Goal: Task Accomplishment & Management: Manage account settings

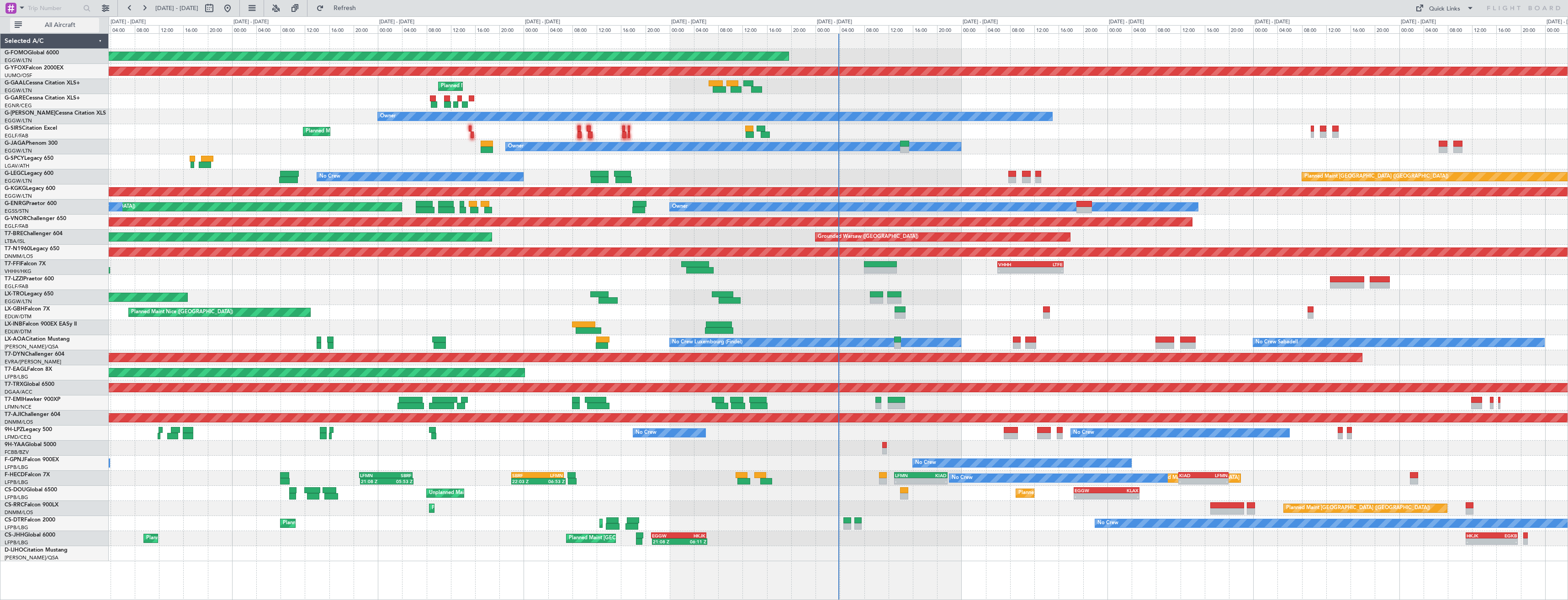
click at [47, 25] on span "All Aircraft" at bounding box center [60, 25] width 72 height 7
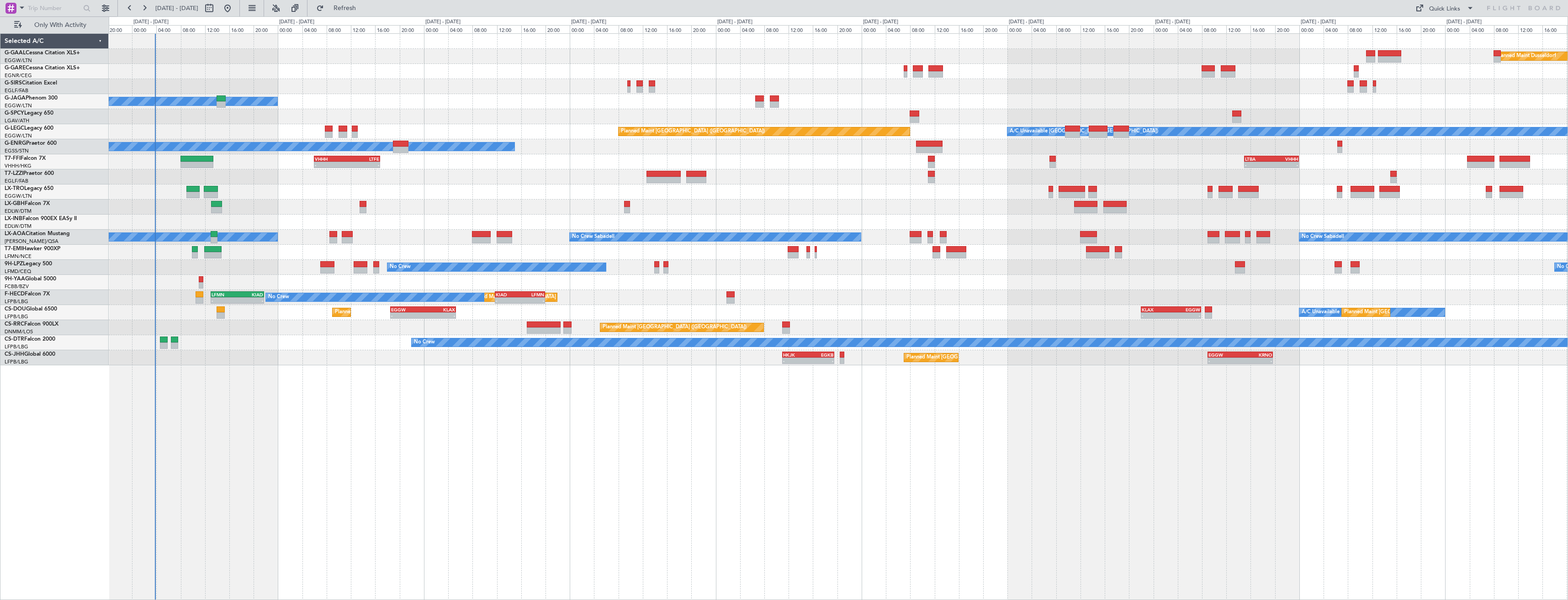
click at [451, 235] on div "Planned Maint Dusseldorf Planned Maint Owner Planned Maint London (Luton) A/C U…" at bounding box center [838, 200] width 1459 height 332
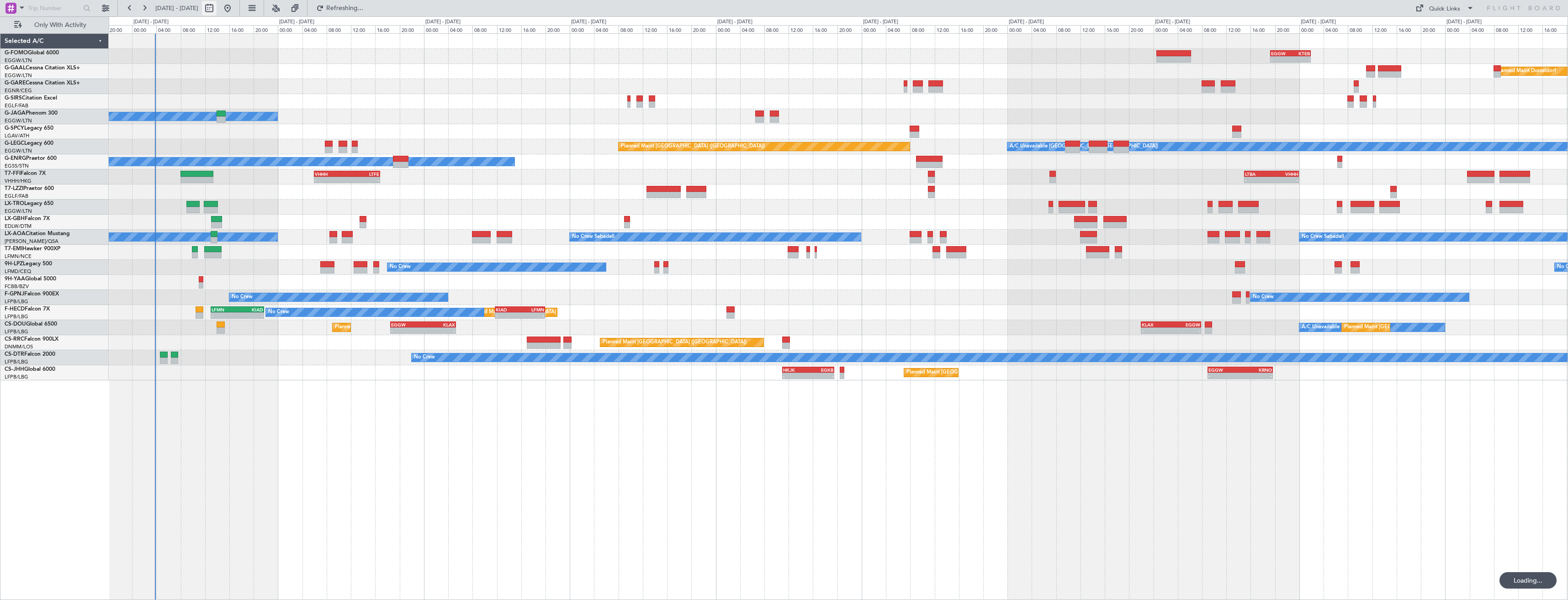
click at [217, 5] on button at bounding box center [209, 9] width 15 height 15
select select "8"
select select "2025"
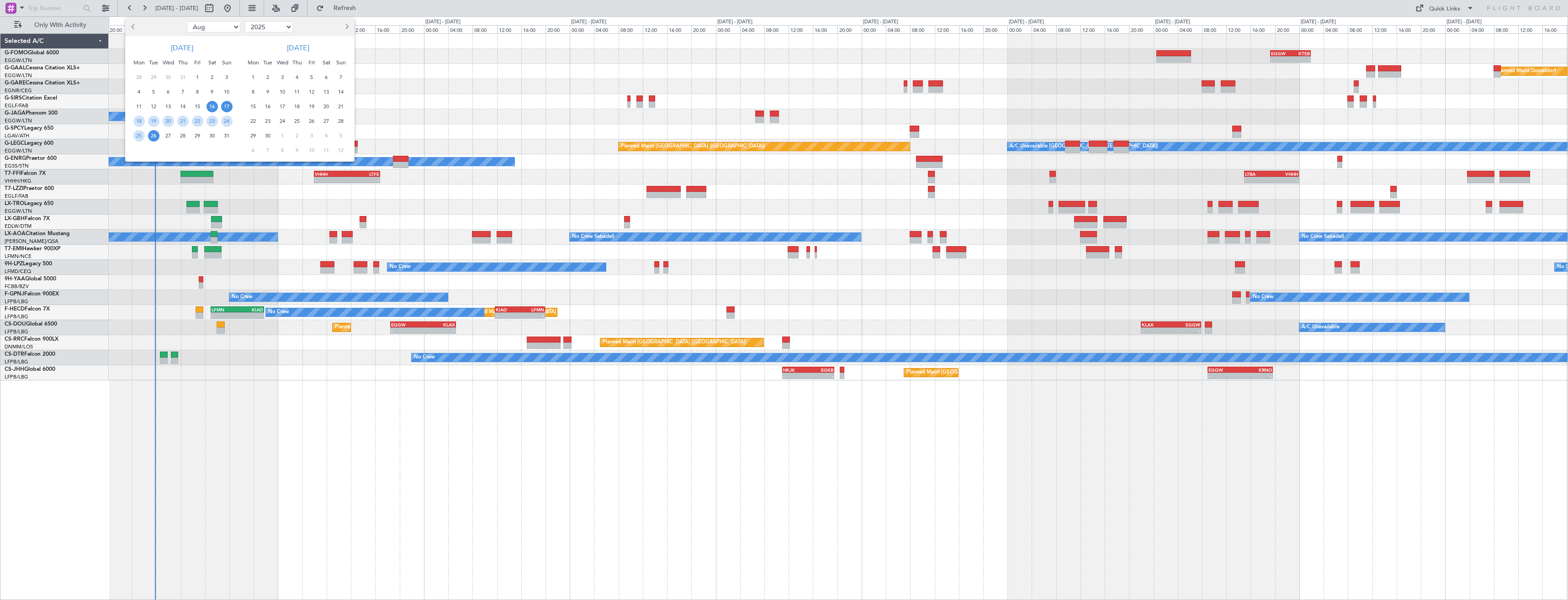
click at [230, 109] on span "17" at bounding box center [226, 106] width 12 height 12
click at [228, 136] on span "31" at bounding box center [226, 136] width 12 height 12
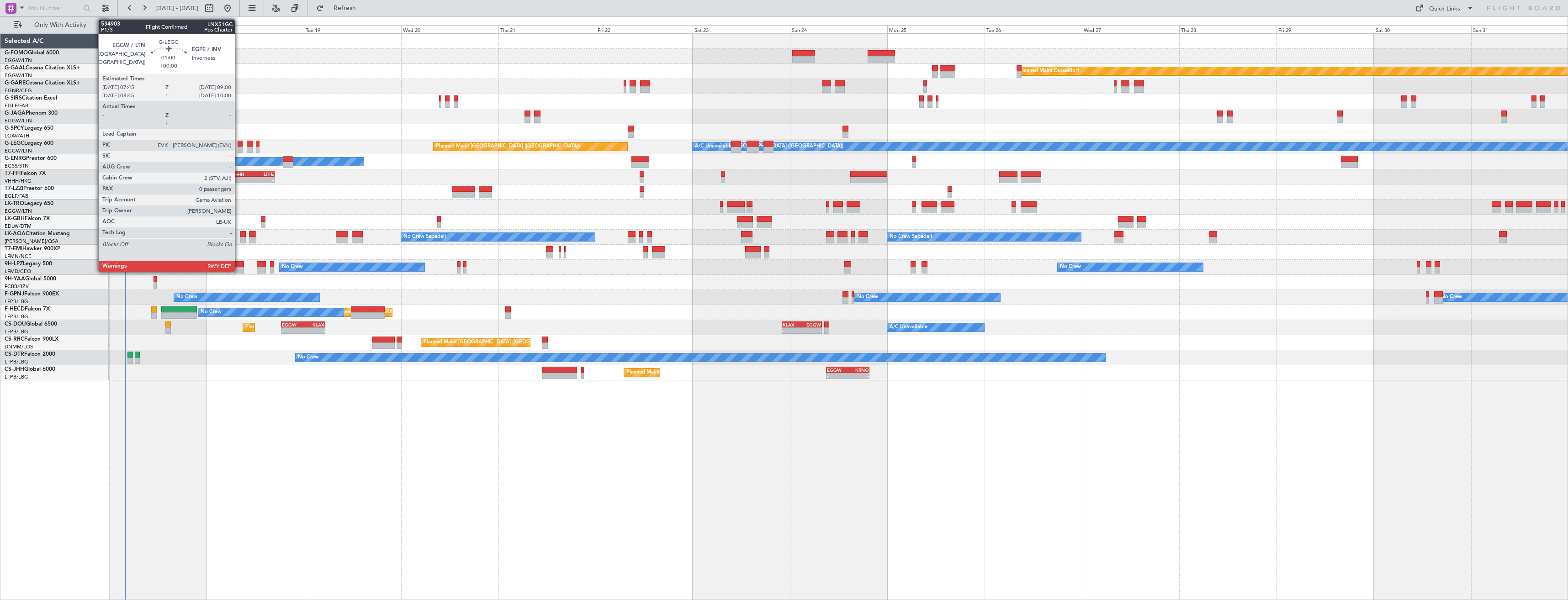
click at [239, 147] on div at bounding box center [240, 150] width 5 height 7
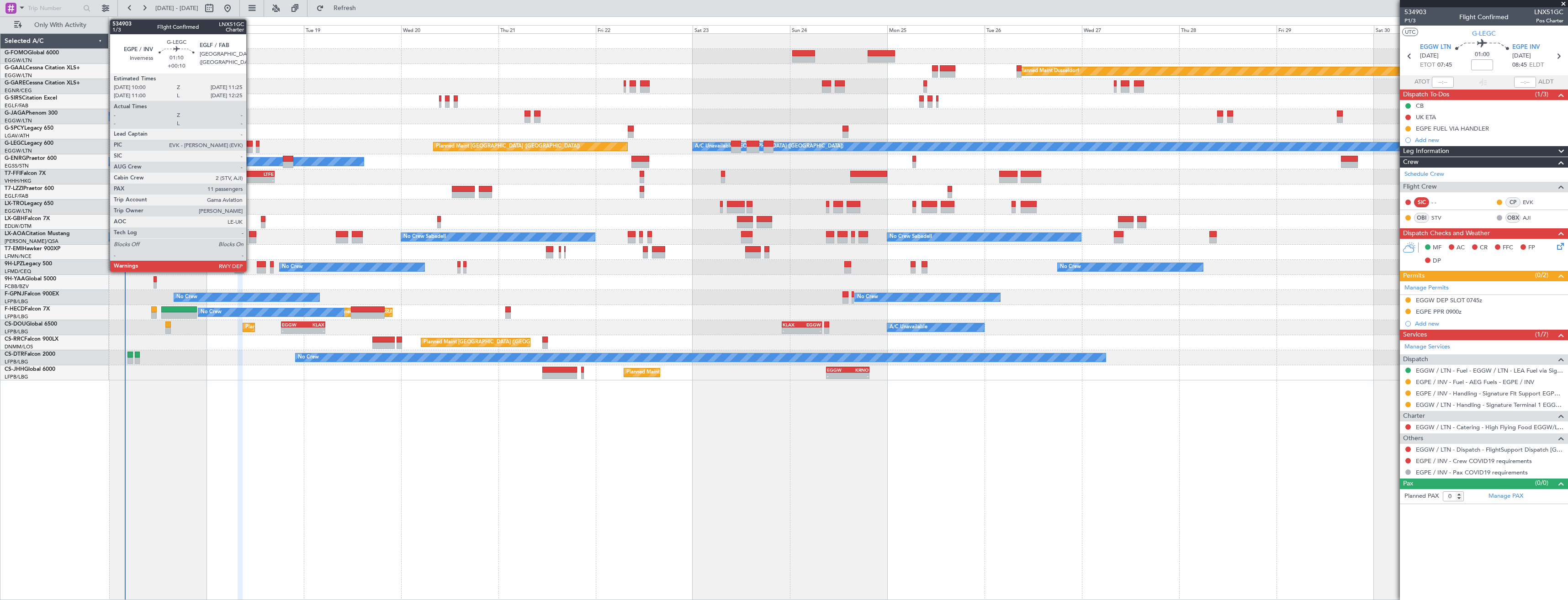
click at [250, 150] on div at bounding box center [250, 150] width 6 height 7
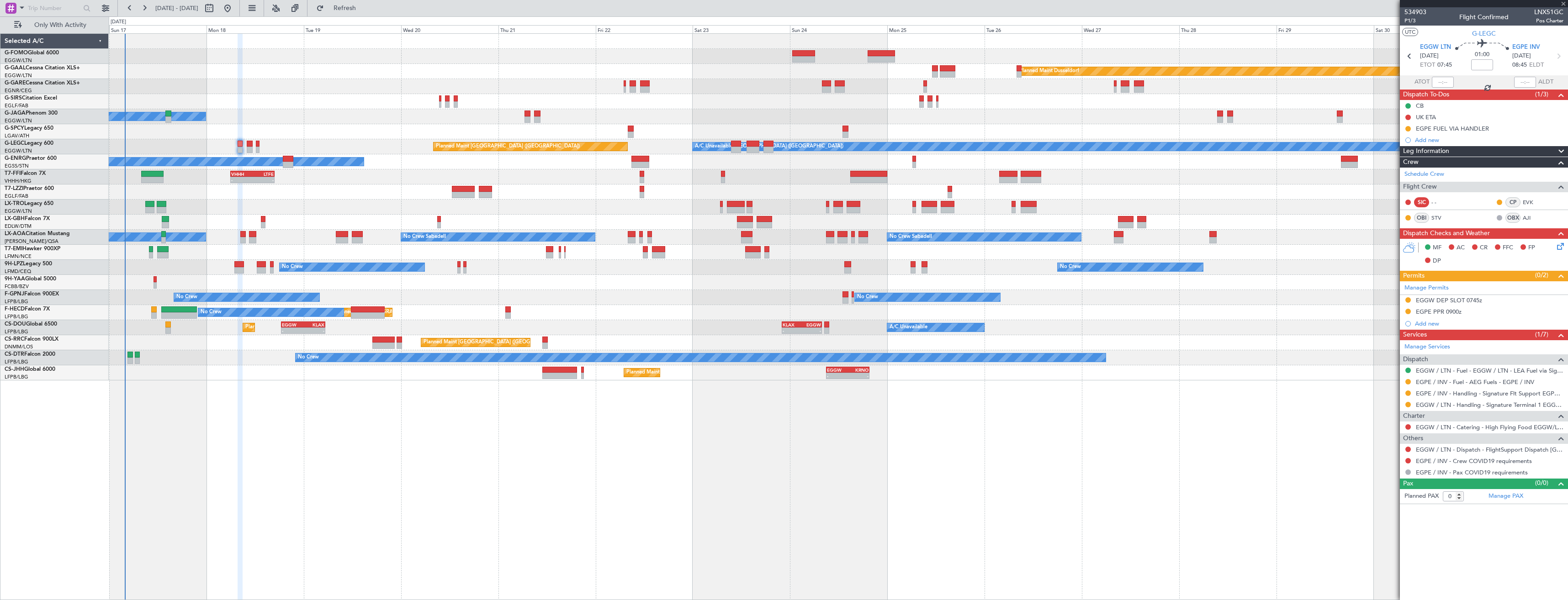
type input "+00:10"
type input "11"
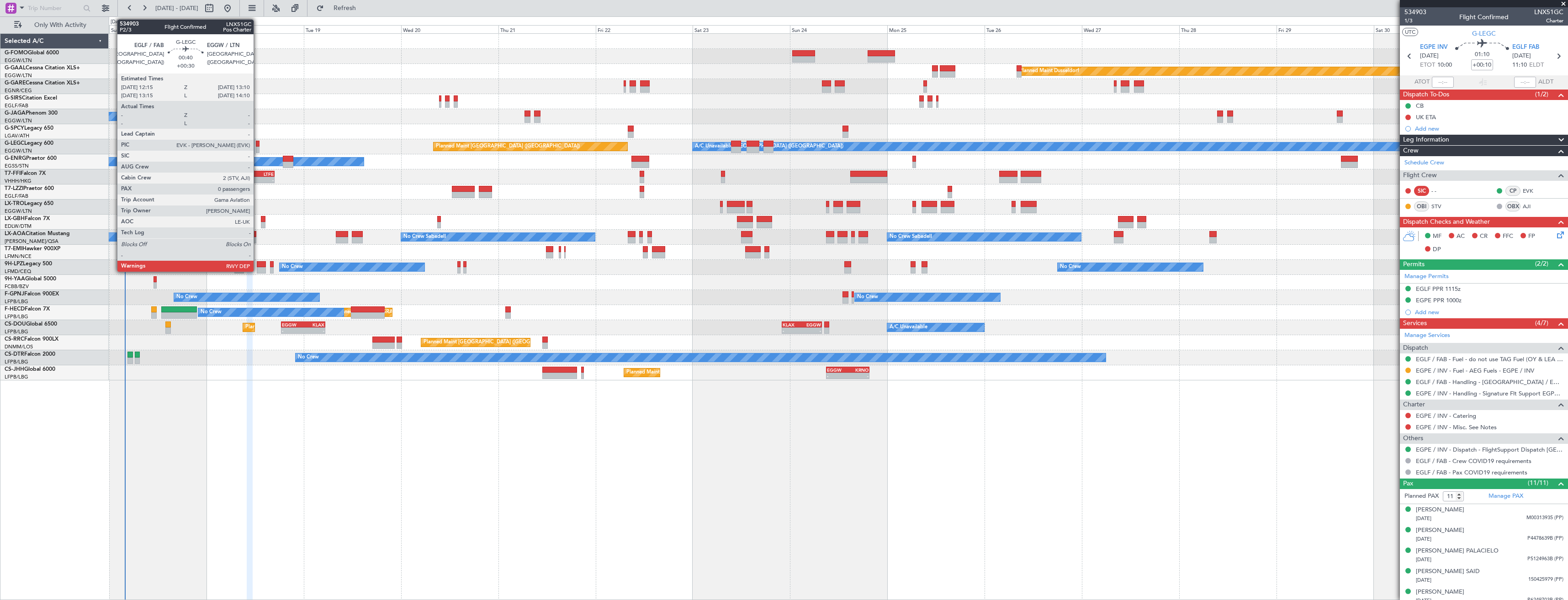
click at [257, 147] on div at bounding box center [257, 150] width 4 height 7
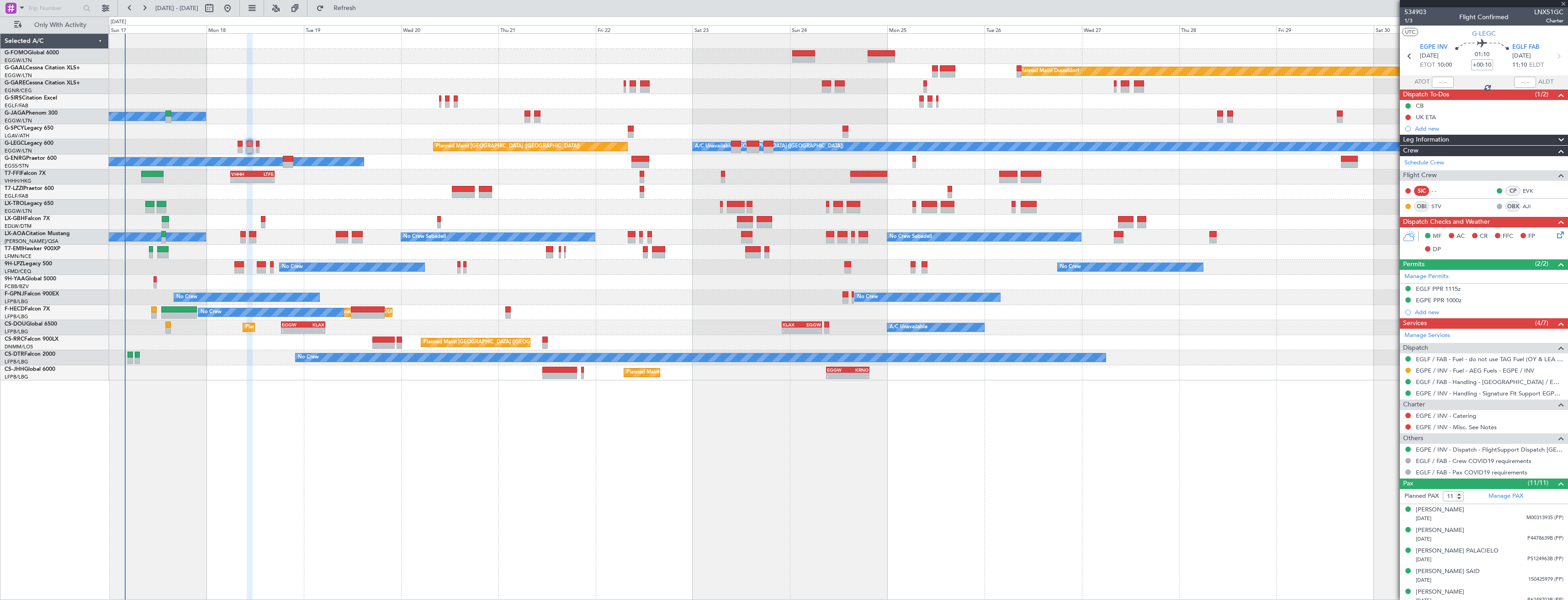
type input "+00:30"
type input "0"
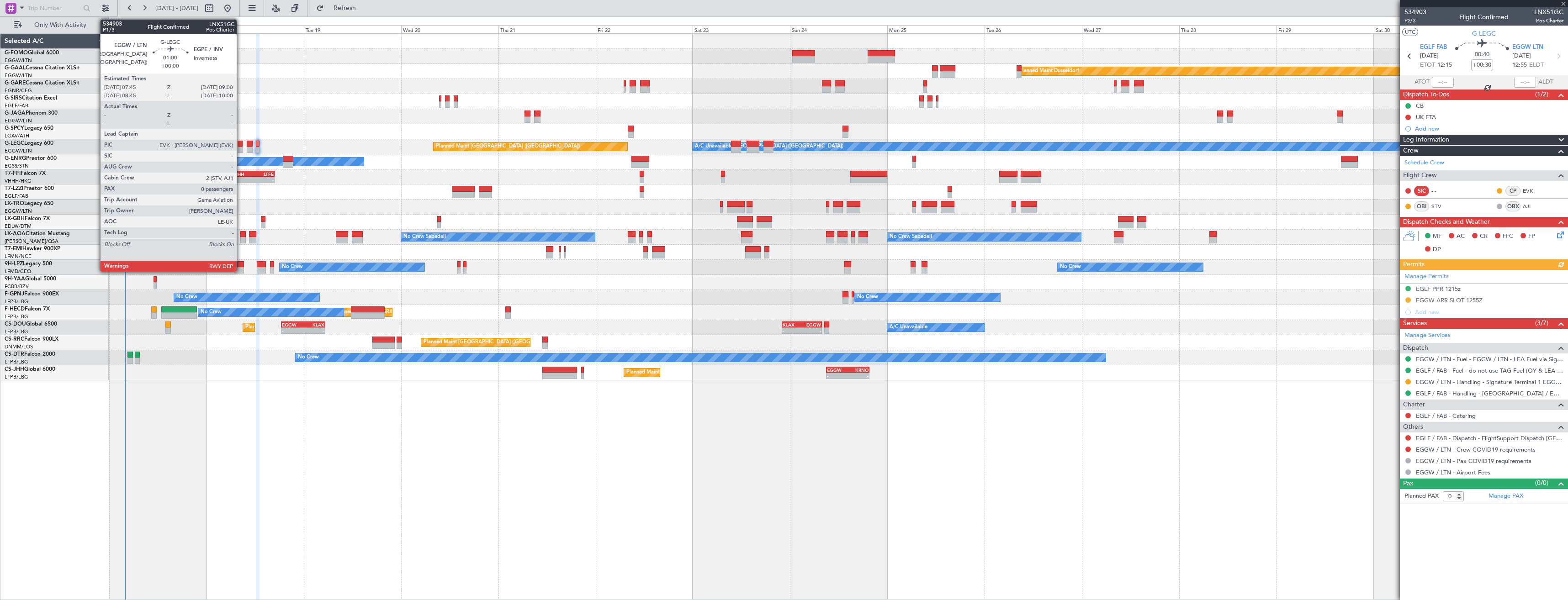
click at [241, 148] on div at bounding box center [240, 150] width 5 height 7
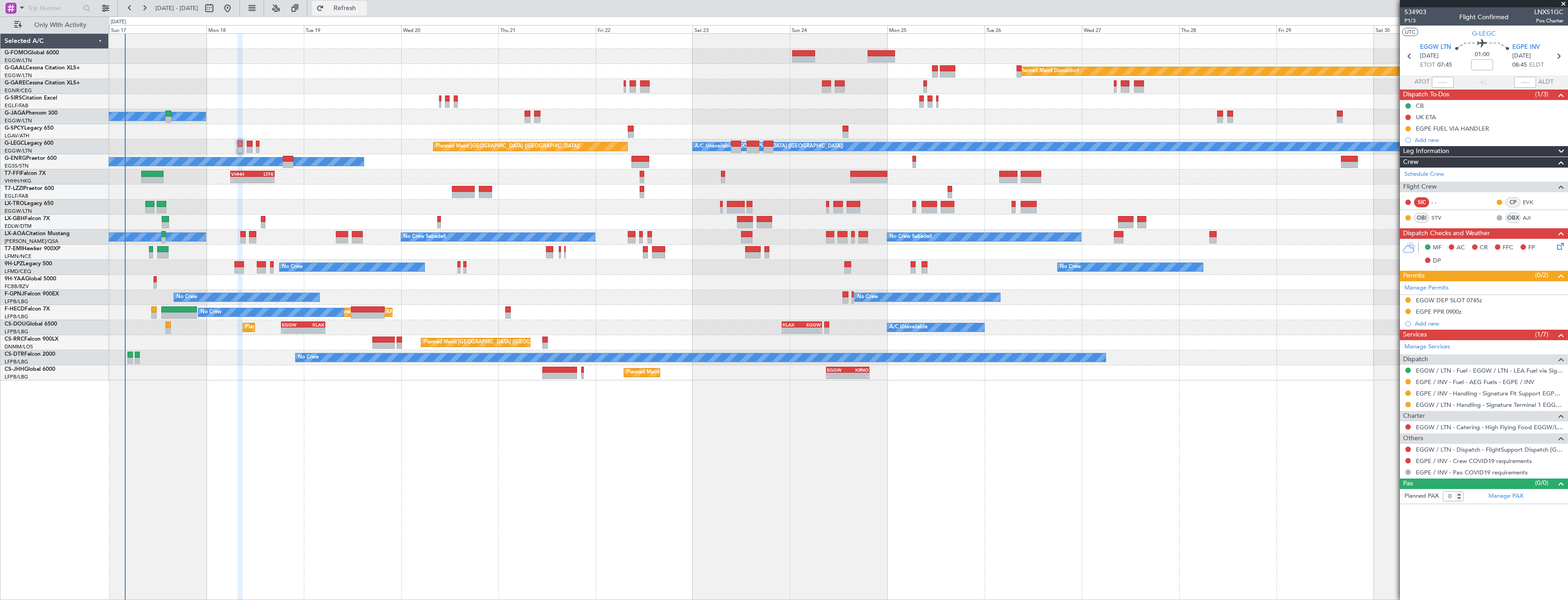
click at [360, 5] on button "Refresh" at bounding box center [340, 9] width 55 height 15
click at [1449, 405] on link "EGGW / LTN - Handling - Signature Terminal 1 EGGW / LTN" at bounding box center [1489, 405] width 147 height 8
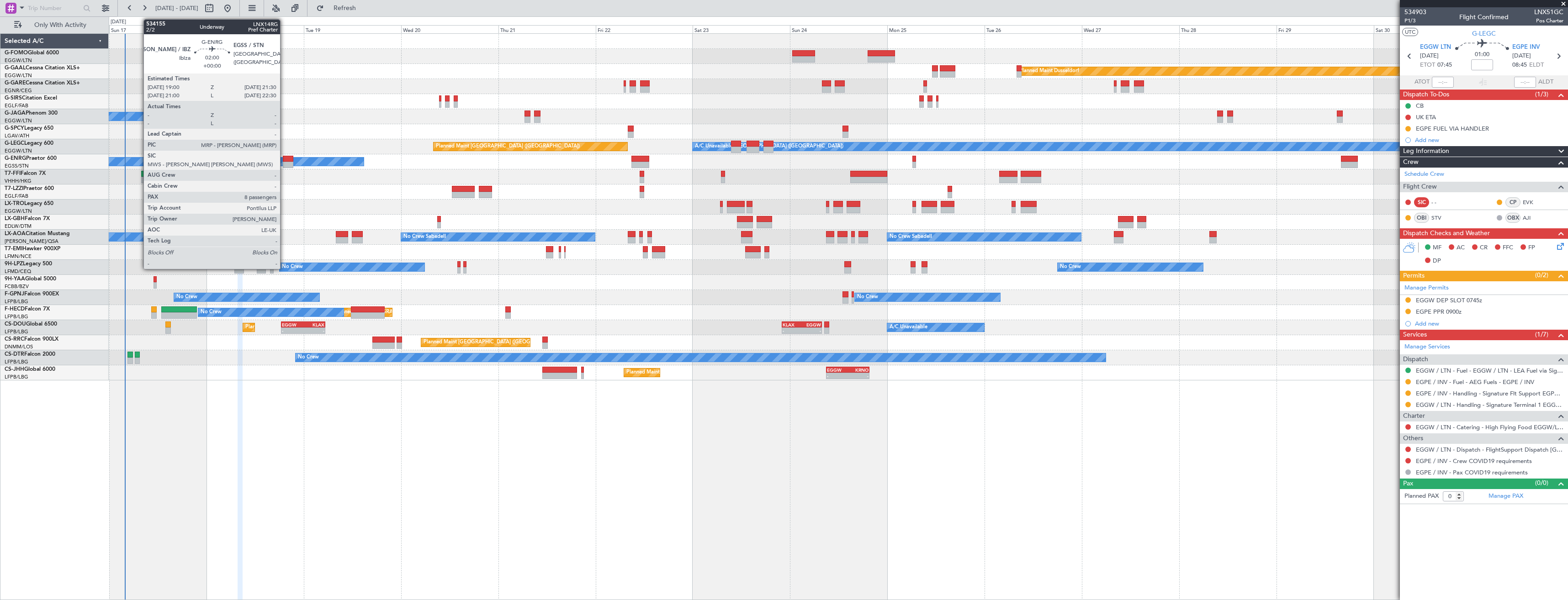
click at [284, 164] on div at bounding box center [288, 165] width 10 height 7
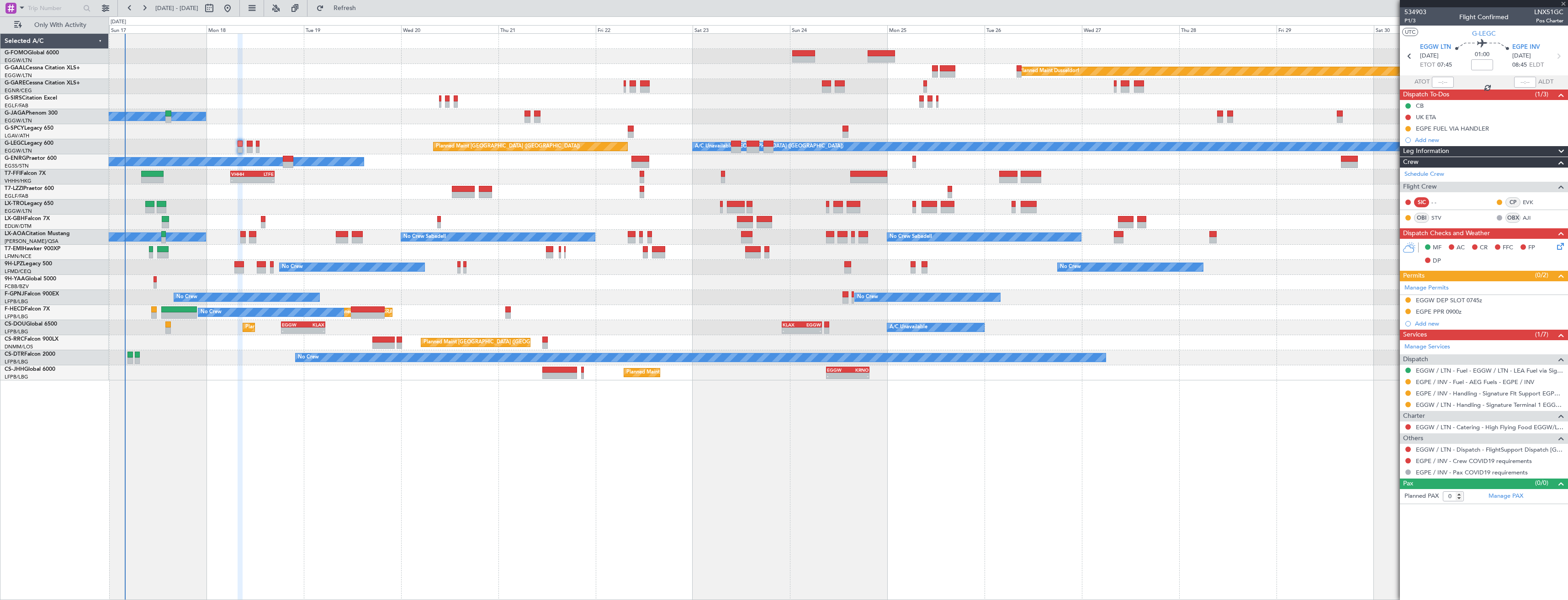
type input "8"
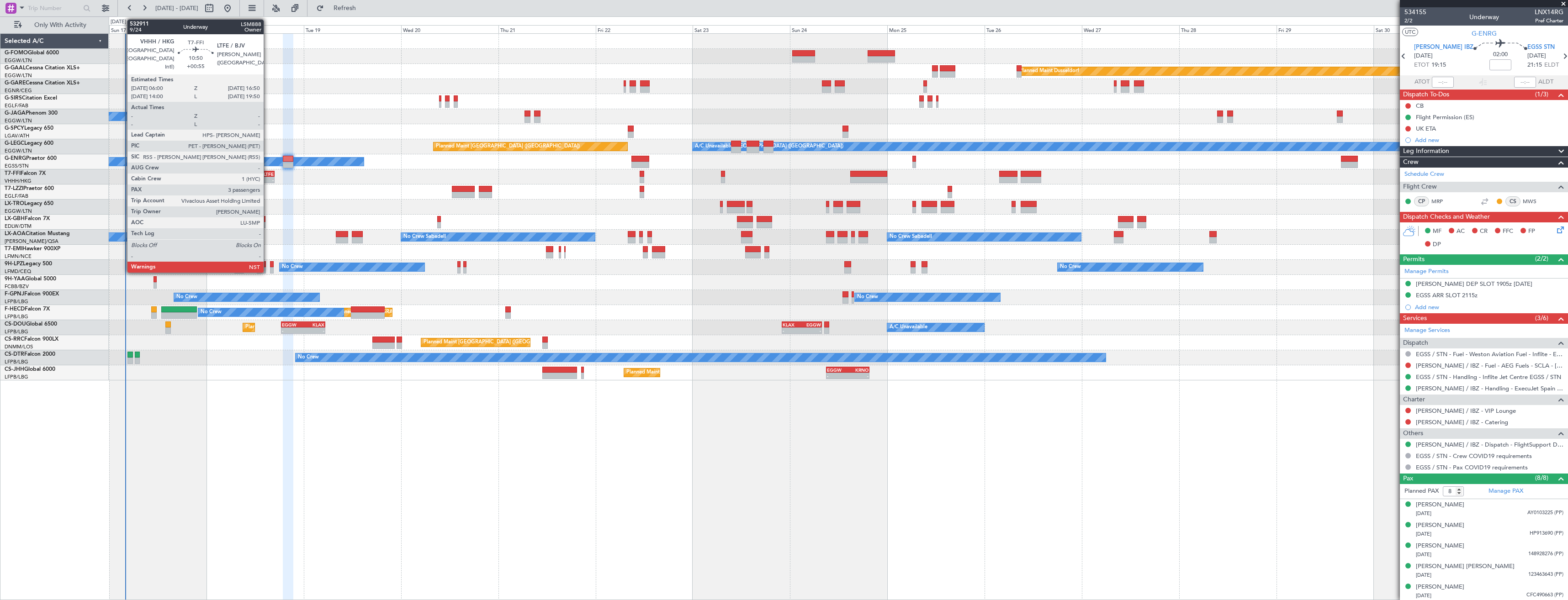
click at [268, 172] on div "LTFE" at bounding box center [262, 173] width 21 height 5
type input "+00:55"
type input "3"
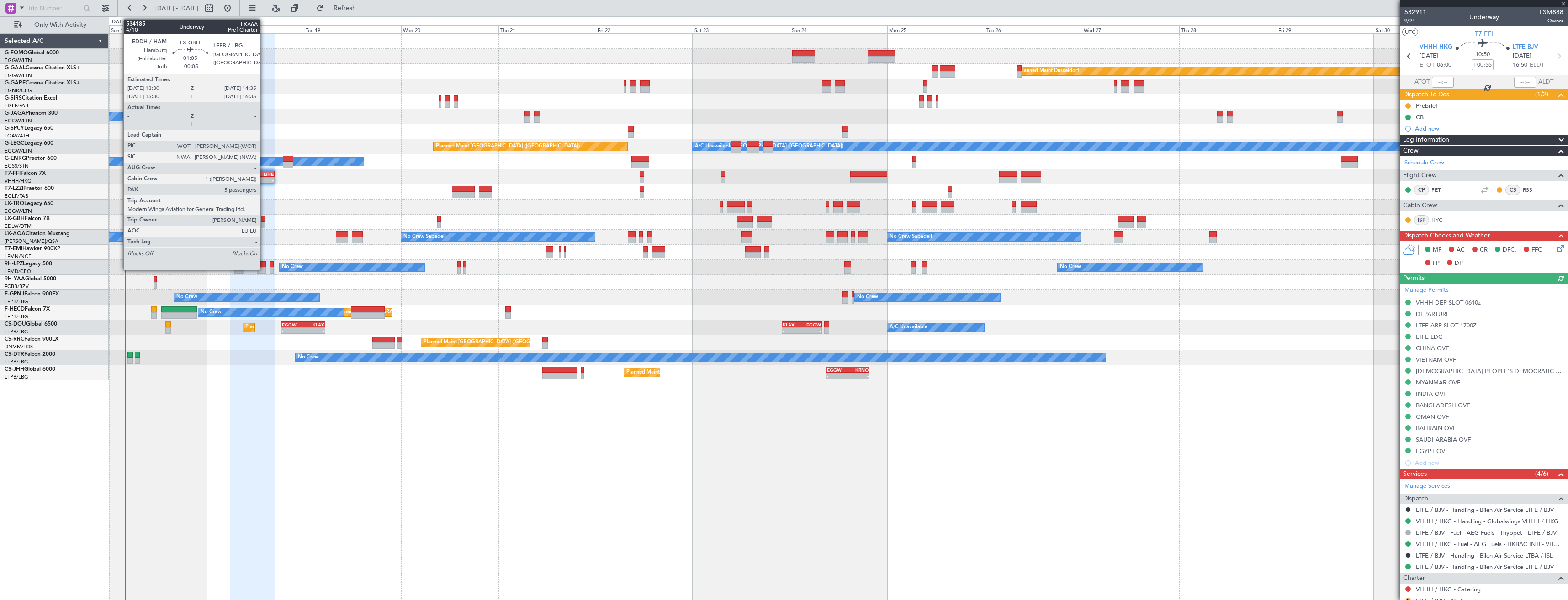
click at [264, 220] on div at bounding box center [264, 219] width 5 height 7
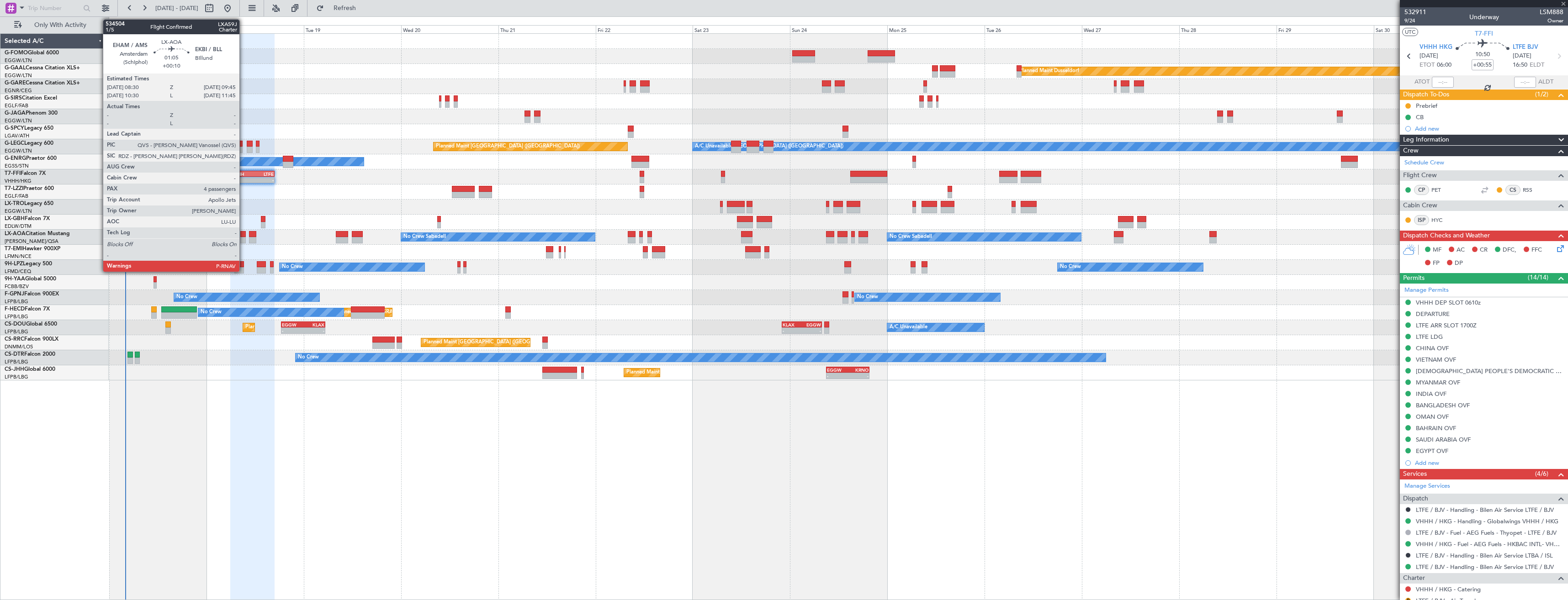
type input "-00:05"
type input "5"
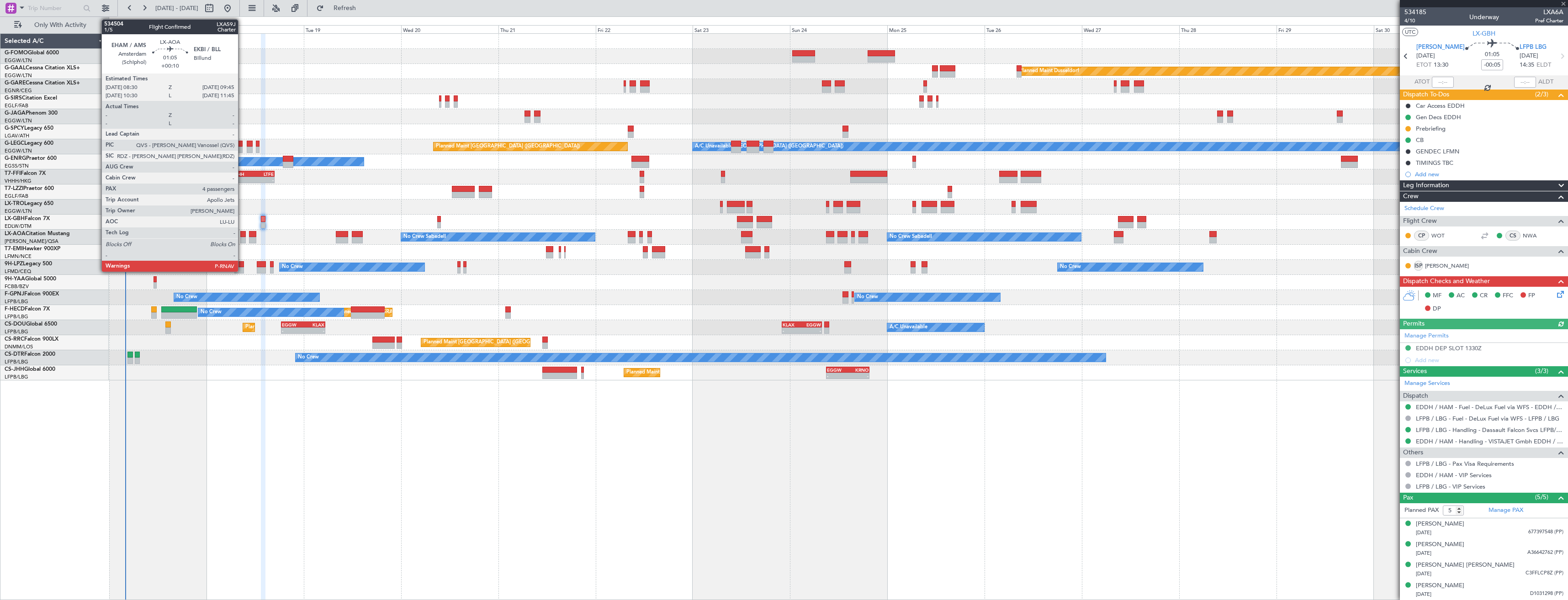
click at [242, 240] on div at bounding box center [243, 240] width 5 height 7
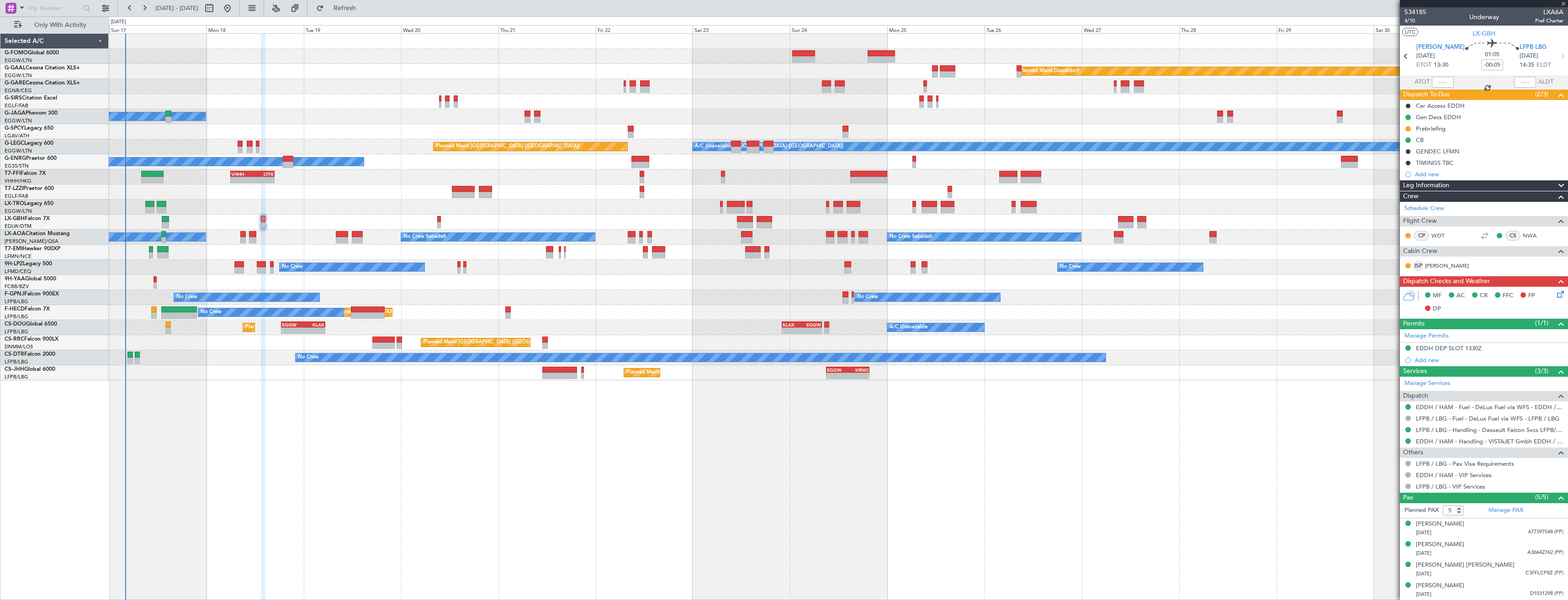
type input "+00:10"
type input "4"
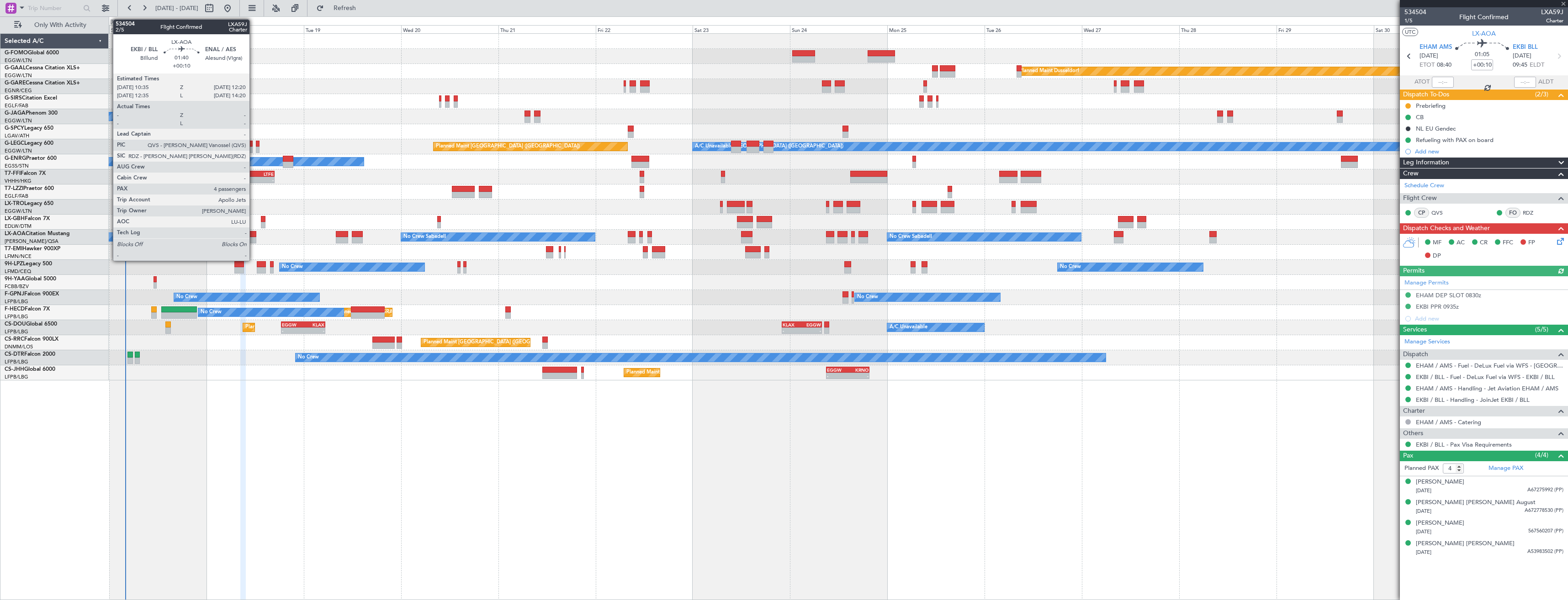
click at [254, 235] on div at bounding box center [253, 234] width 7 height 7
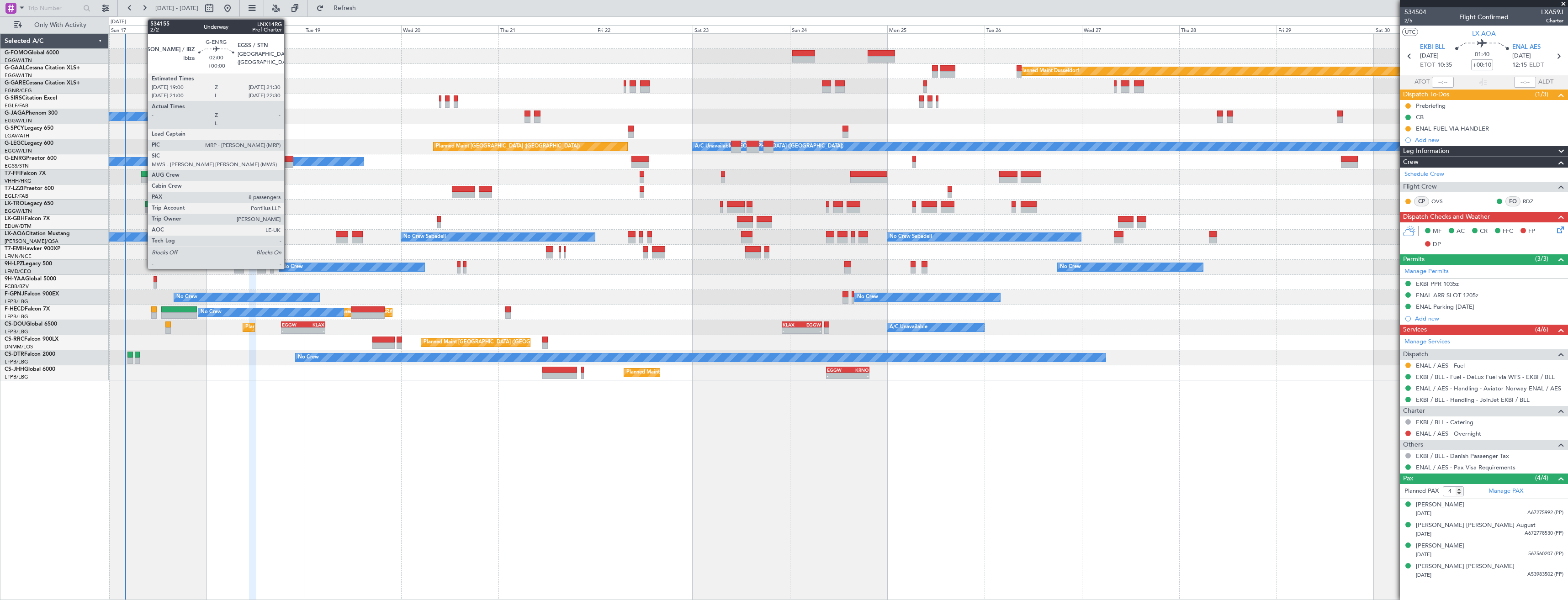
click at [289, 161] on div at bounding box center [288, 159] width 10 height 7
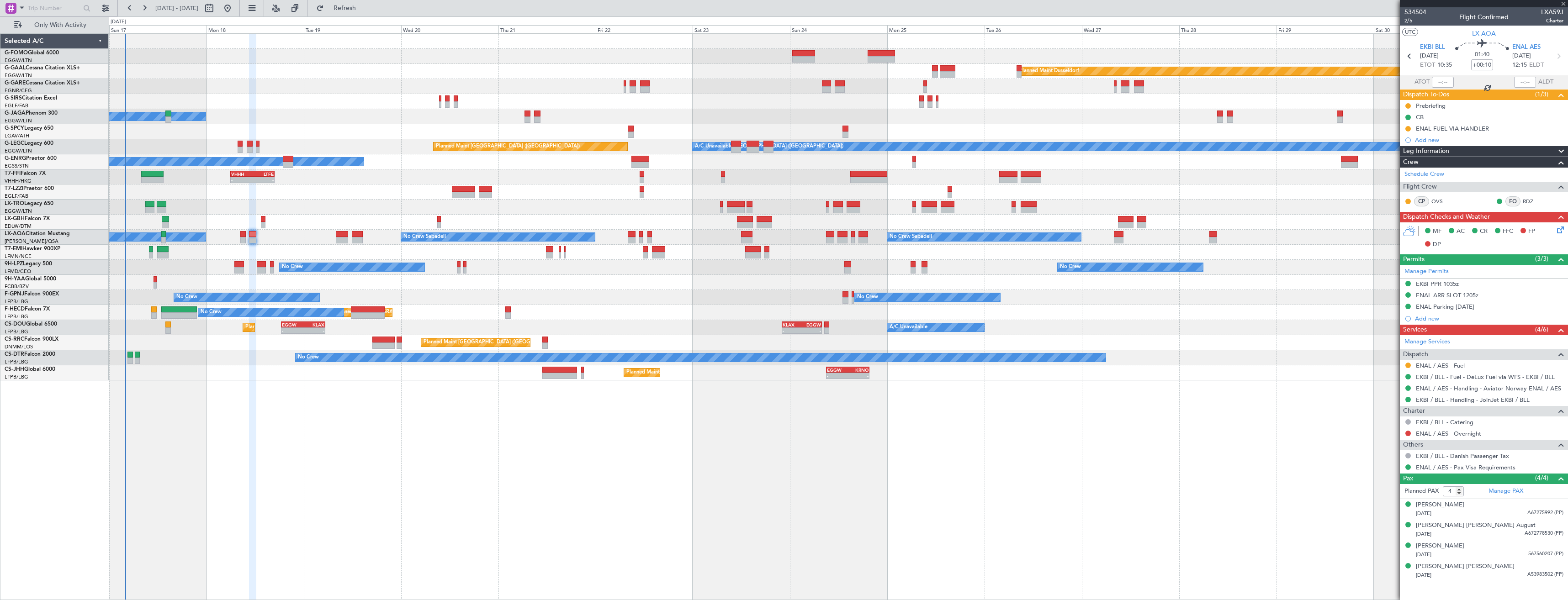
type input "8"
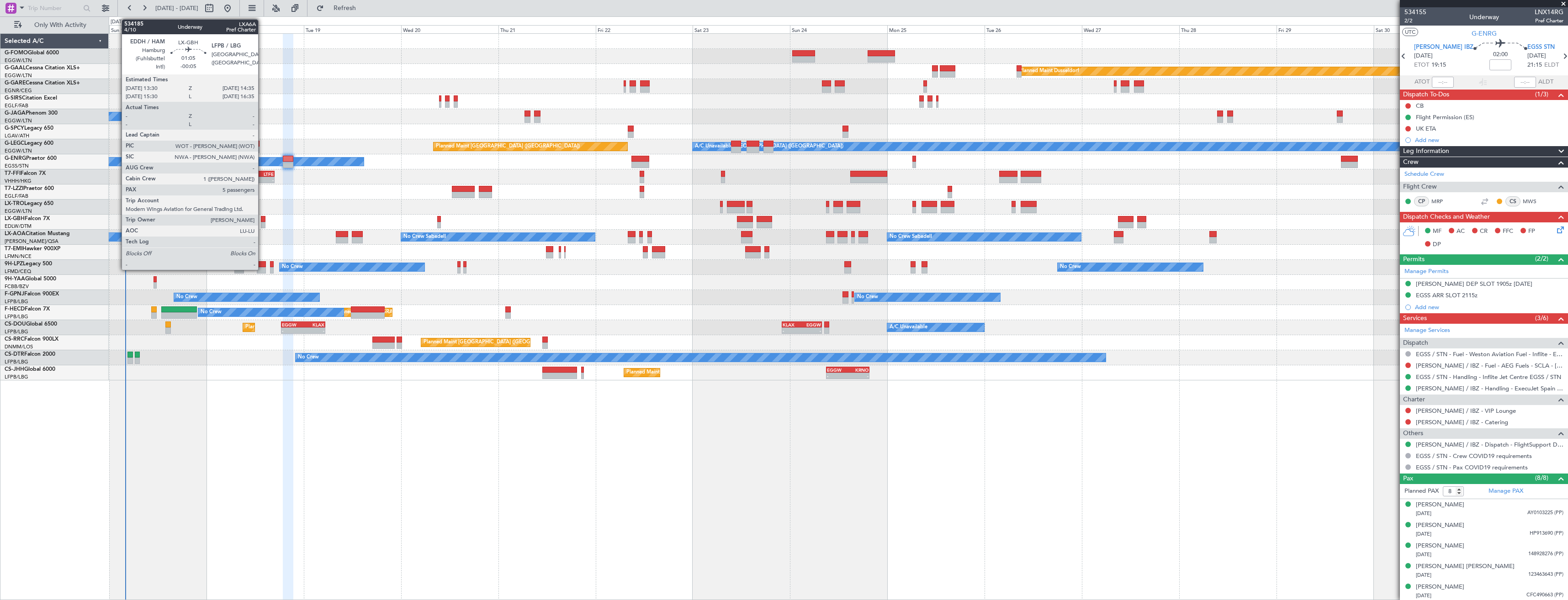
click at [262, 226] on div at bounding box center [264, 225] width 5 height 7
type input "-00:05"
type input "5"
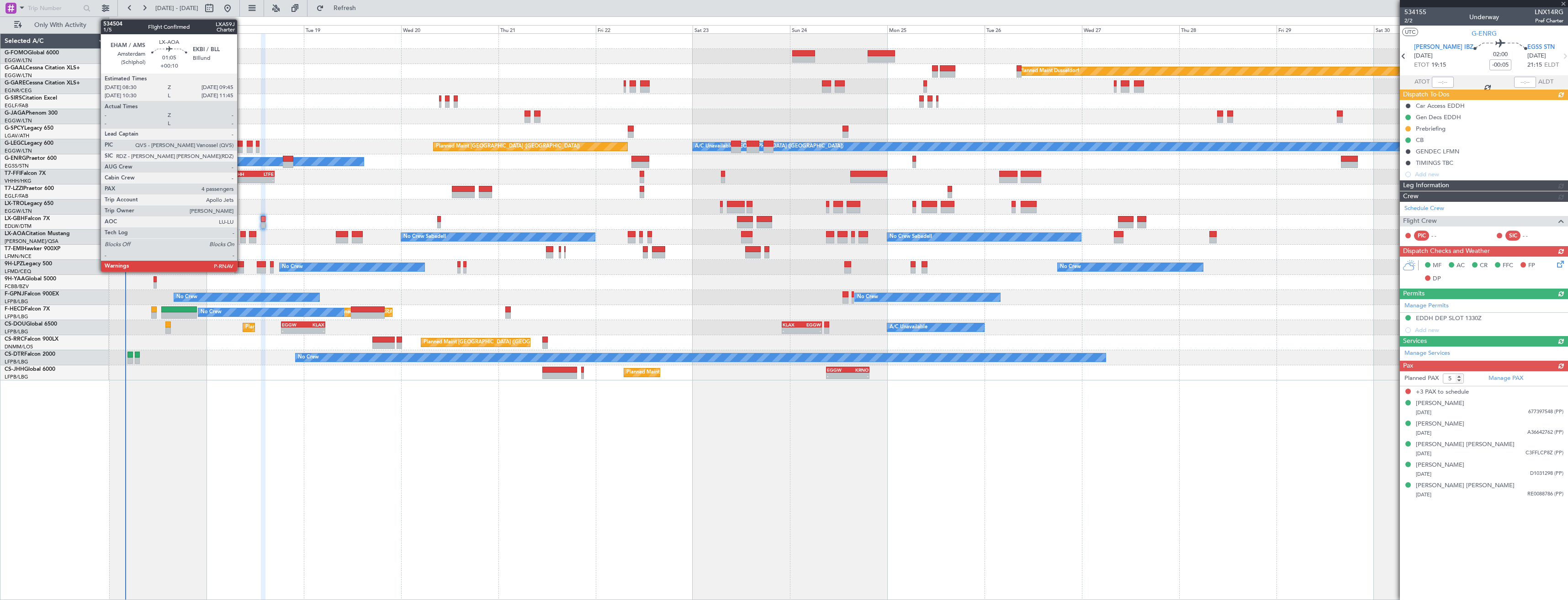
type input "8"
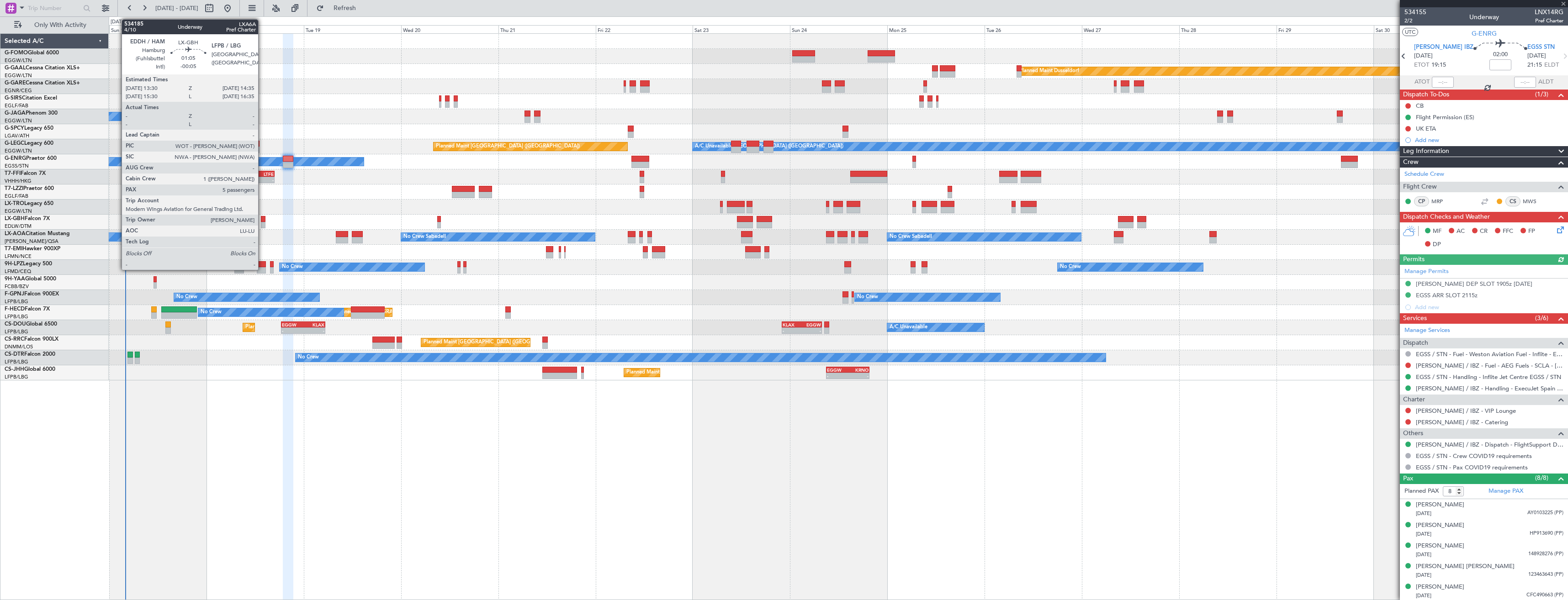
click at [262, 225] on div at bounding box center [264, 225] width 5 height 7
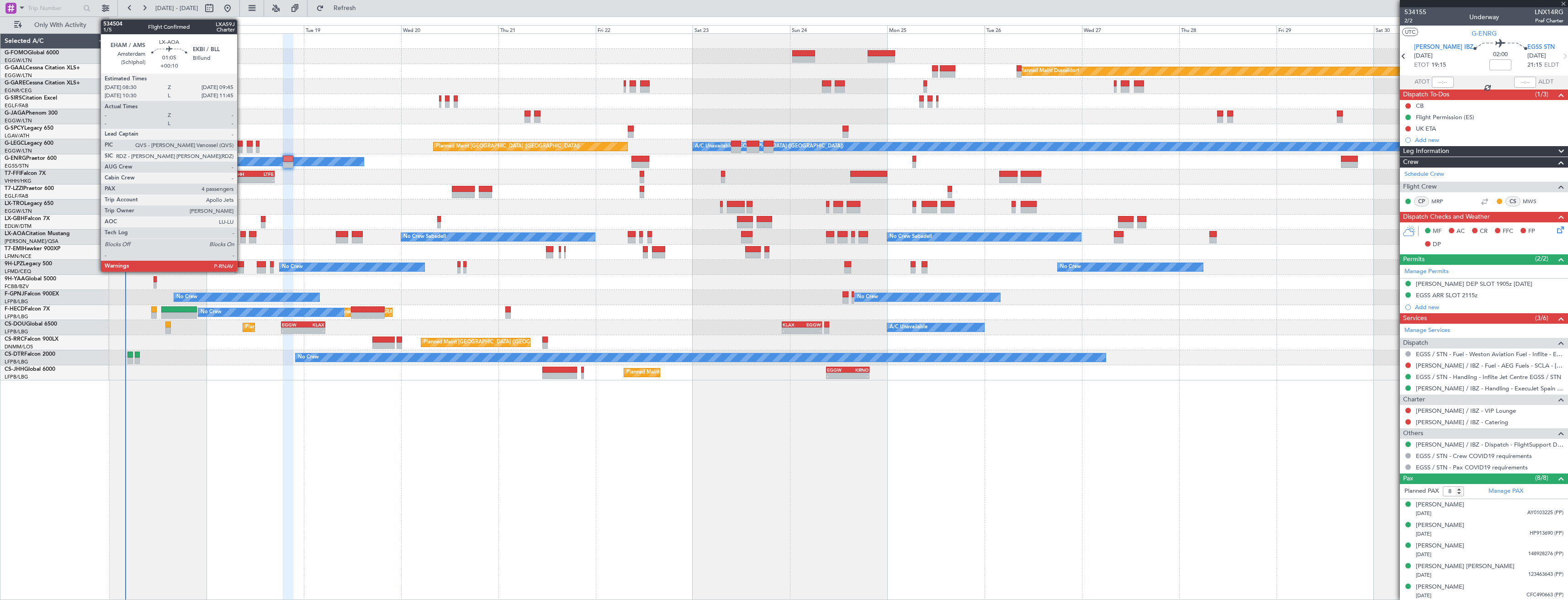
type input "-00:05"
type input "5"
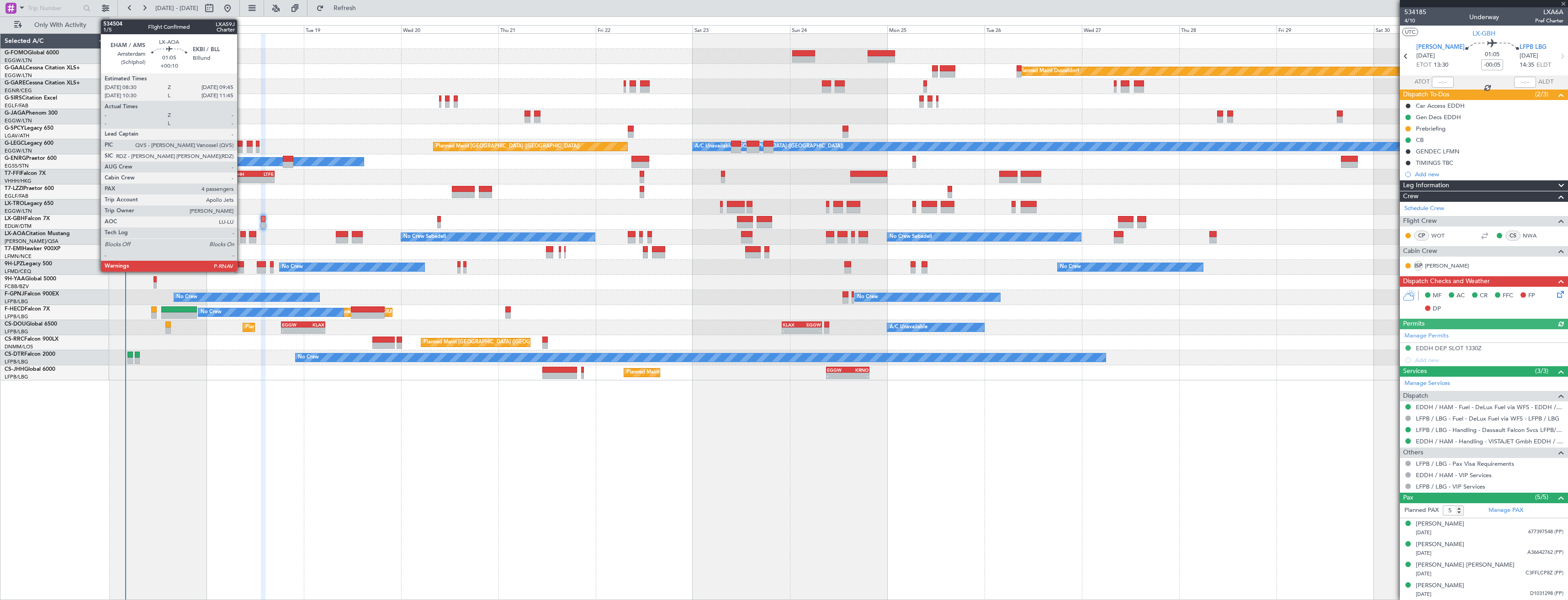
click at [241, 234] on div at bounding box center [243, 234] width 5 height 7
type input "+00:10"
type input "4"
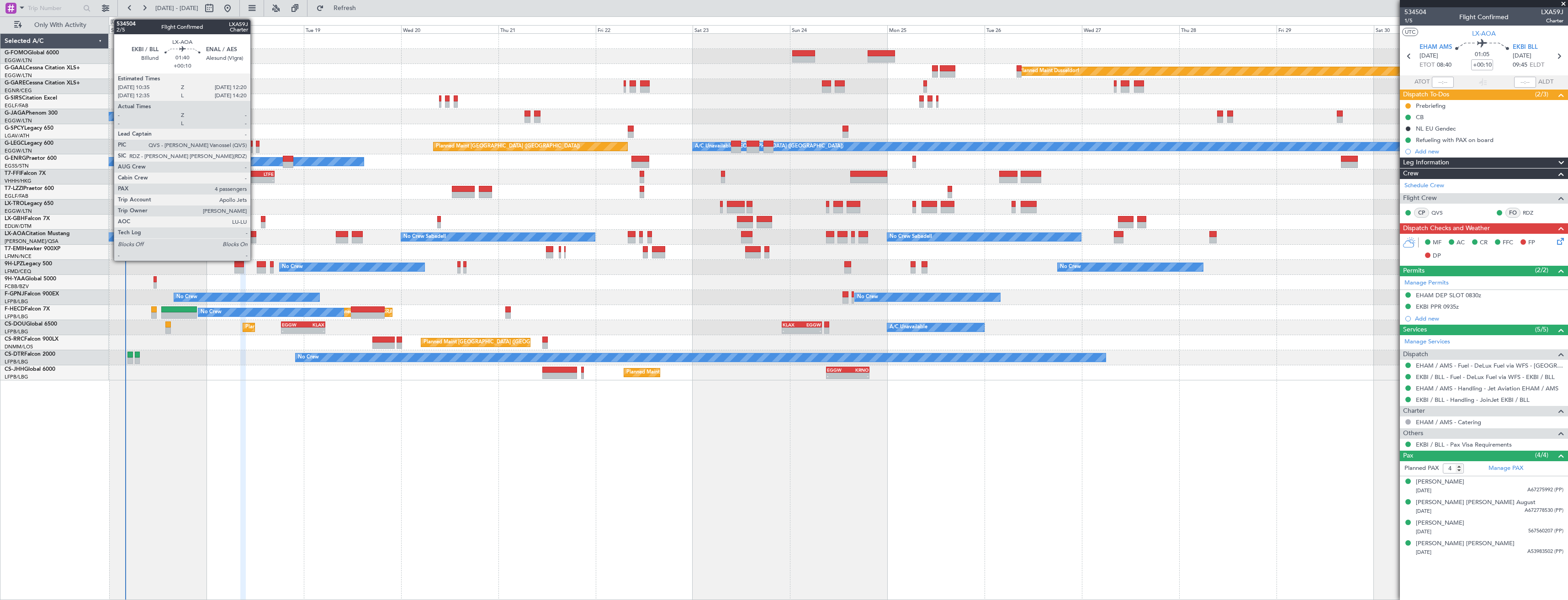
click at [254, 234] on div at bounding box center [253, 234] width 7 height 7
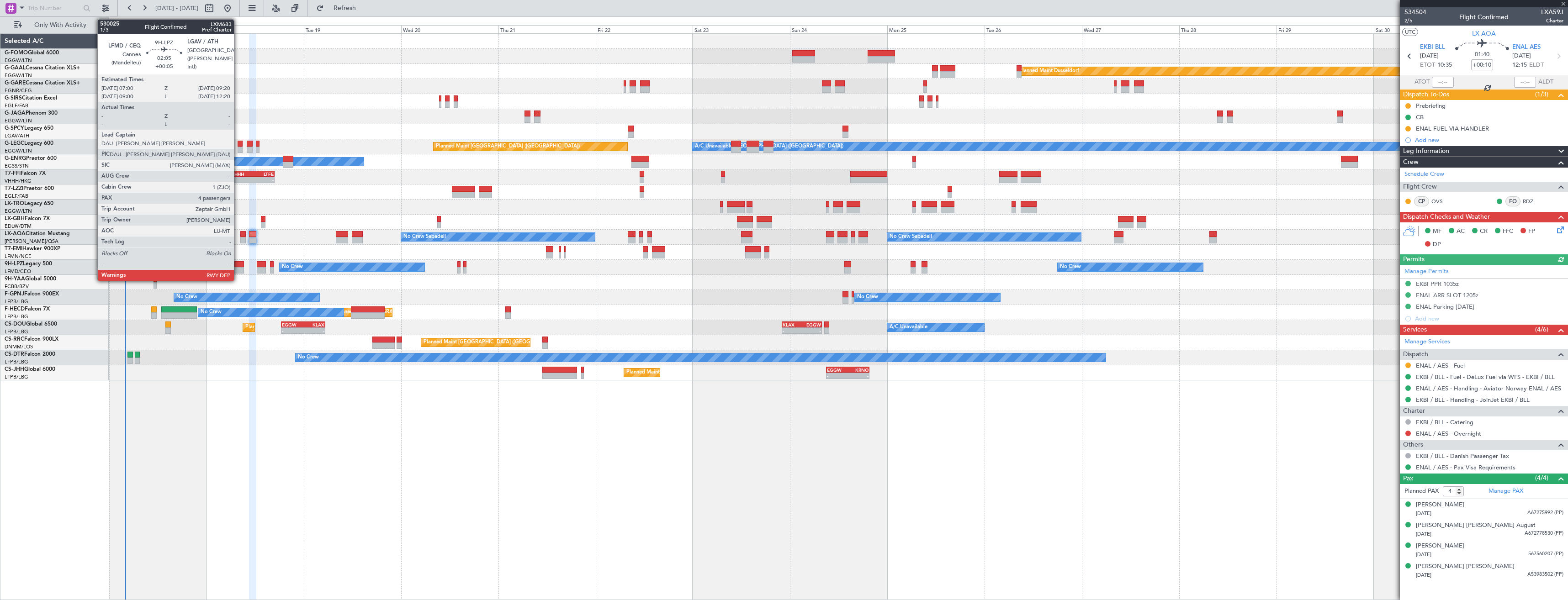
click at [238, 270] on div at bounding box center [239, 270] width 10 height 7
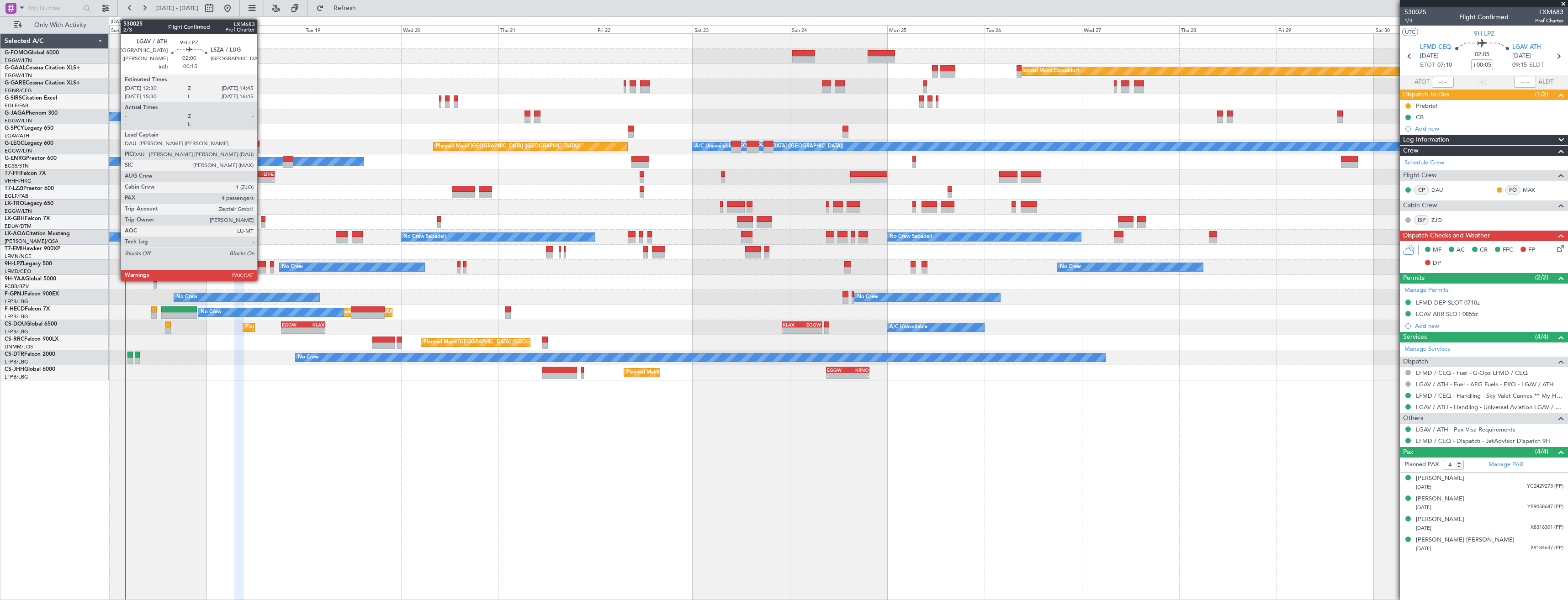
click at [261, 267] on div at bounding box center [261, 270] width 9 height 7
type input "-00:15"
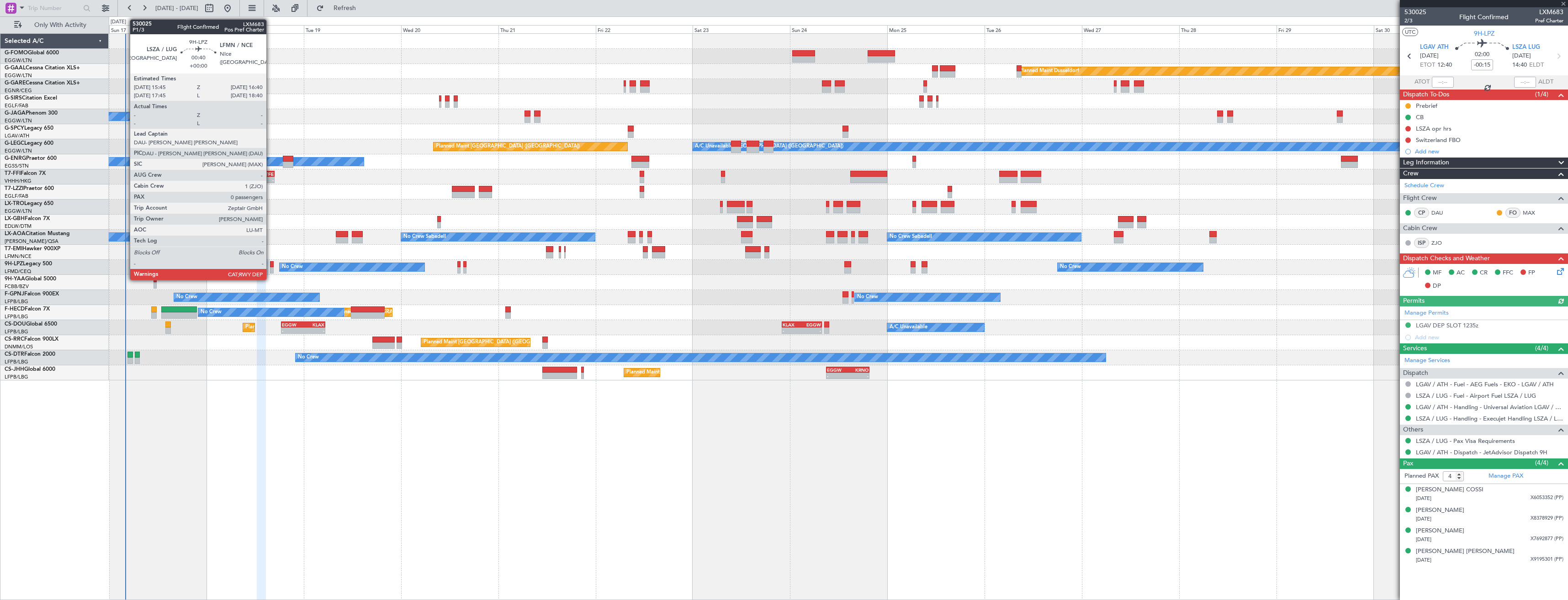
click at [270, 268] on div at bounding box center [272, 270] width 4 height 7
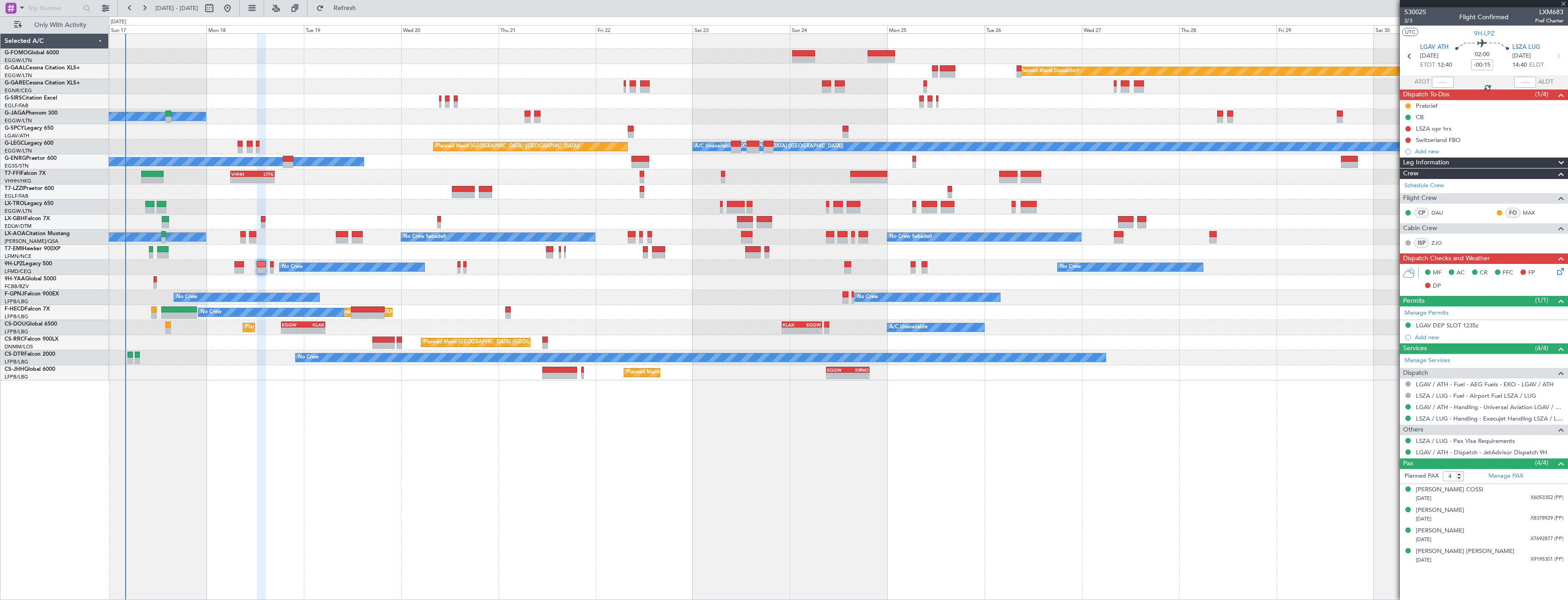
click at [271, 251] on div "Planned Maint [PERSON_NAME]" at bounding box center [838, 252] width 1459 height 15
type input "0"
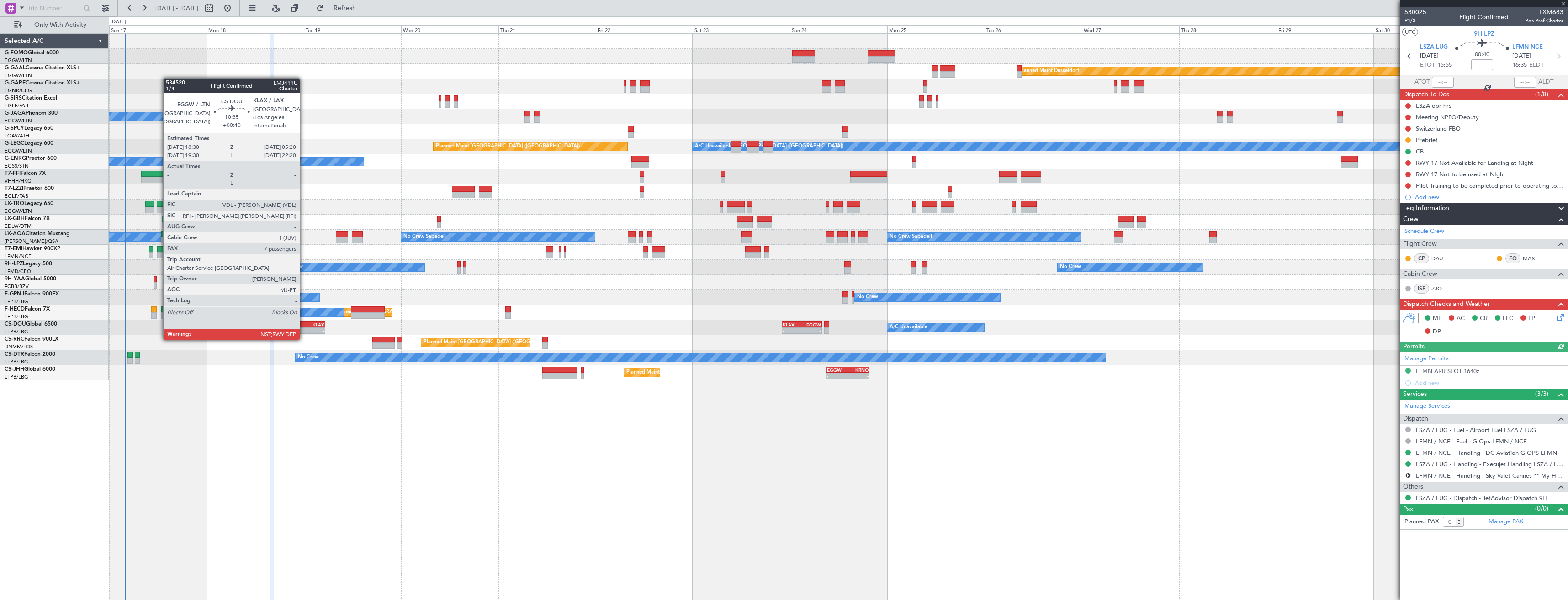
click at [304, 330] on div "-" at bounding box center [313, 330] width 21 height 5
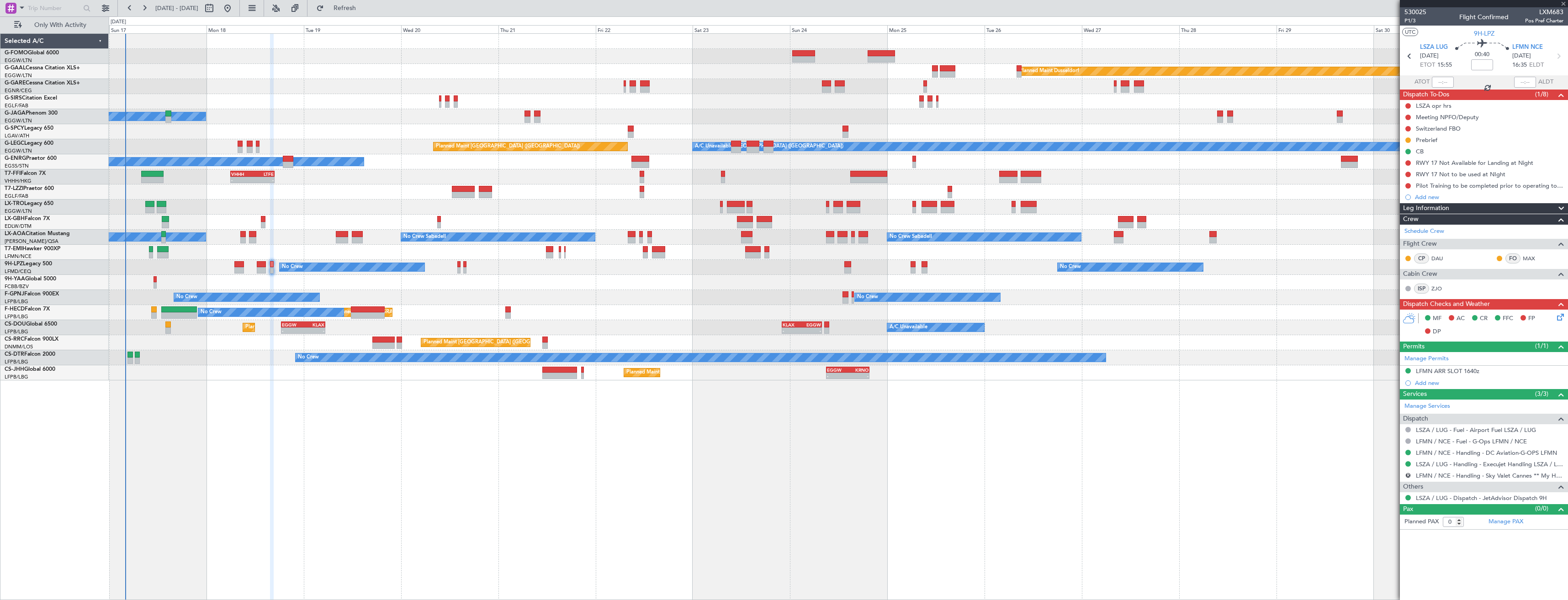
type input "+00:40"
type input "7"
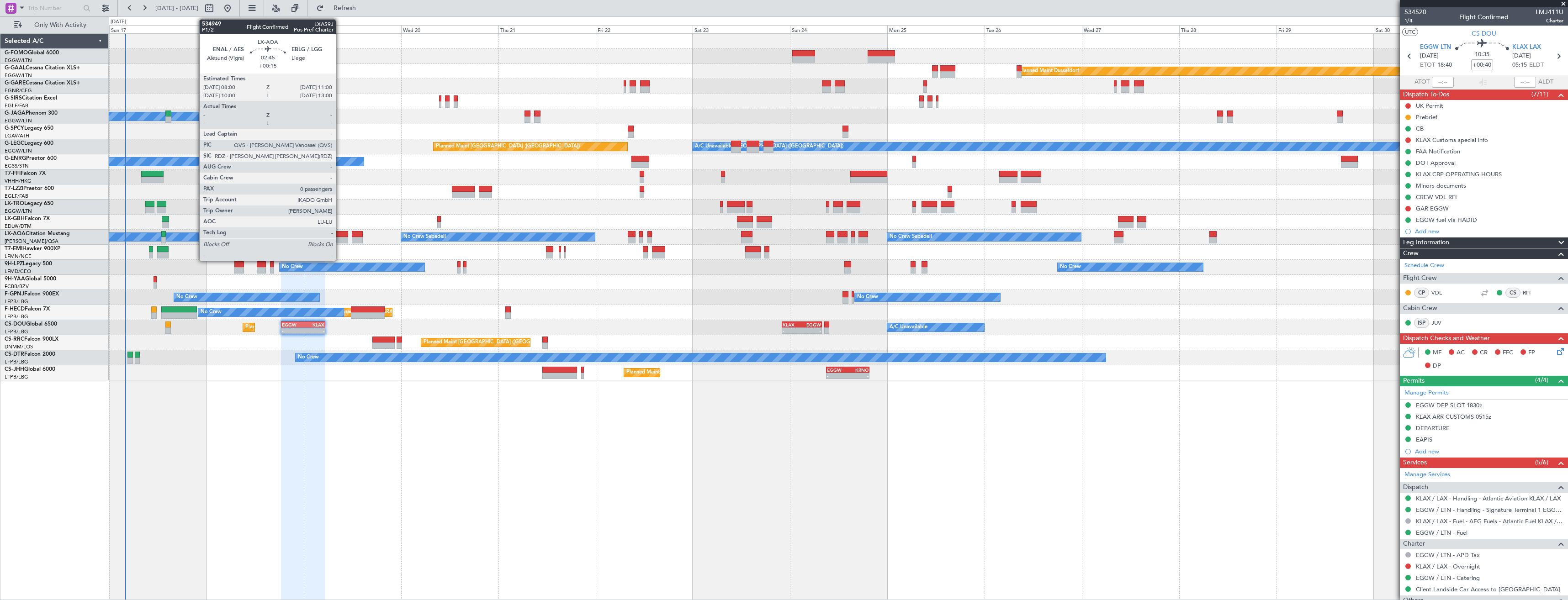
click at [340, 235] on div at bounding box center [342, 234] width 12 height 7
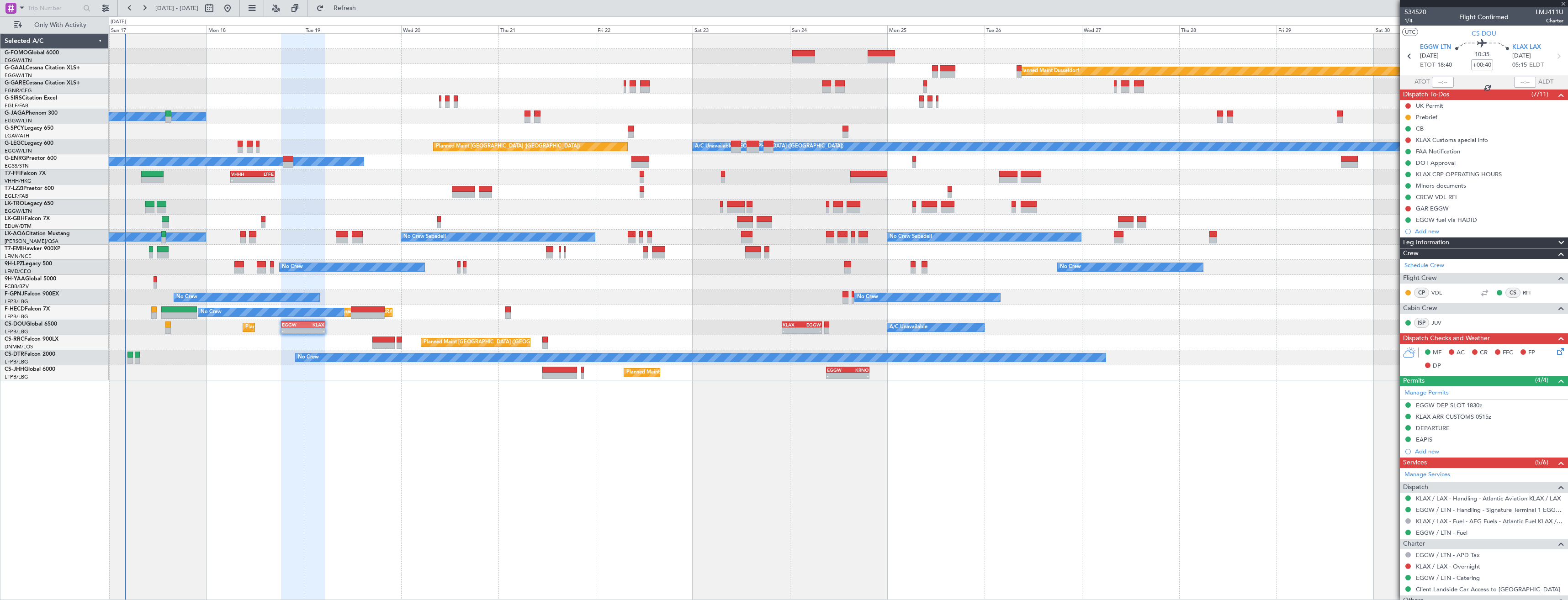
type input "+00:15"
type input "0"
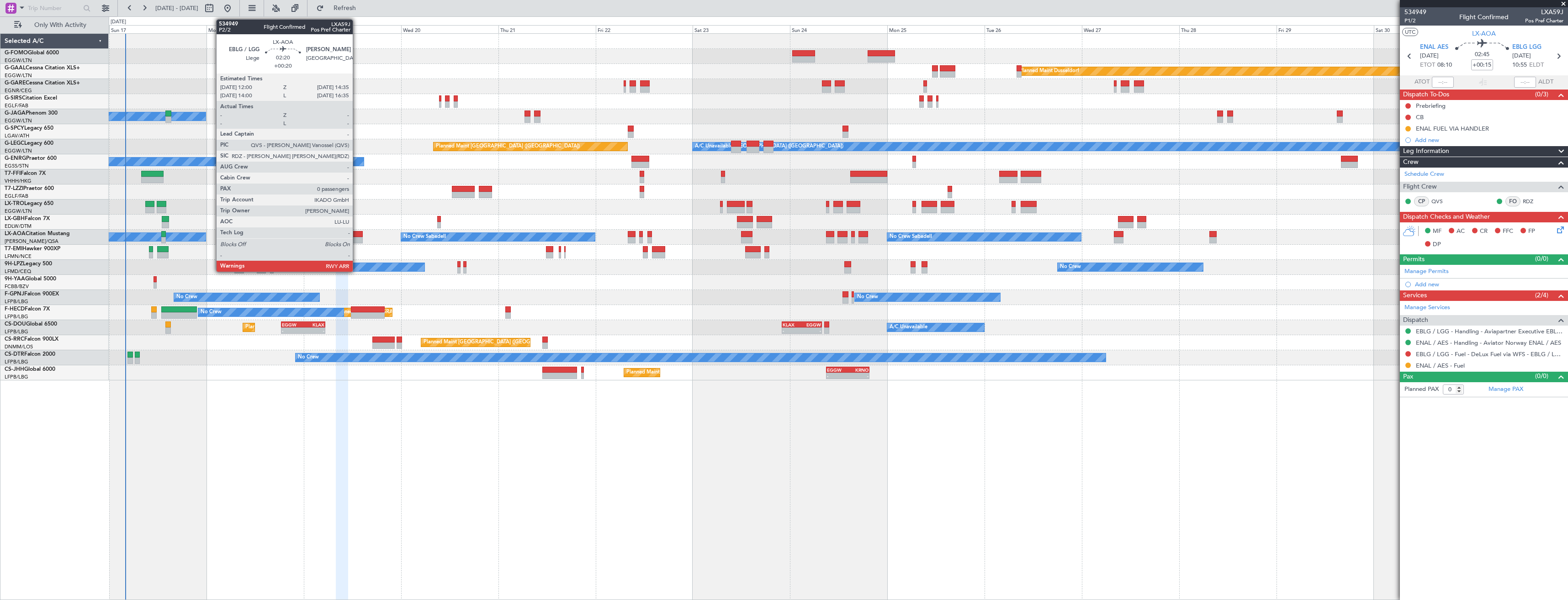
click at [357, 235] on div at bounding box center [357, 234] width 10 height 7
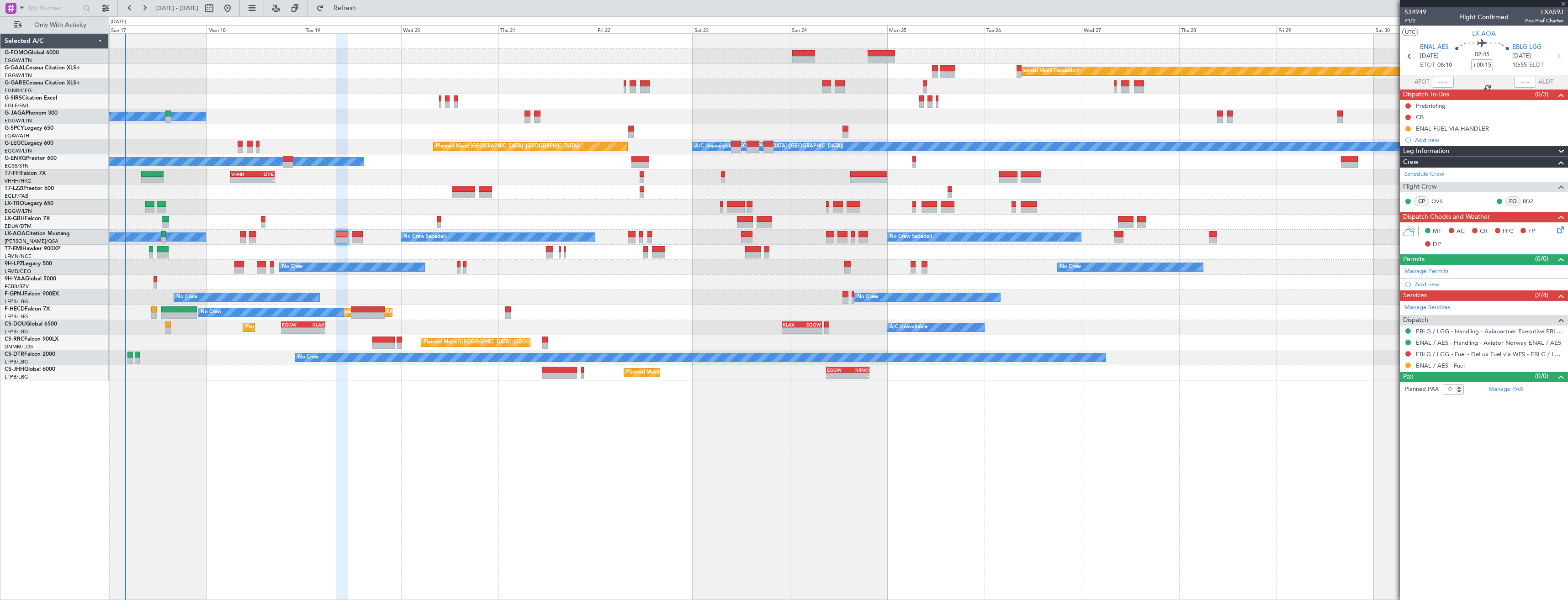
type input "+00:20"
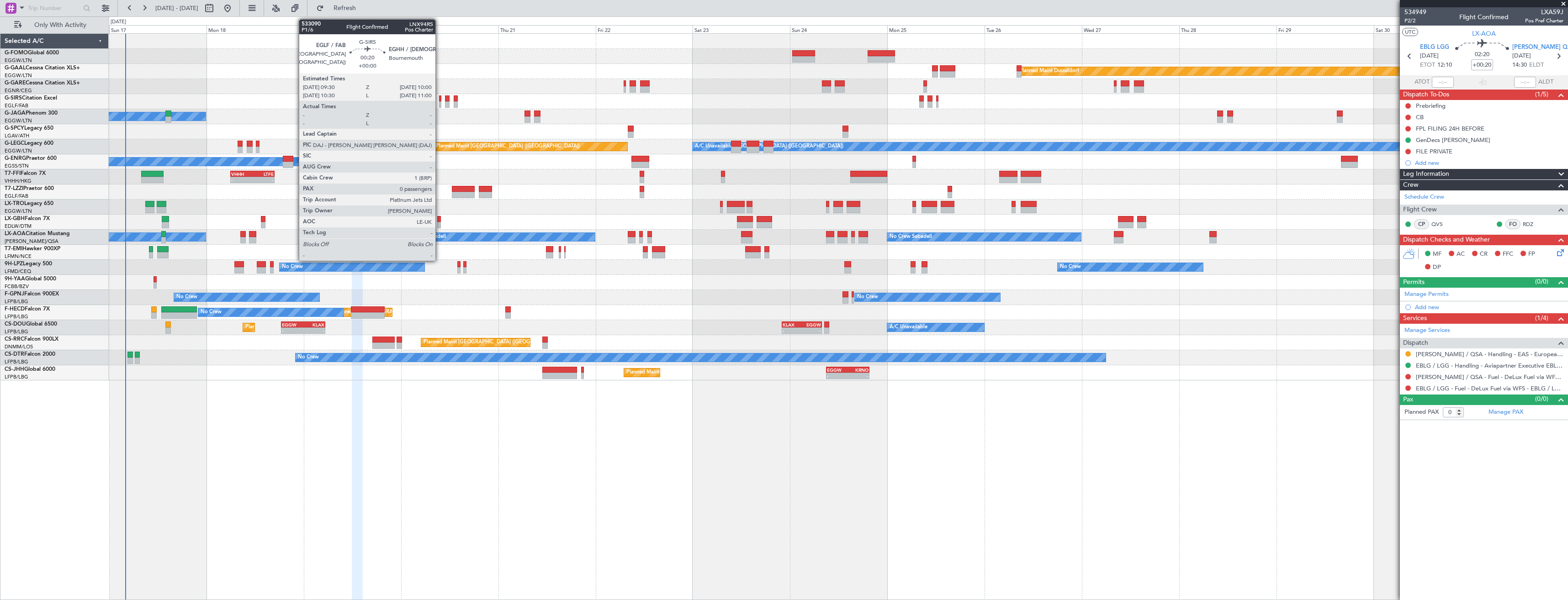
click at [439, 103] on div at bounding box center [440, 105] width 2 height 7
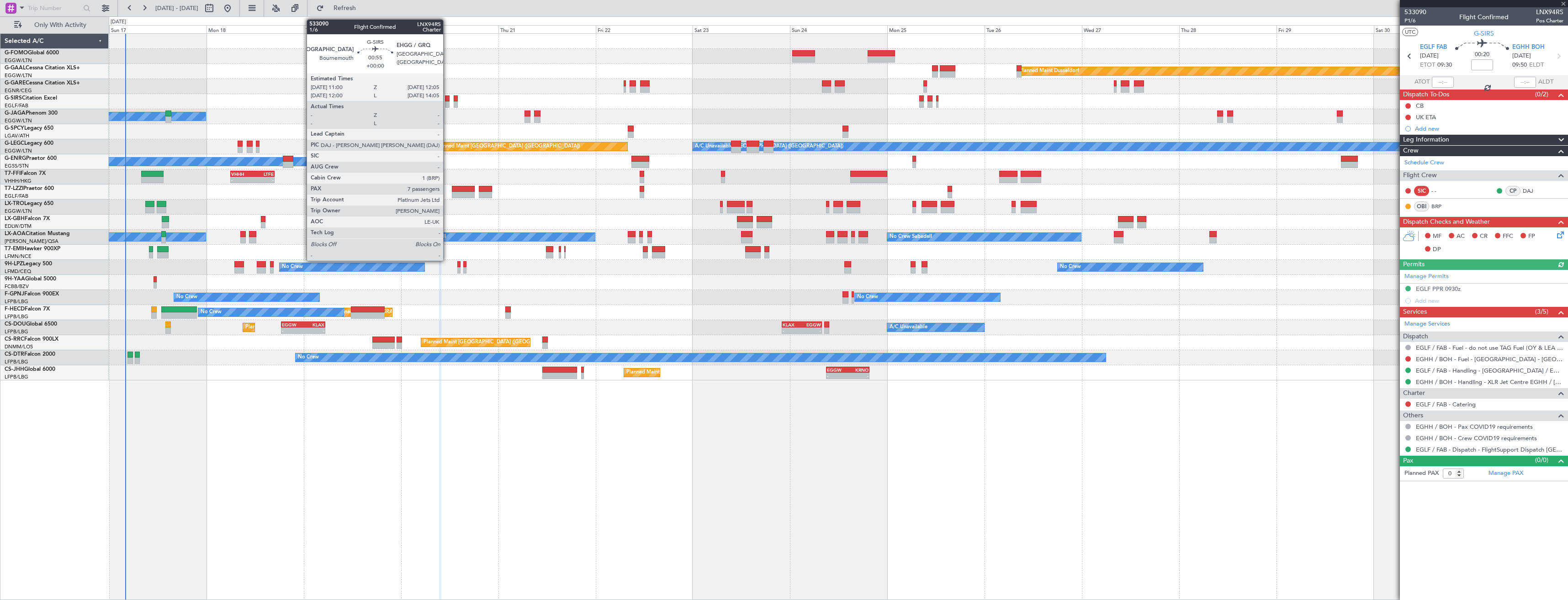
click at [447, 105] on div at bounding box center [447, 105] width 5 height 7
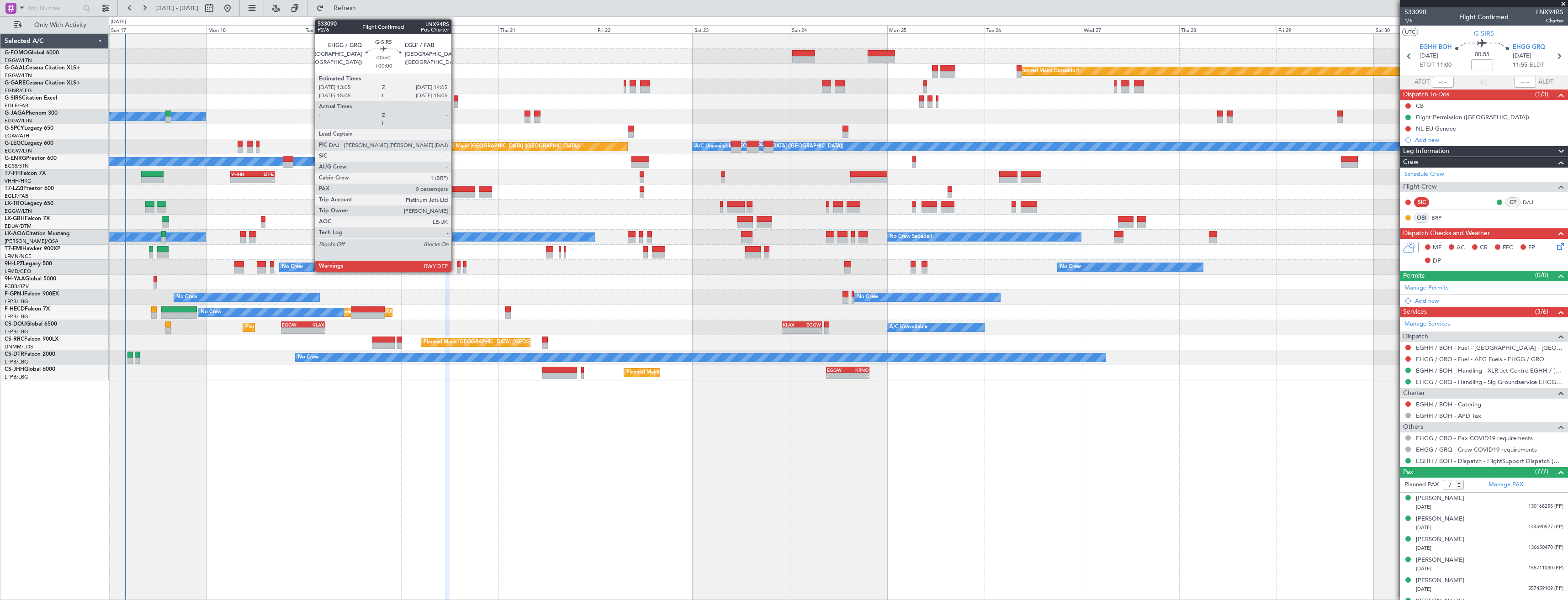
click at [455, 103] on div at bounding box center [455, 105] width 4 height 7
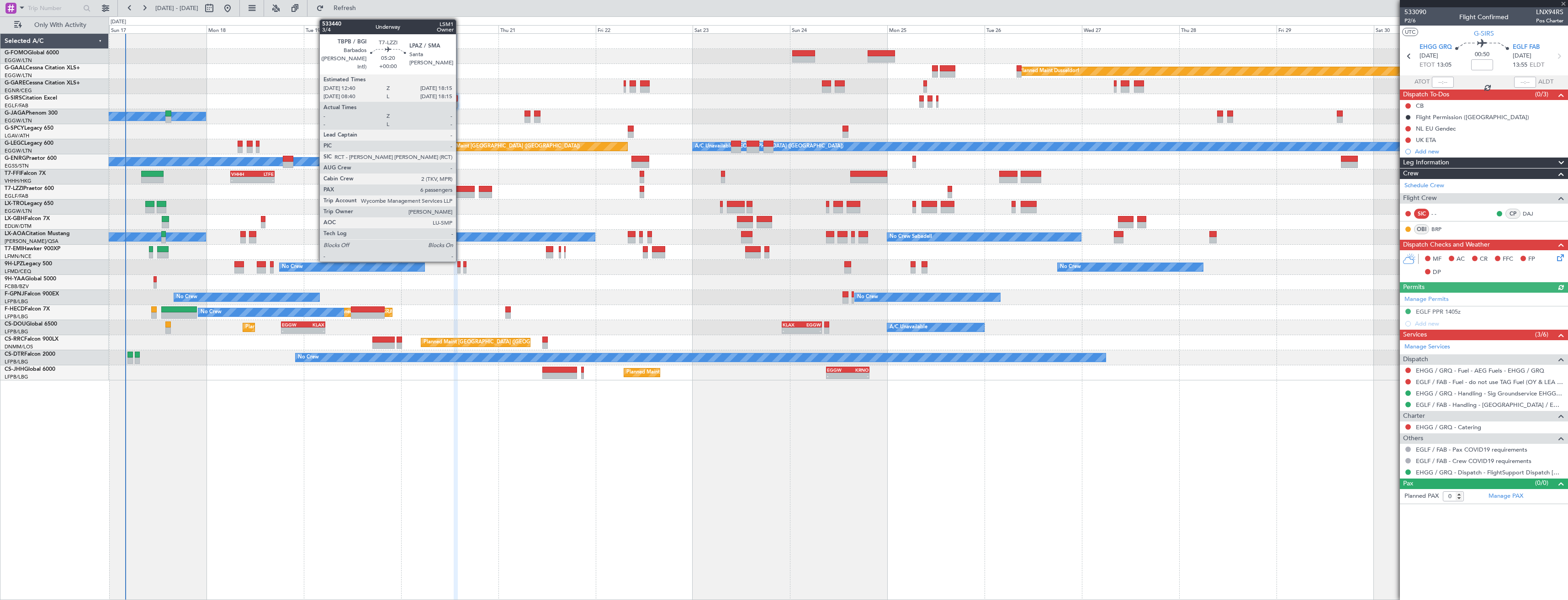
click at [460, 193] on div at bounding box center [463, 195] width 23 height 7
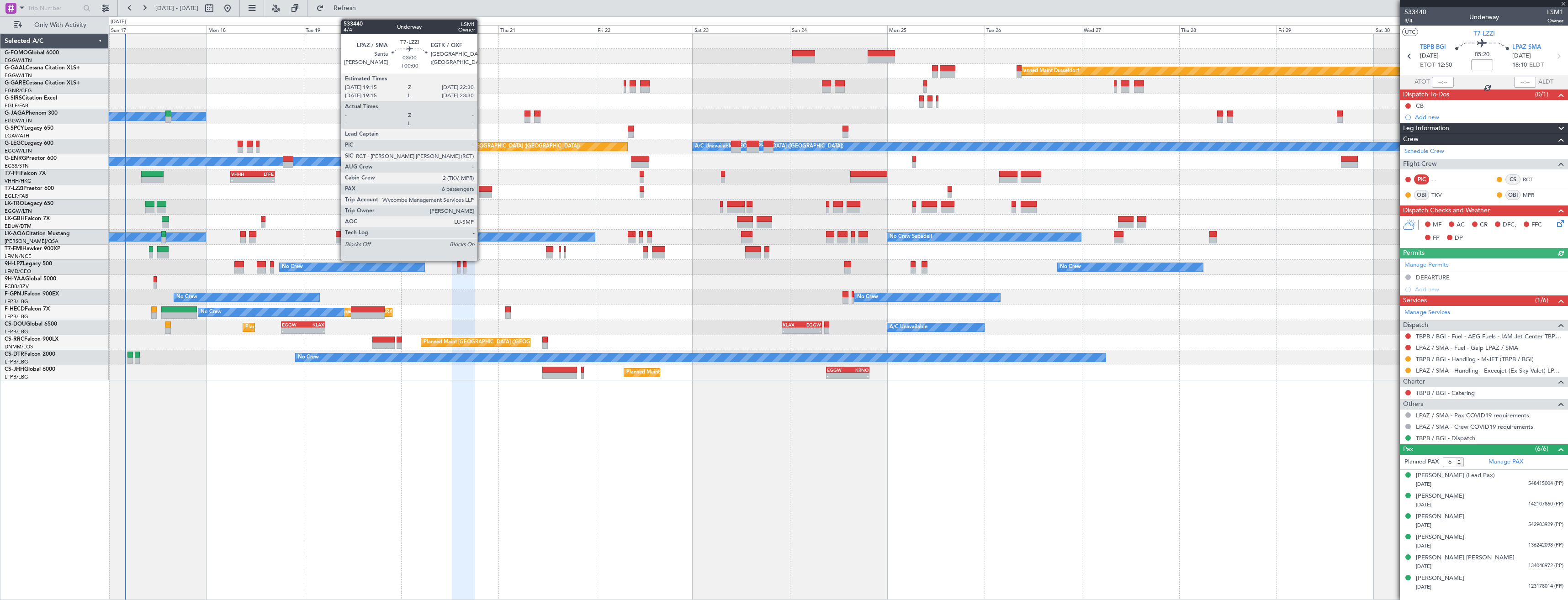
click at [481, 193] on div at bounding box center [486, 195] width 13 height 7
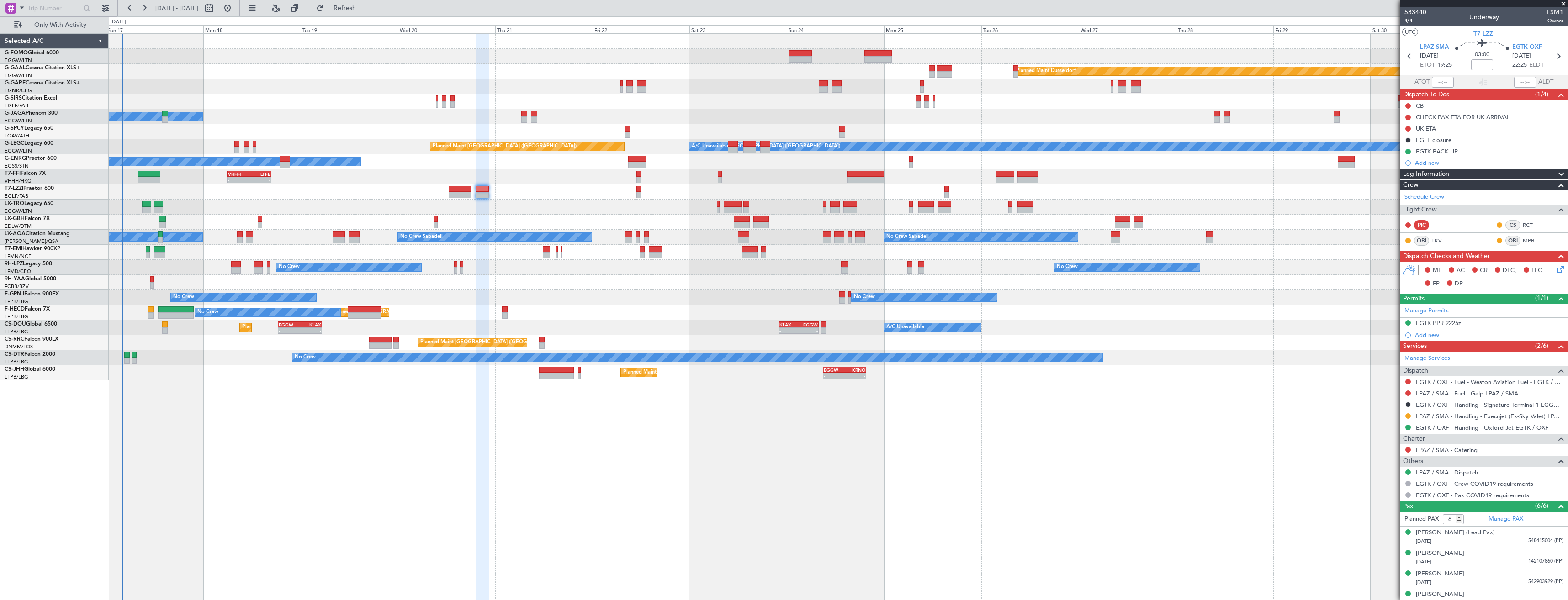
click at [145, 76] on div "Planned Maint Windsor Locks (Bradley Intl) Planned Maint Dusseldorf Planned Mai…" at bounding box center [838, 208] width 1459 height 347
click at [1406, 416] on button at bounding box center [1408, 416] width 5 height 5
click at [1383, 526] on span "Confirmed" at bounding box center [1382, 525] width 29 height 9
click at [1405, 56] on icon at bounding box center [1410, 57] width 12 height 12
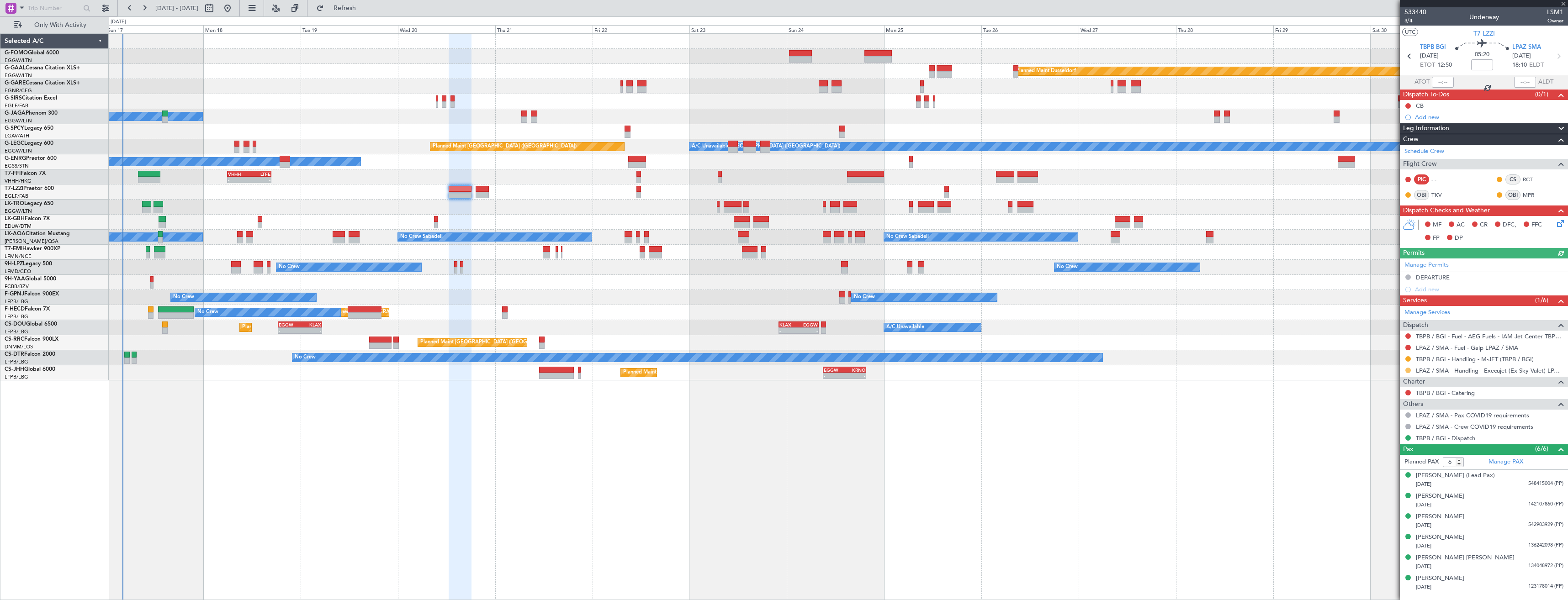
click at [1409, 368] on button at bounding box center [1408, 370] width 5 height 5
click at [1390, 478] on span "Confirmed" at bounding box center [1382, 479] width 29 height 9
click at [1564, 5] on span at bounding box center [1563, 4] width 9 height 9
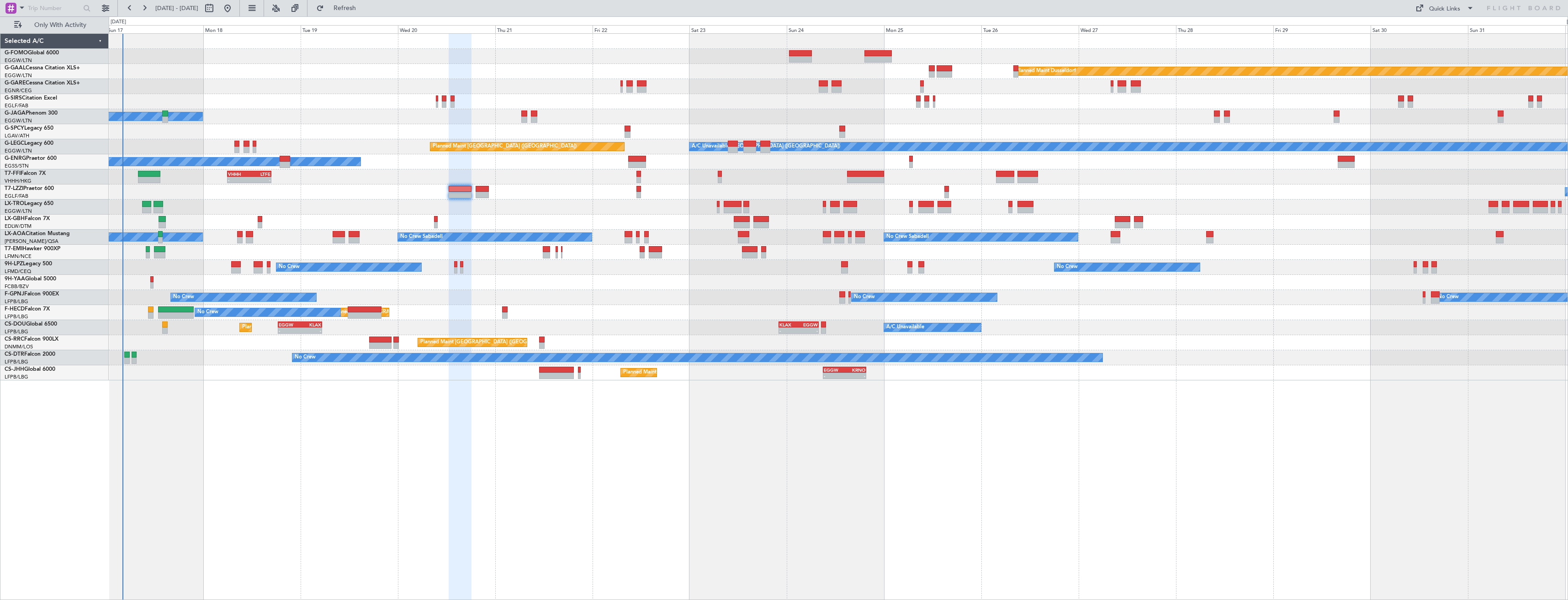
type input "0"
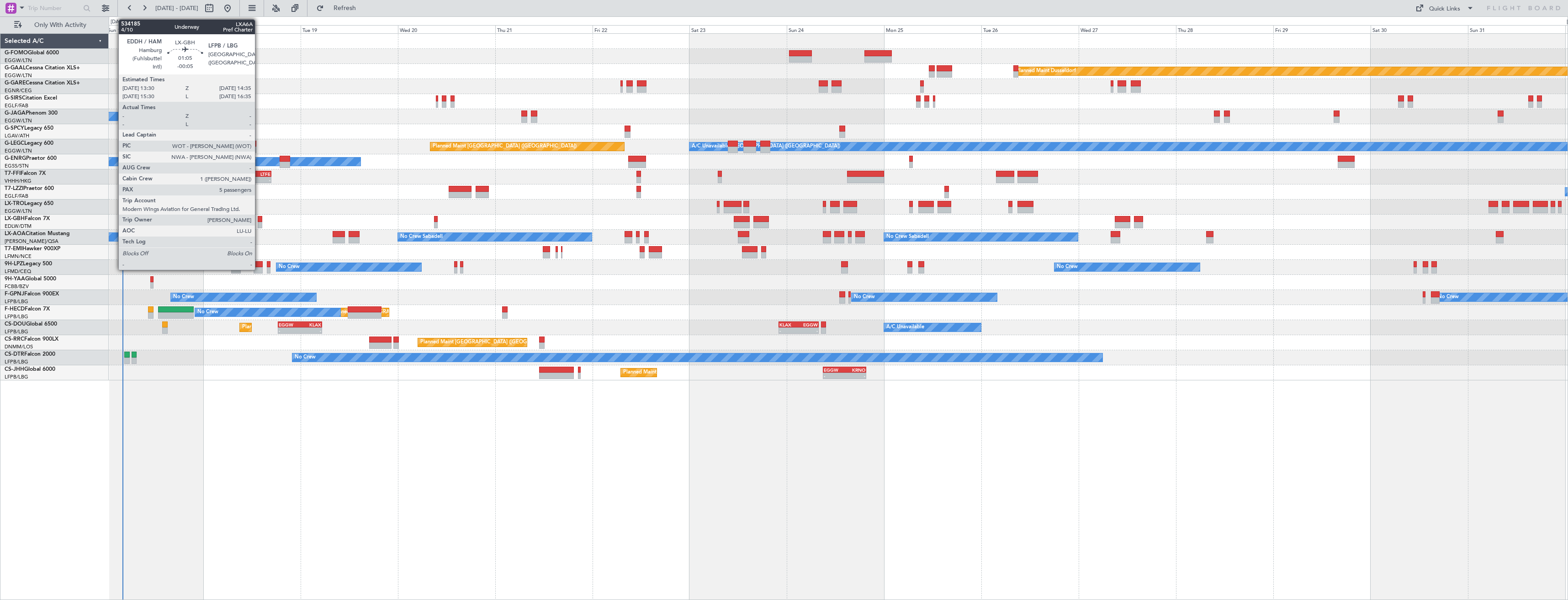
click at [259, 223] on div at bounding box center [260, 225] width 5 height 7
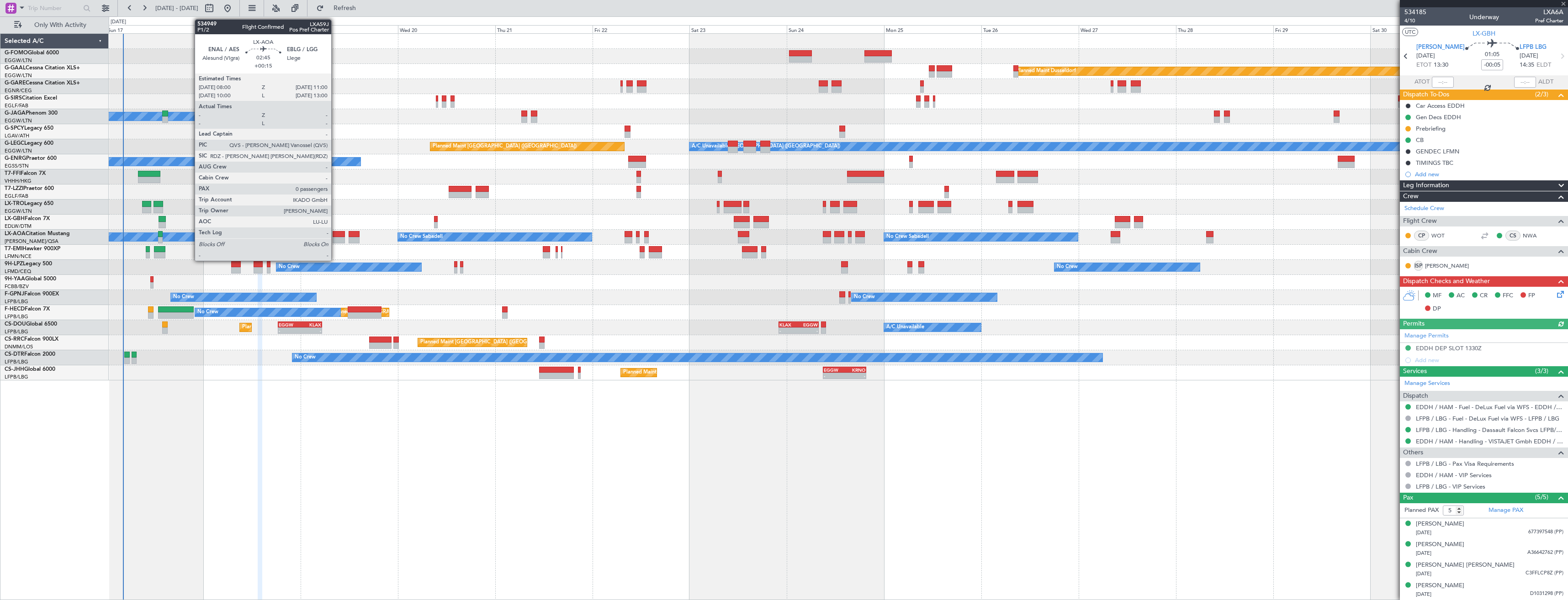
click at [335, 237] on div at bounding box center [338, 240] width 12 height 7
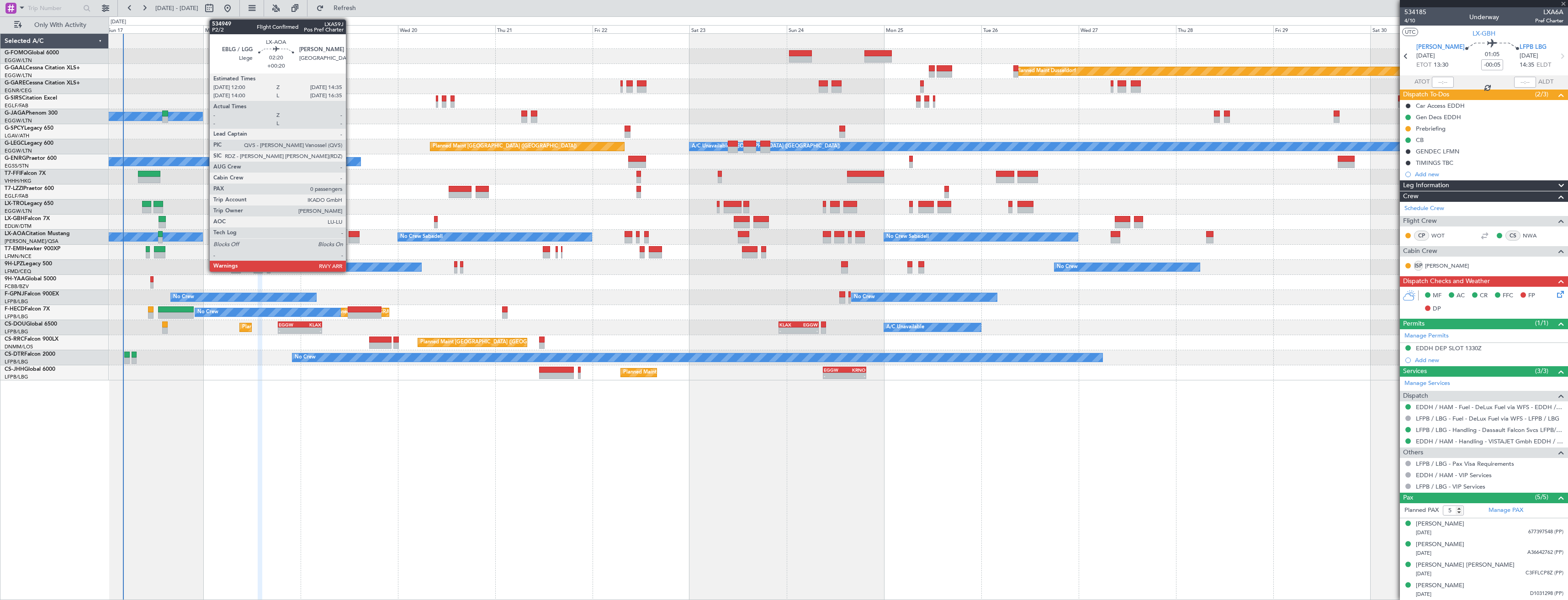
type input "+00:15"
type input "0"
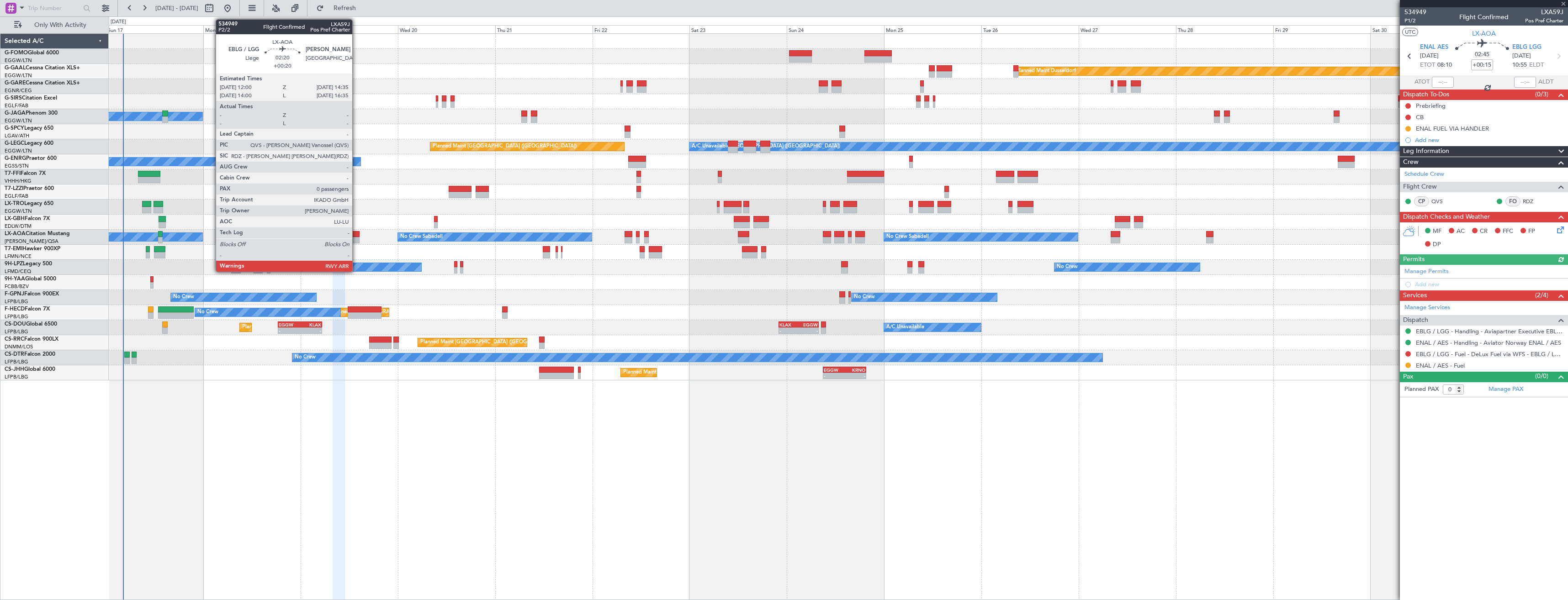
click at [356, 237] on div at bounding box center [354, 240] width 10 height 7
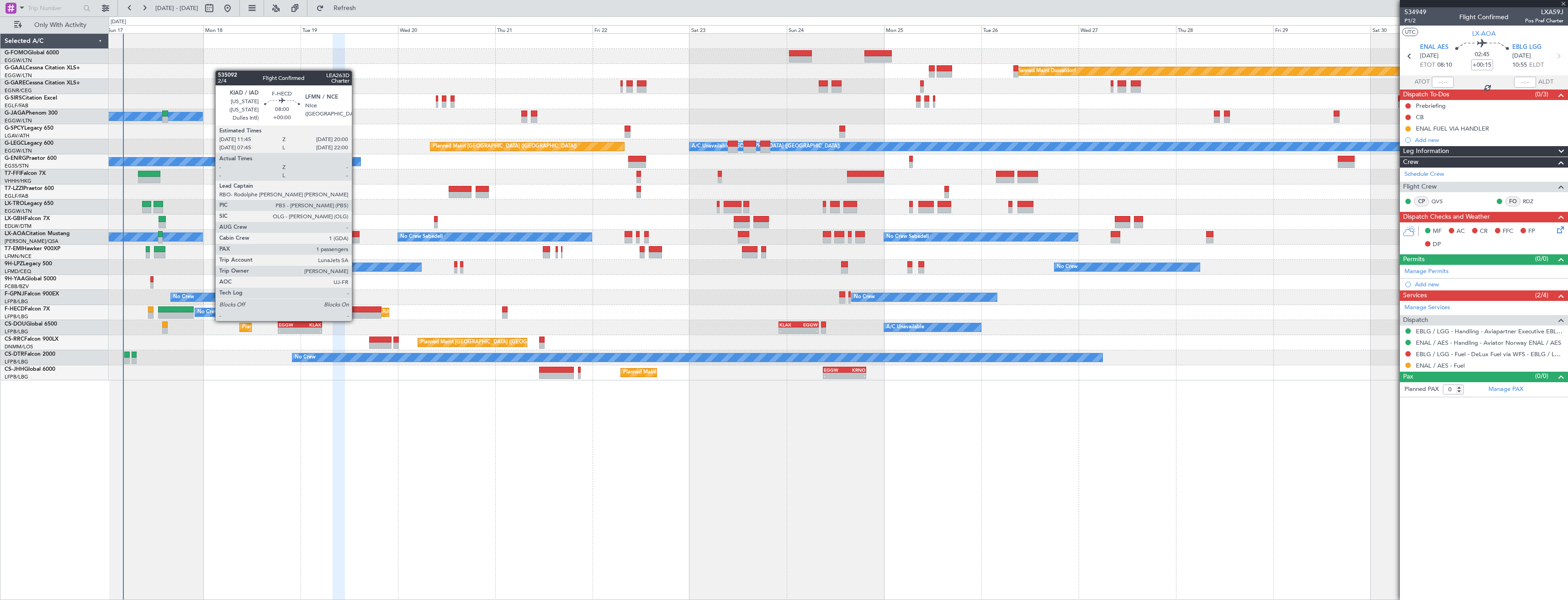
type input "+00:20"
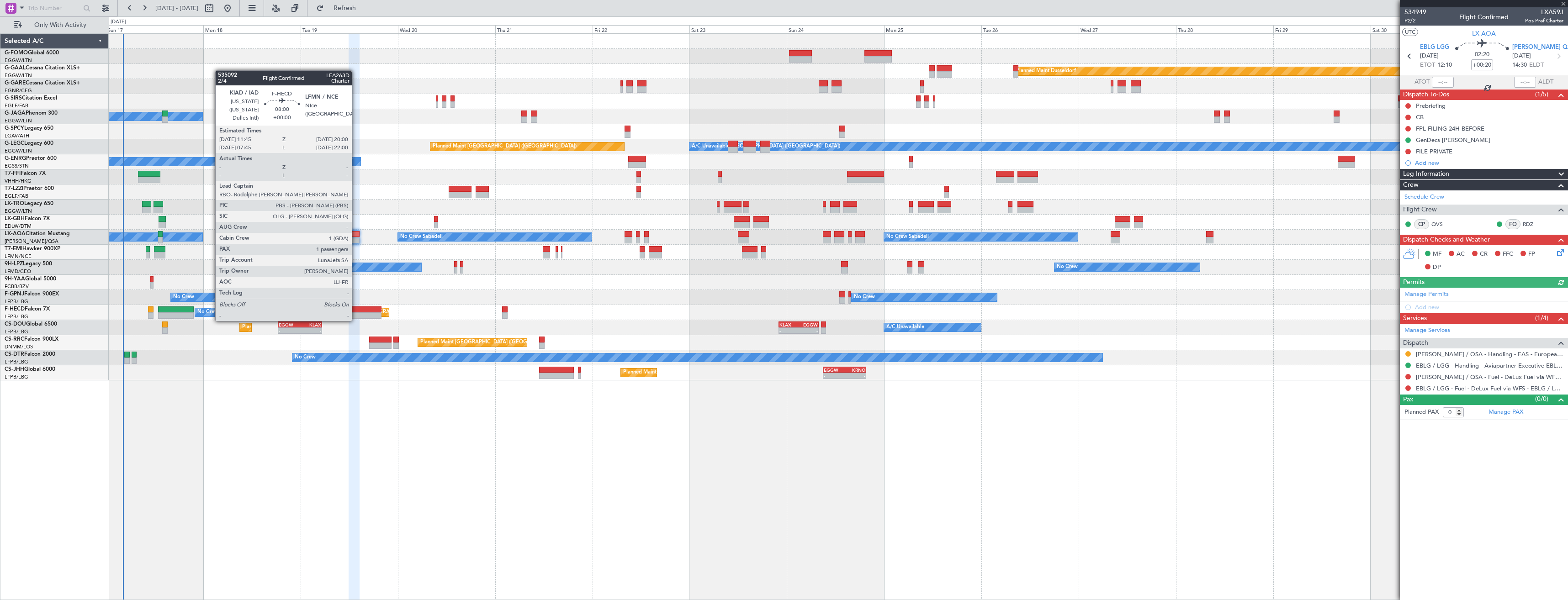
click at [356, 312] on div at bounding box center [365, 310] width 34 height 7
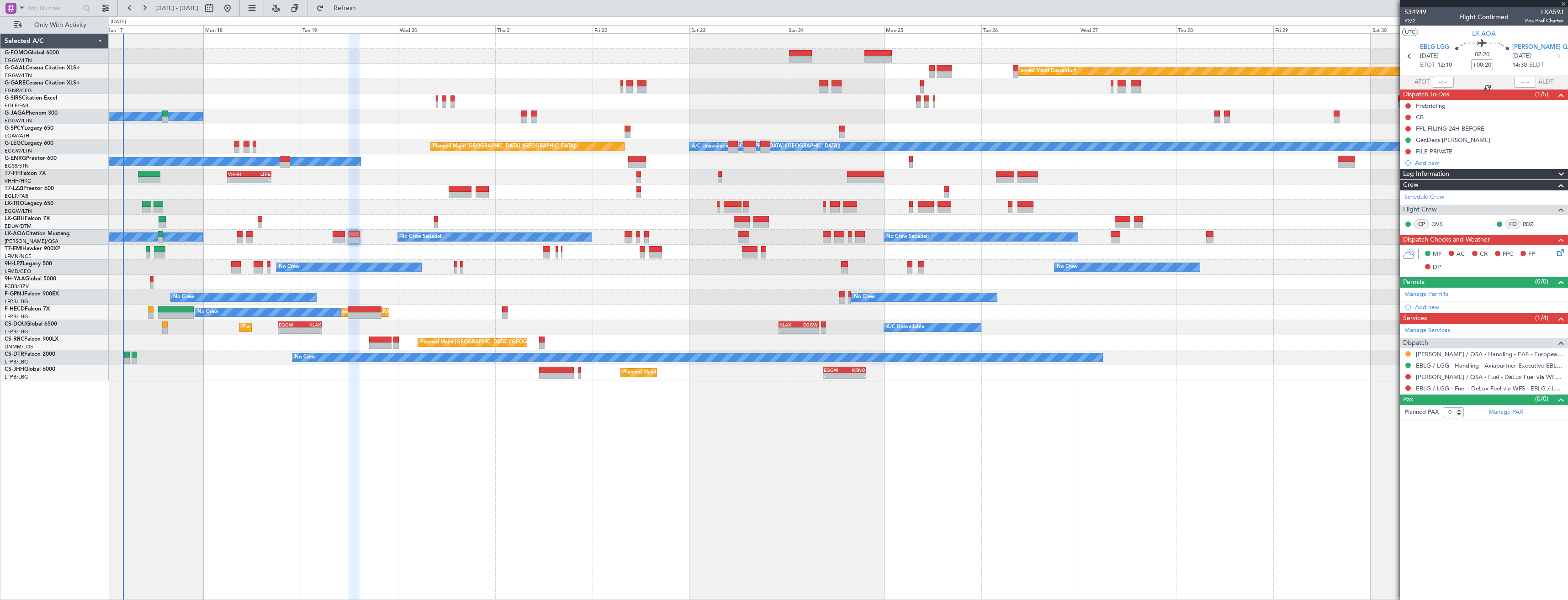
type input "1"
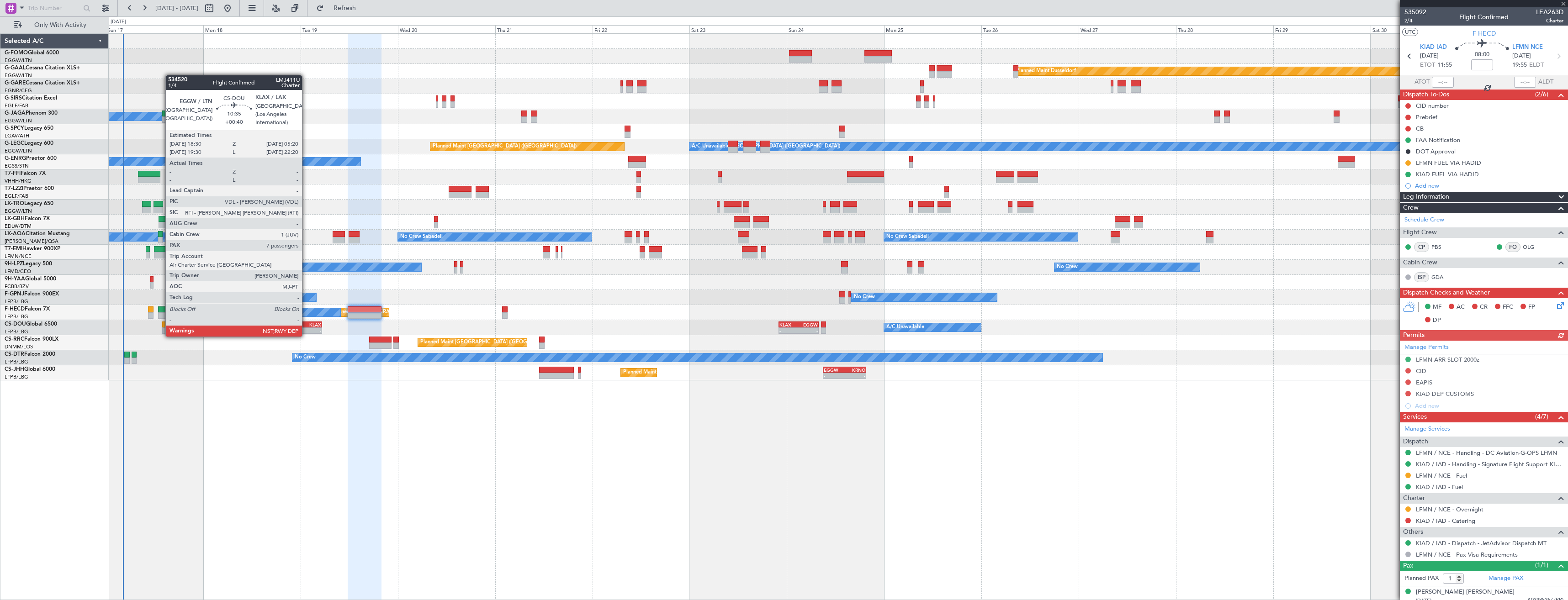
click at [306, 327] on div "- -" at bounding box center [299, 330] width 44 height 7
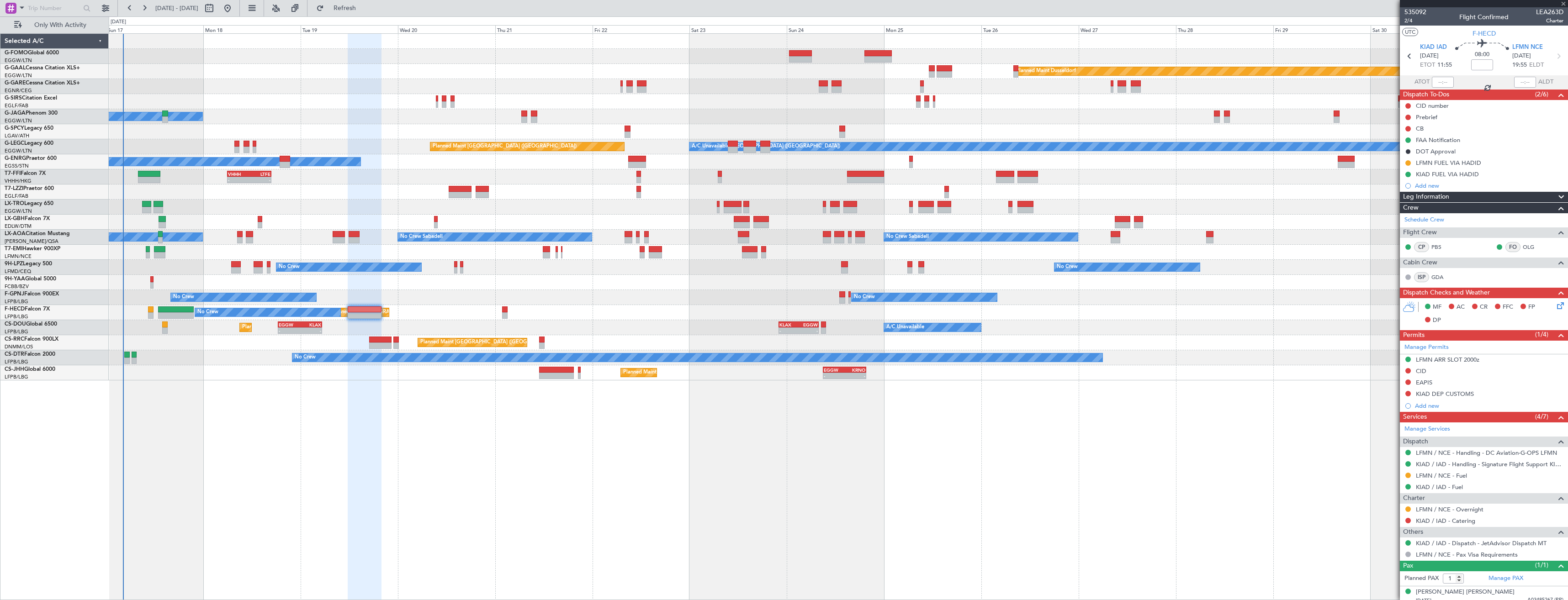
type input "+00:40"
type input "7"
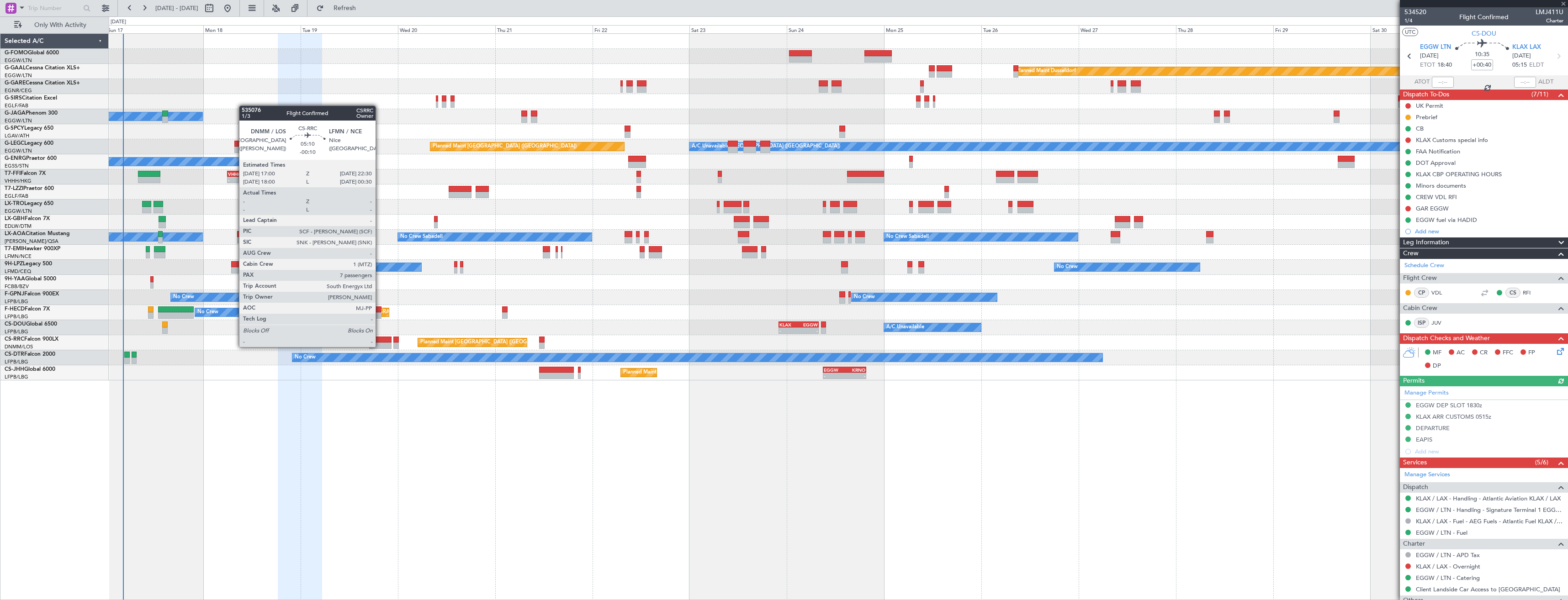
click at [380, 346] on div at bounding box center [380, 346] width 23 height 7
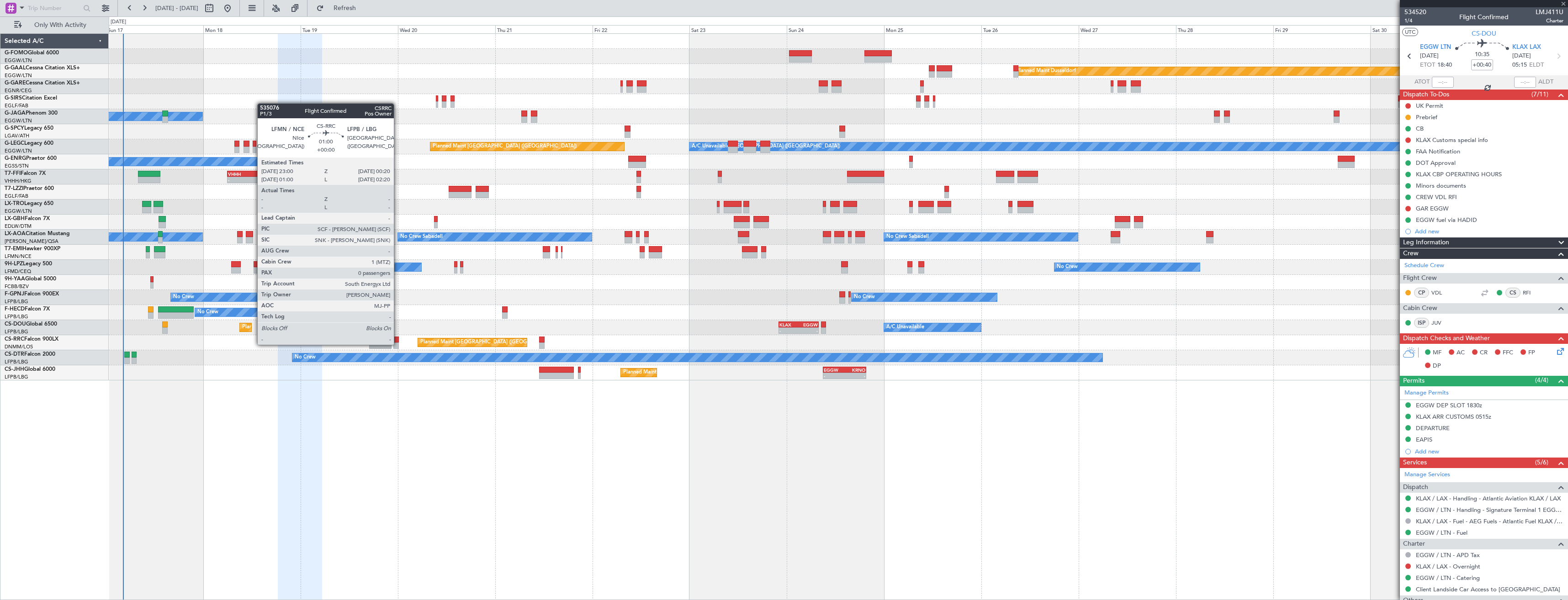
type input "-00:10"
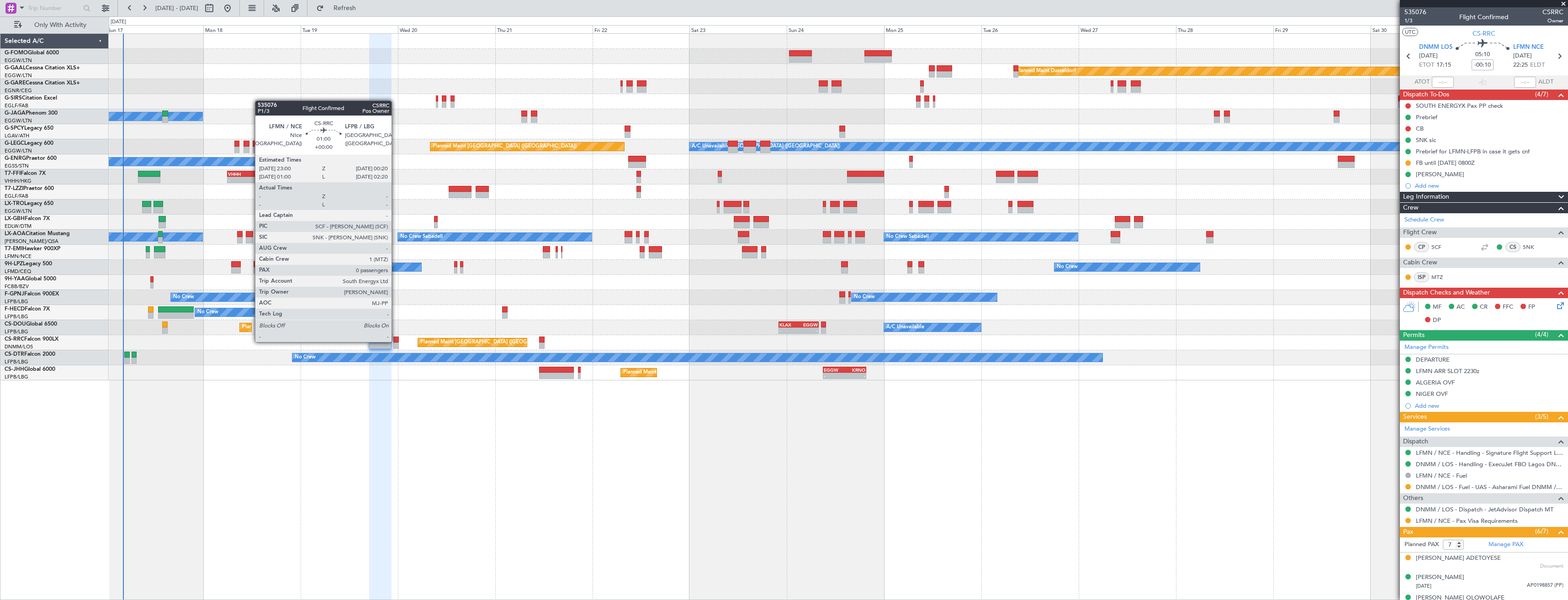
click at [396, 341] on div at bounding box center [396, 340] width 5 height 7
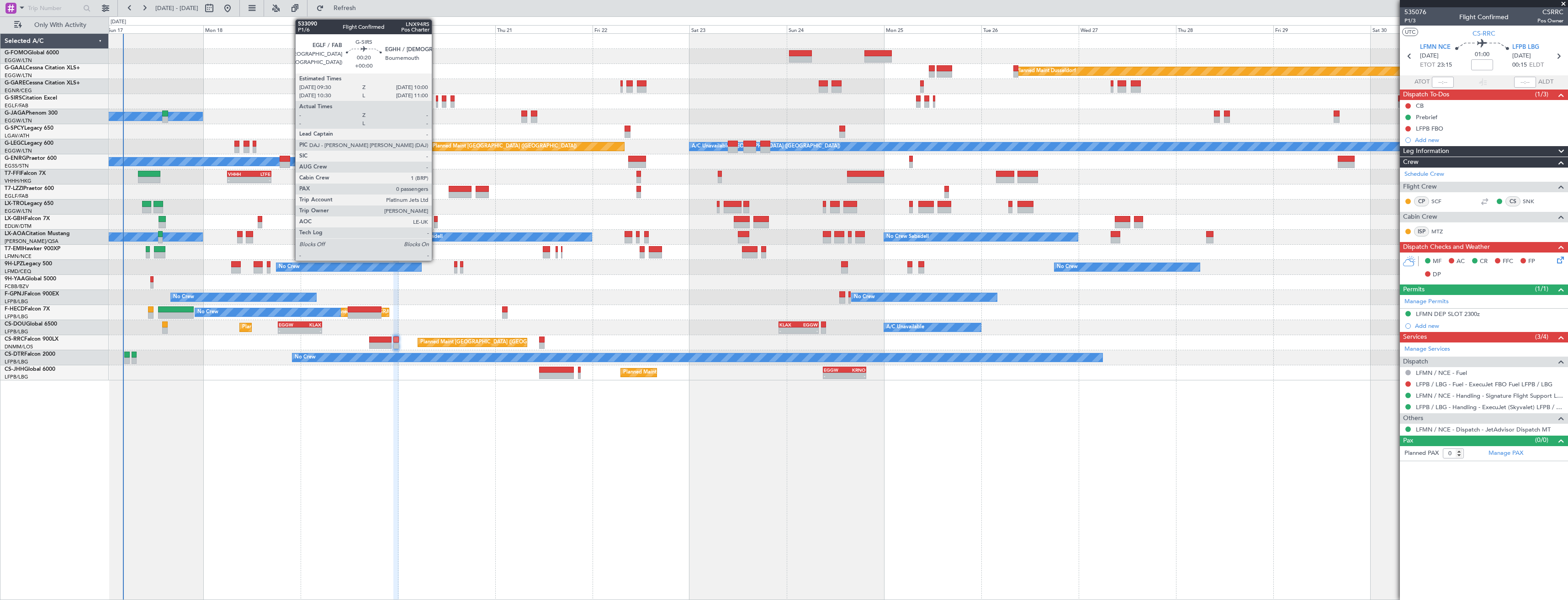
click at [436, 100] on div at bounding box center [437, 99] width 2 height 7
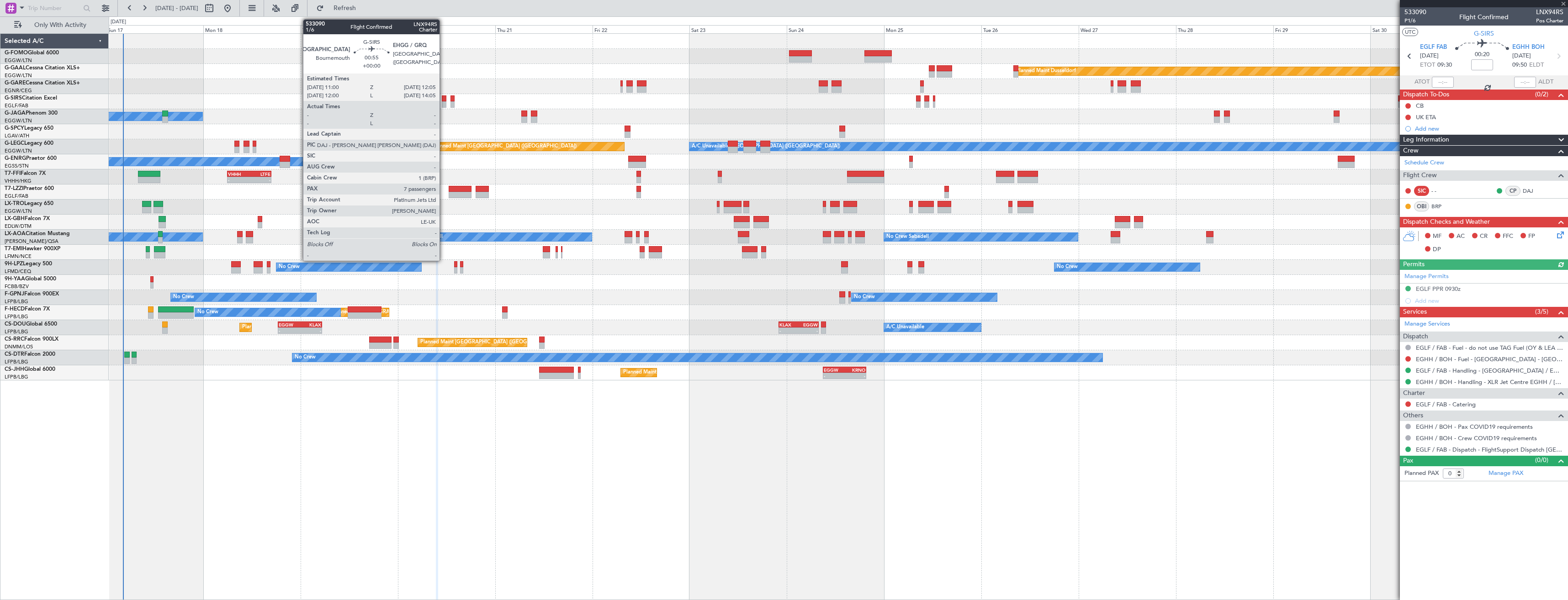
click at [444, 98] on div at bounding box center [444, 99] width 5 height 7
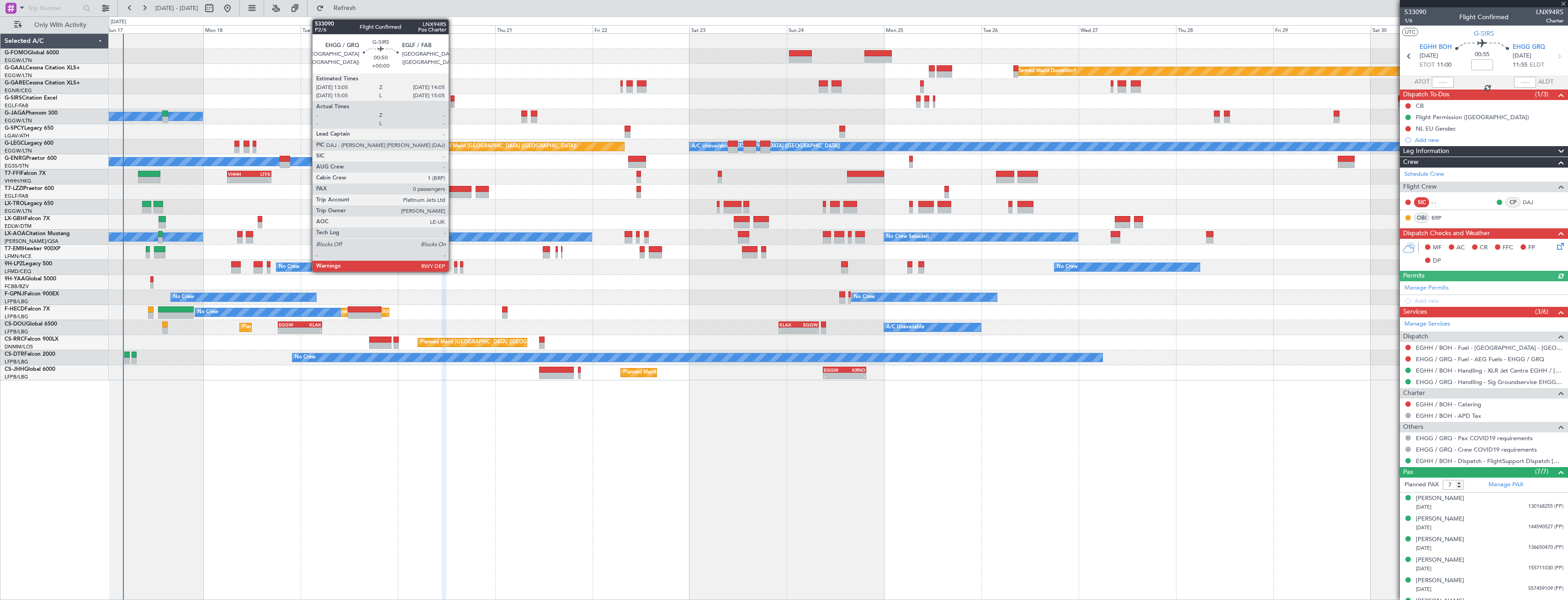
click at [453, 100] on div at bounding box center [452, 99] width 4 height 7
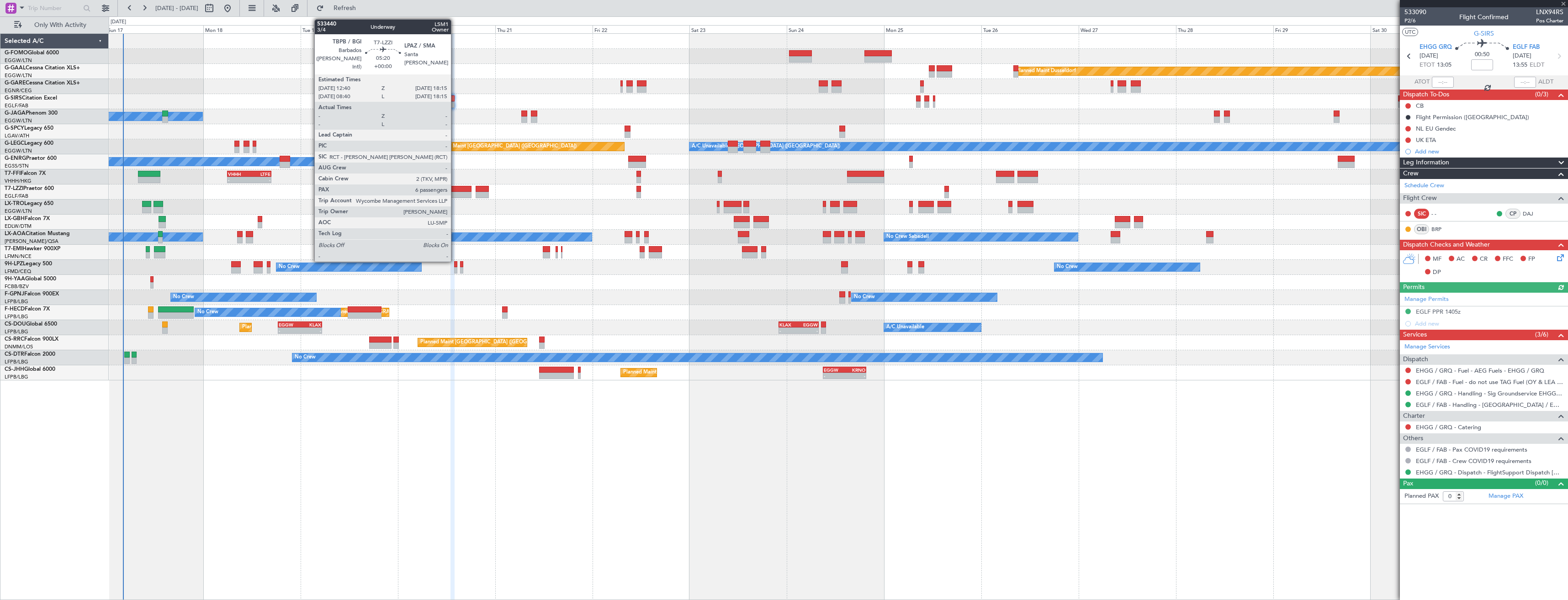
click at [455, 193] on div at bounding box center [460, 195] width 23 height 7
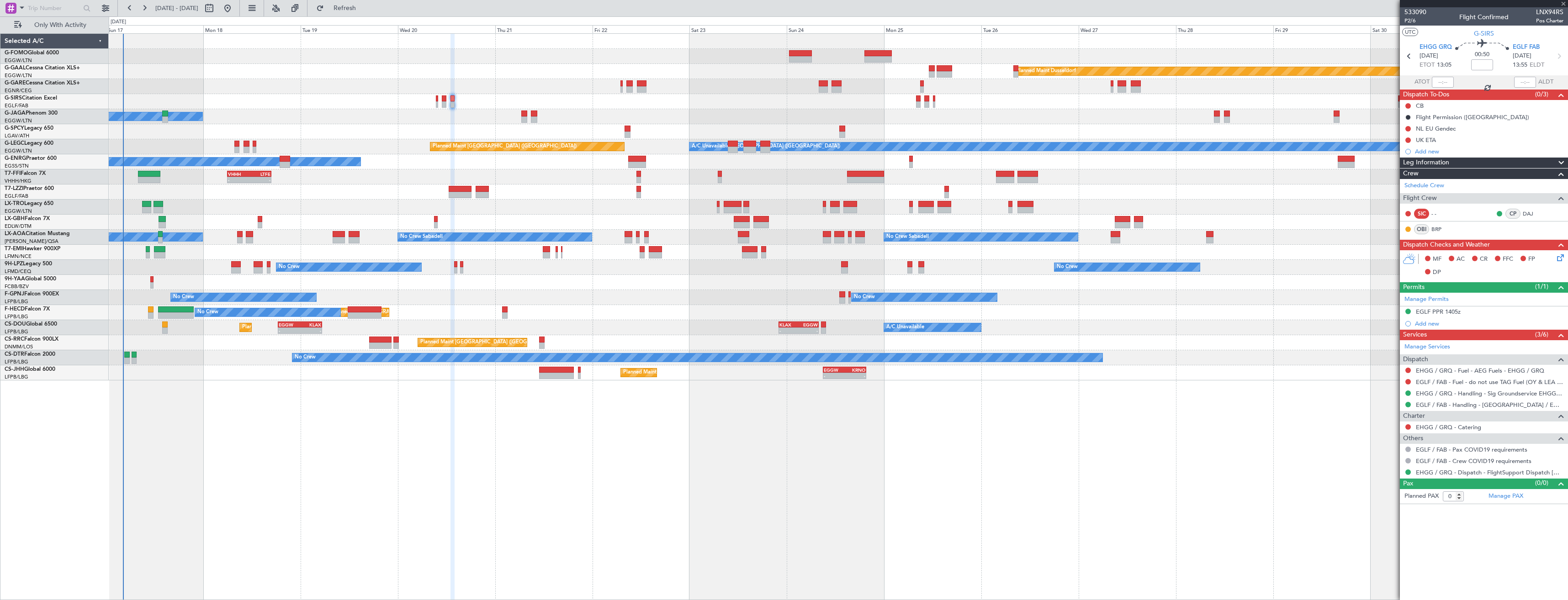
type input "6"
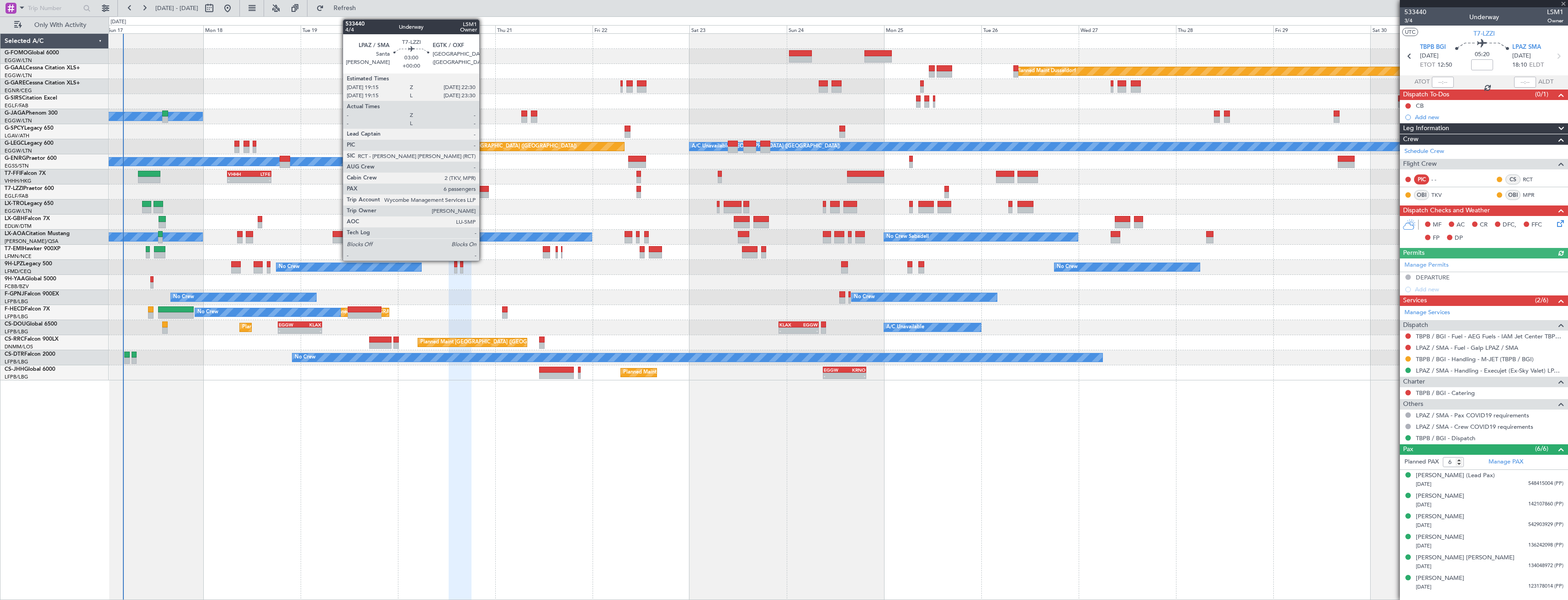
click at [483, 191] on div at bounding box center [482, 189] width 13 height 7
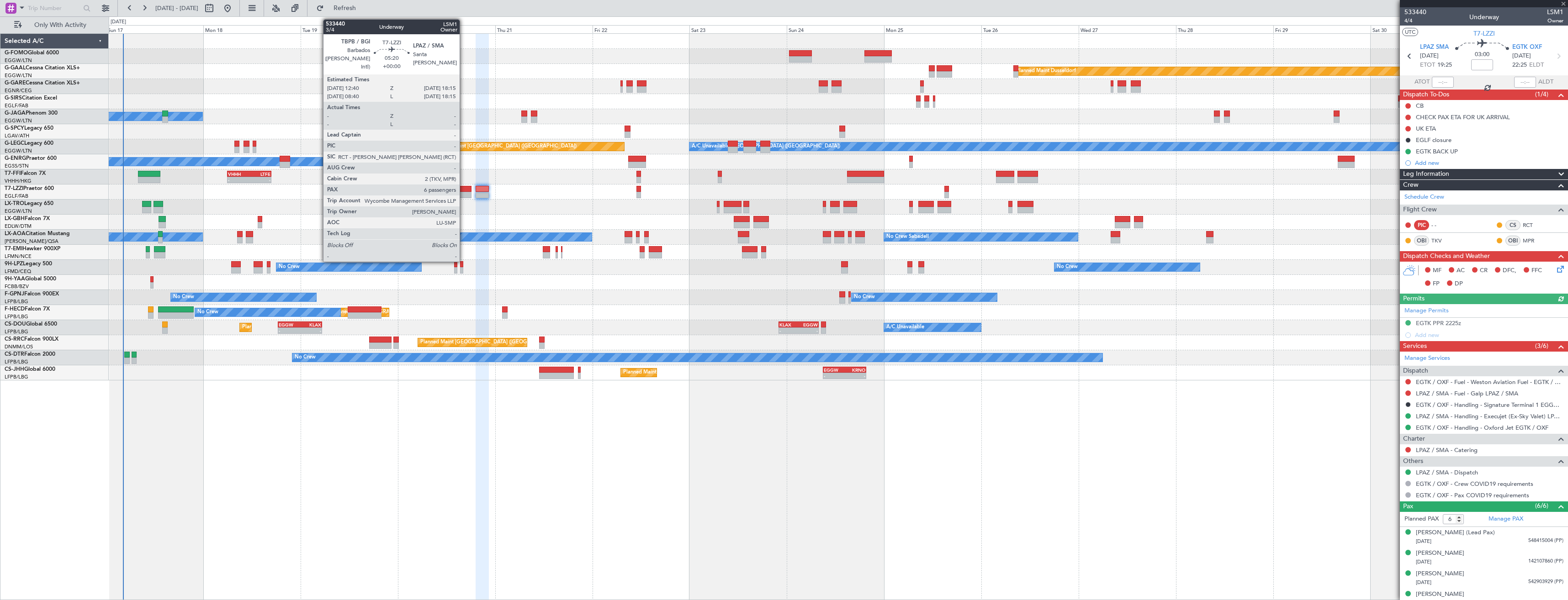
click at [464, 191] on div at bounding box center [460, 189] width 23 height 7
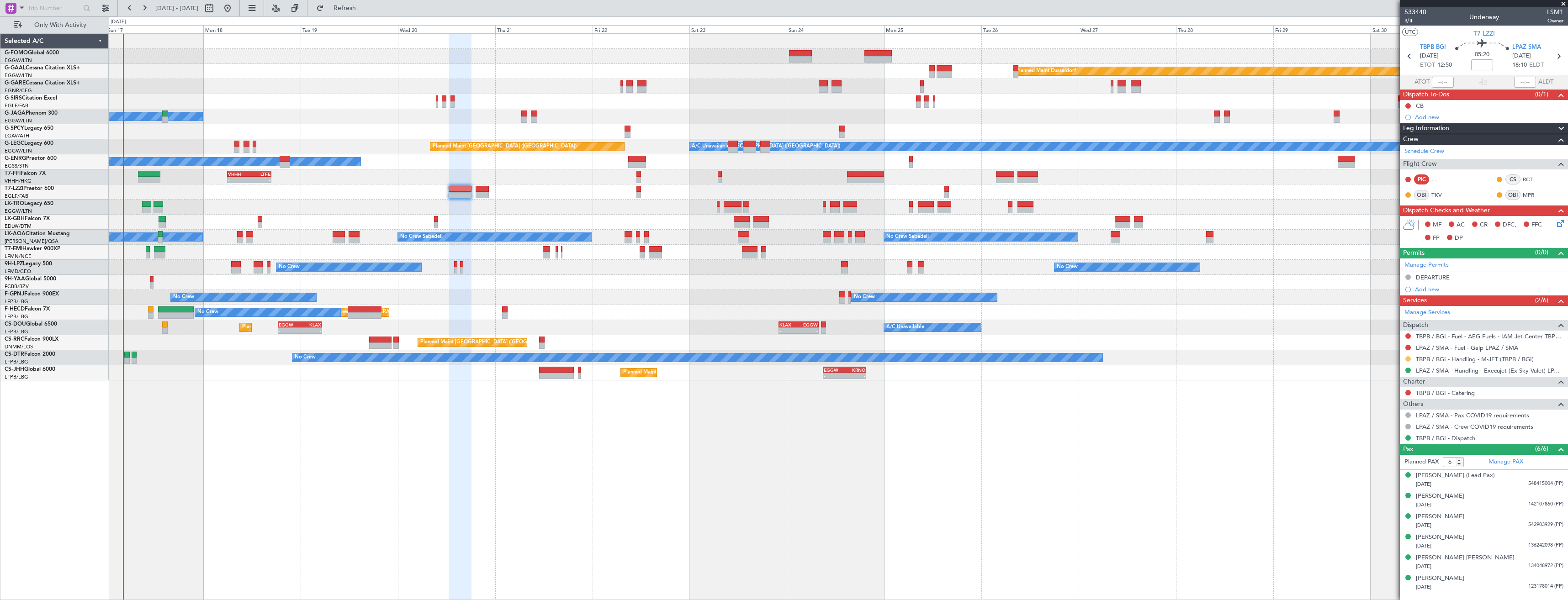
click at [1410, 360] on button at bounding box center [1408, 358] width 5 height 5
click at [1387, 465] on span "Confirmed" at bounding box center [1382, 467] width 29 height 9
click at [1557, 55] on icon at bounding box center [1558, 57] width 12 height 12
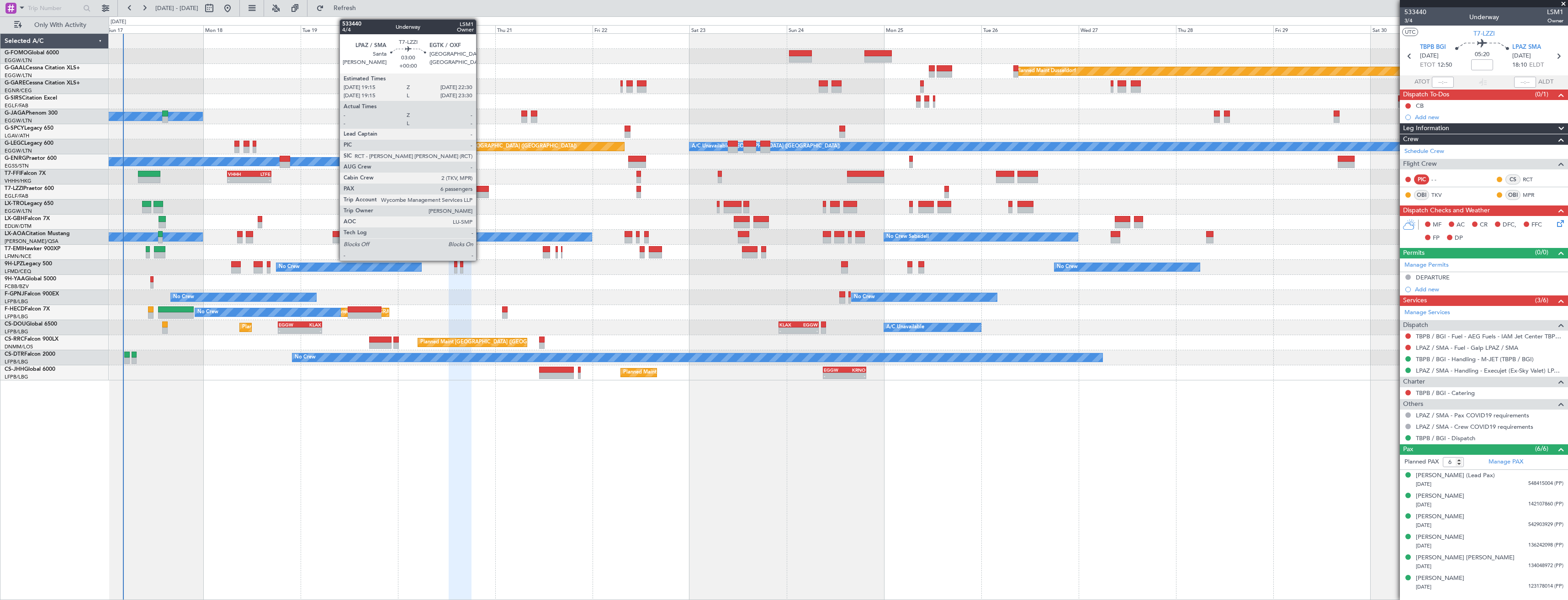
click at [480, 191] on div at bounding box center [482, 189] width 13 height 7
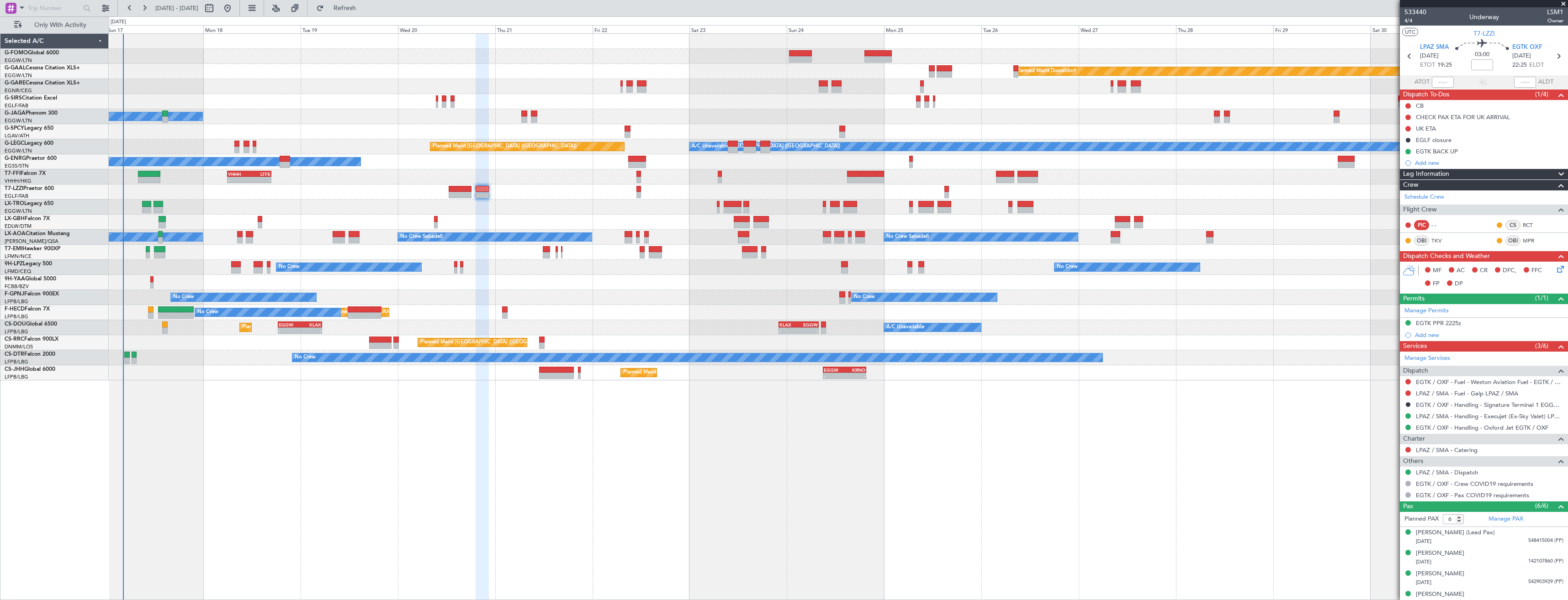
click at [1561, 3] on span at bounding box center [1563, 4] width 9 height 9
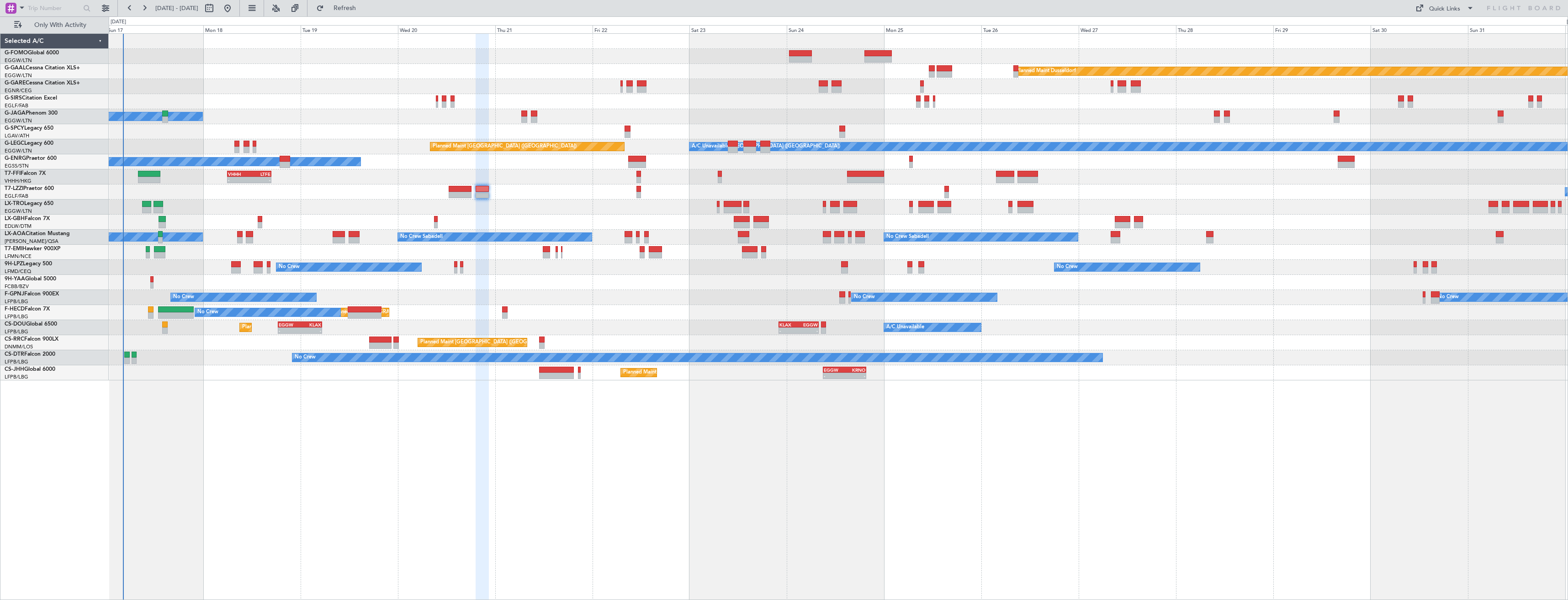
type input "0"
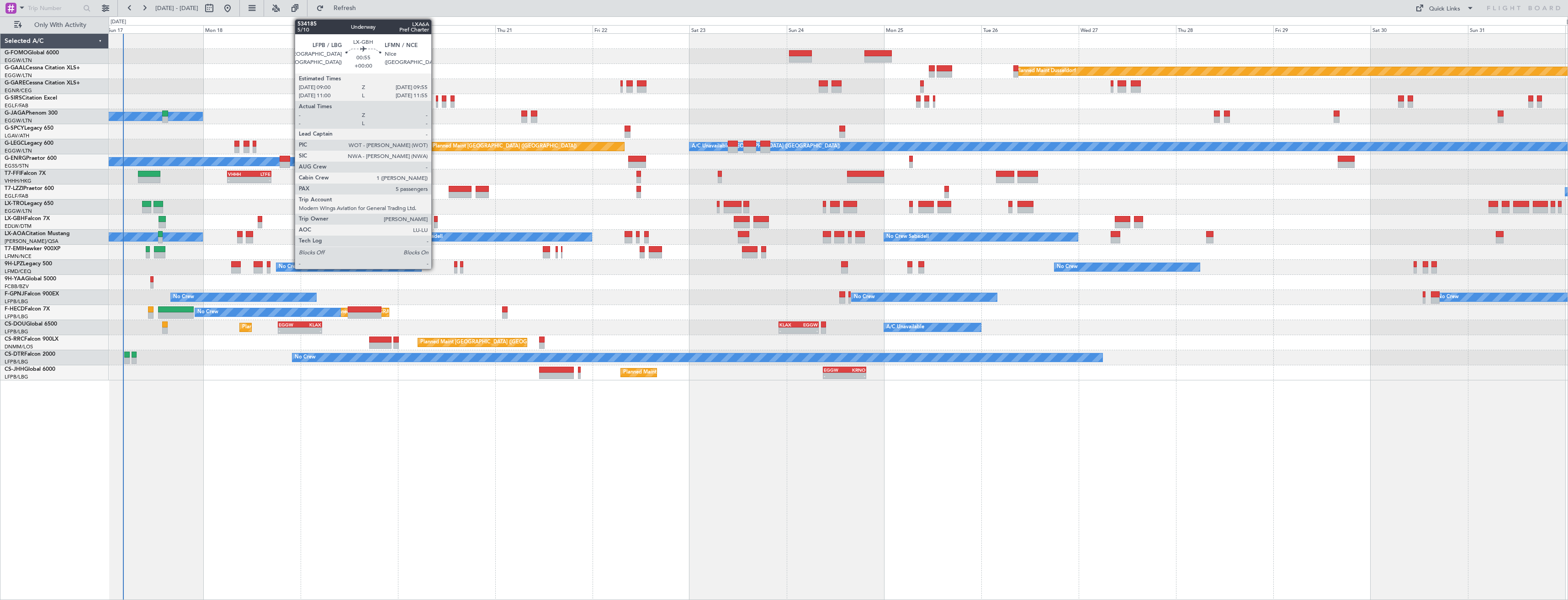
click at [435, 218] on div at bounding box center [436, 219] width 4 height 7
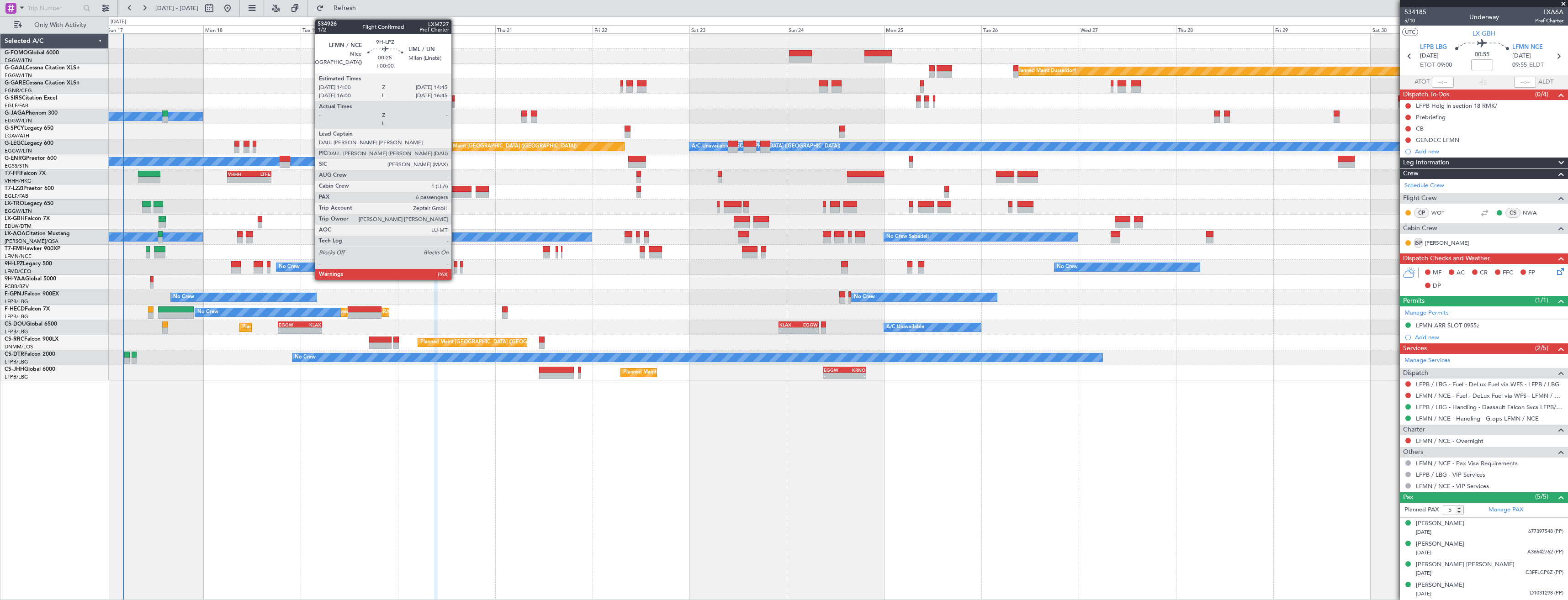
click at [455, 265] on div at bounding box center [455, 264] width 3 height 7
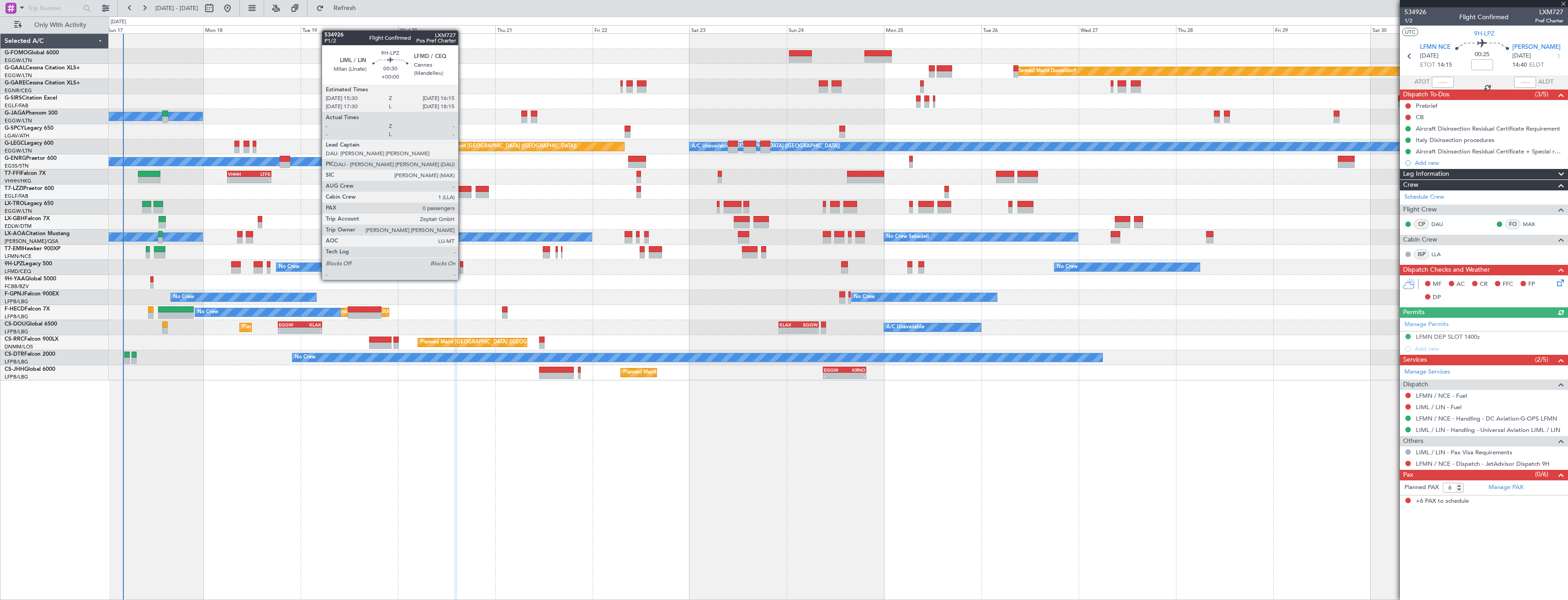
click at [463, 271] on div at bounding box center [461, 270] width 3 height 7
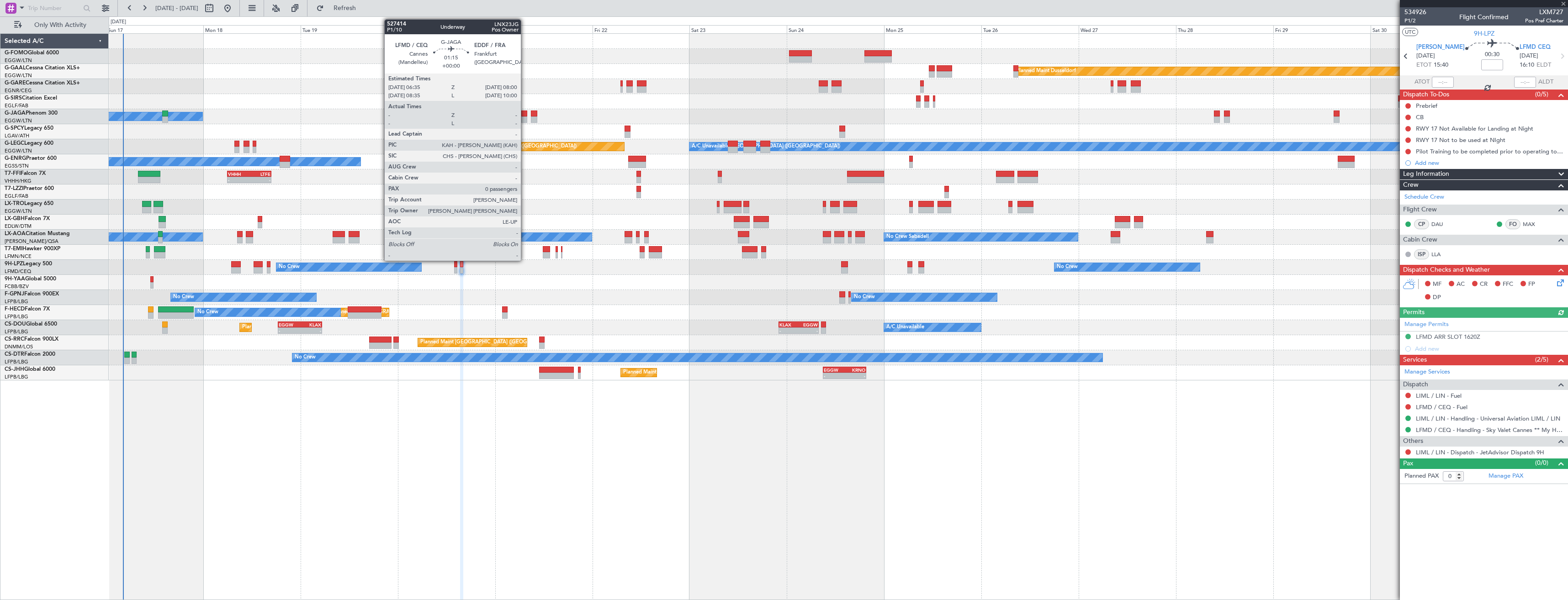
click at [525, 115] on div at bounding box center [524, 114] width 6 height 7
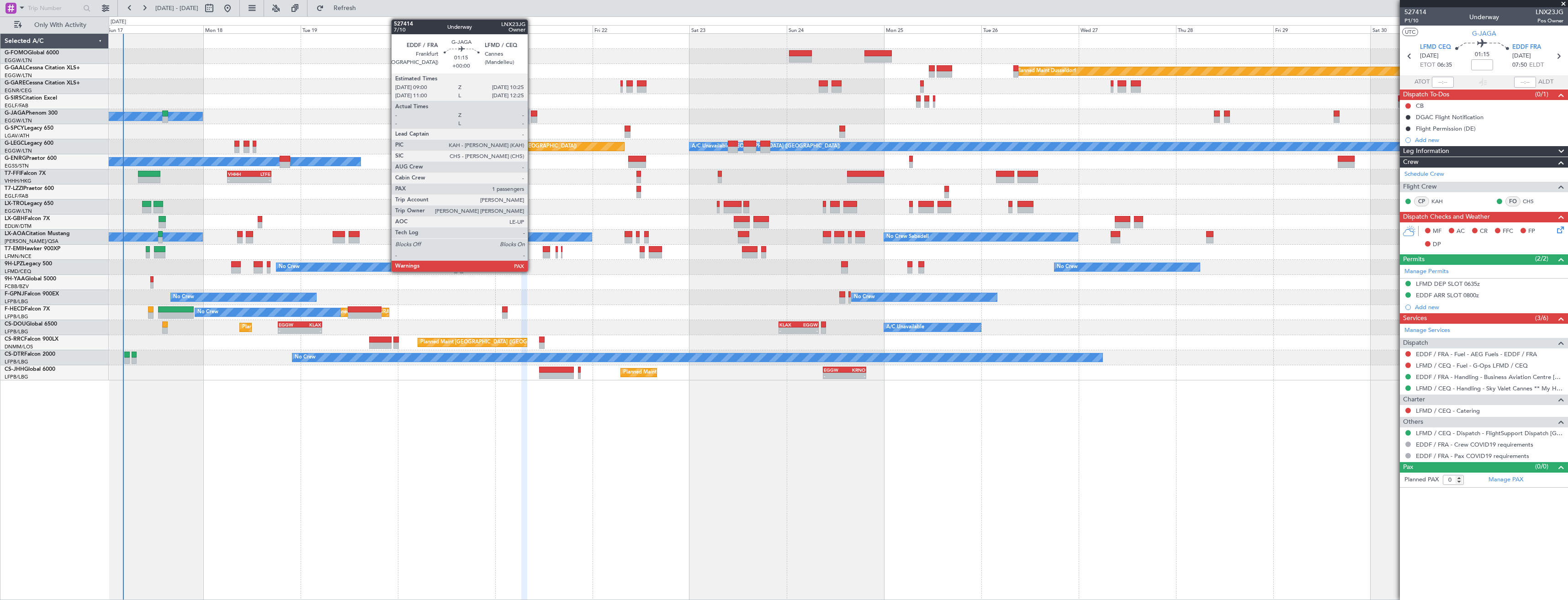
click at [532, 117] on div at bounding box center [534, 119] width 6 height 7
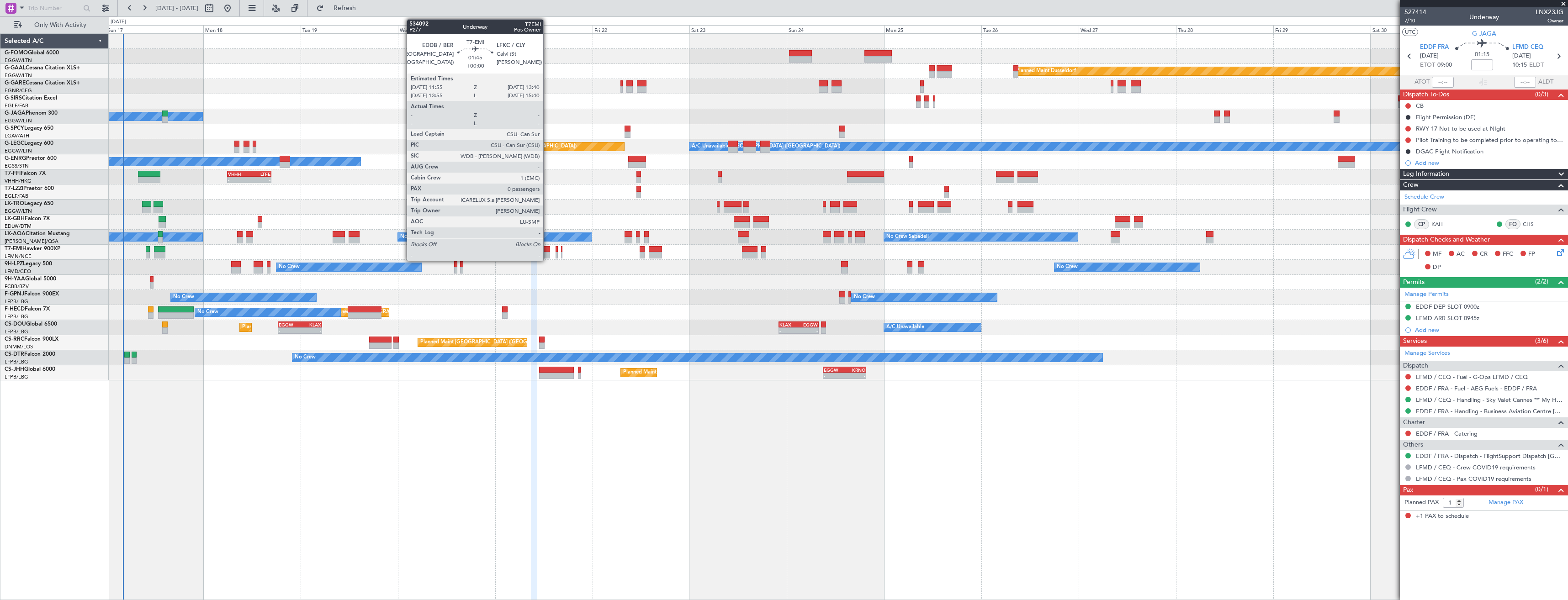
click at [547, 254] on div at bounding box center [547, 255] width 7 height 7
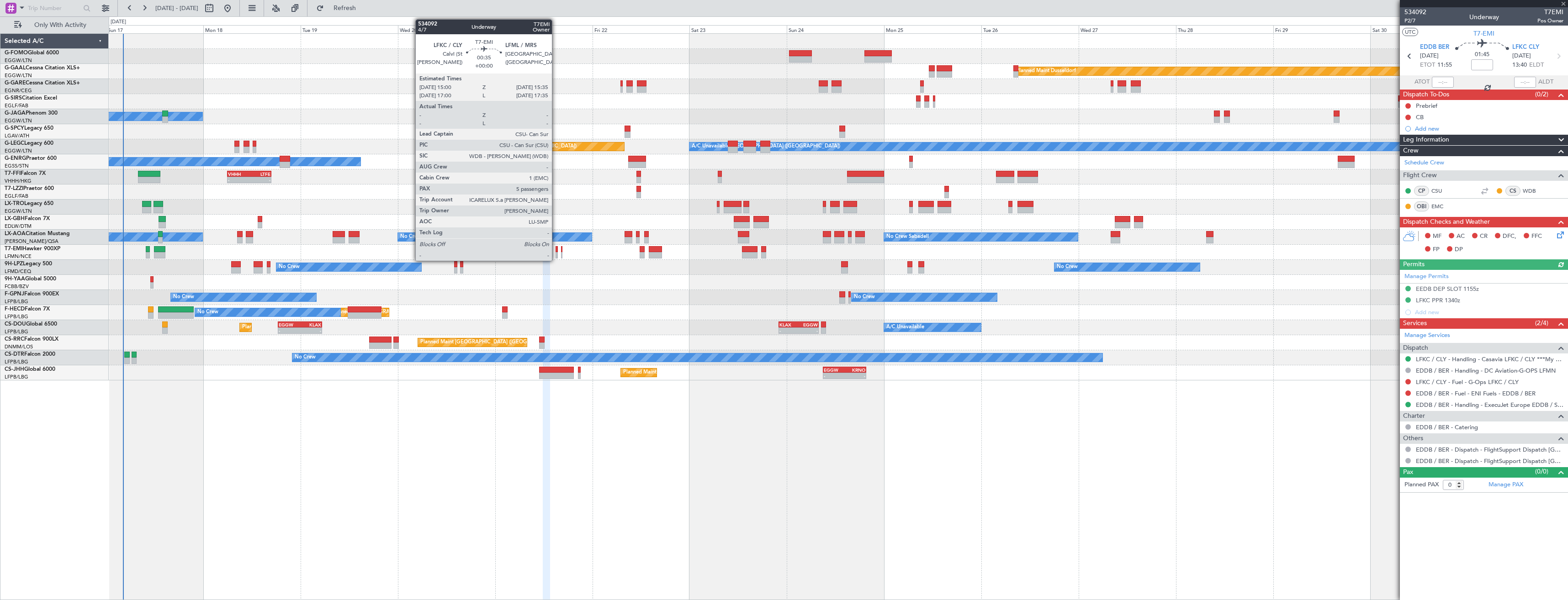
click at [556, 256] on div at bounding box center [557, 255] width 3 height 7
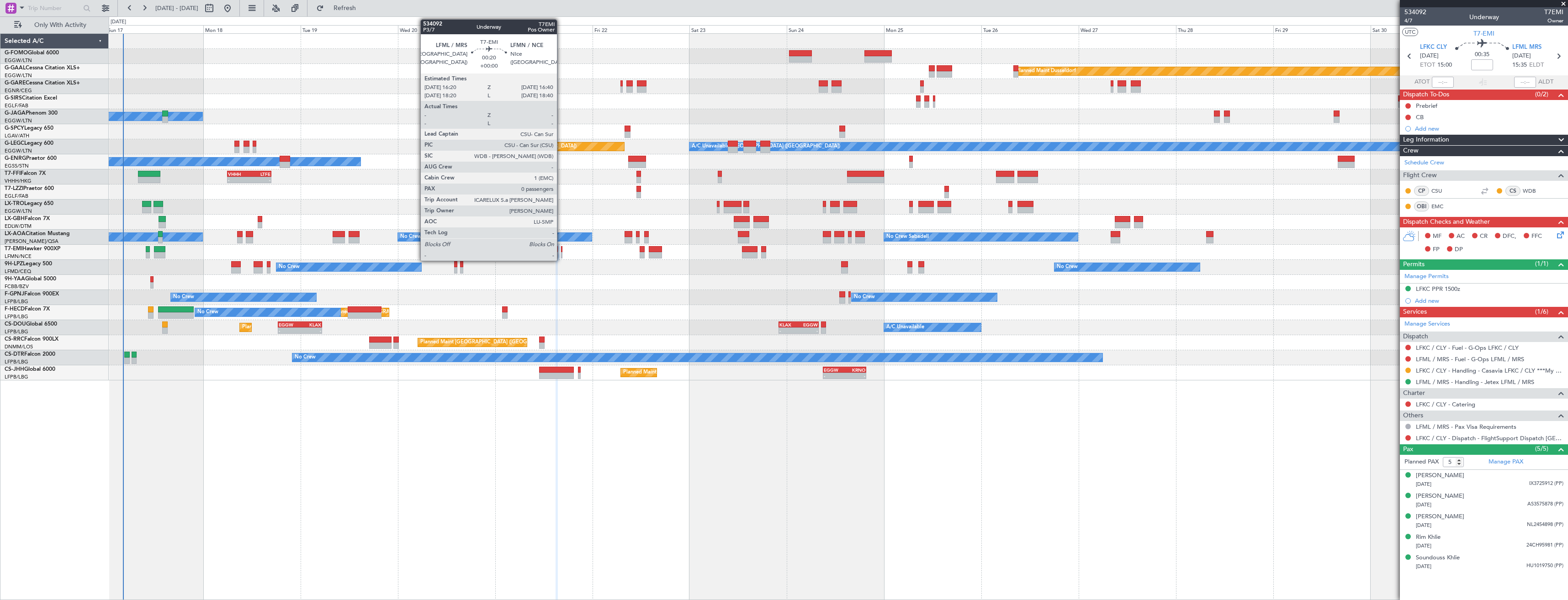
click at [561, 252] on div at bounding box center [562, 255] width 1 height 7
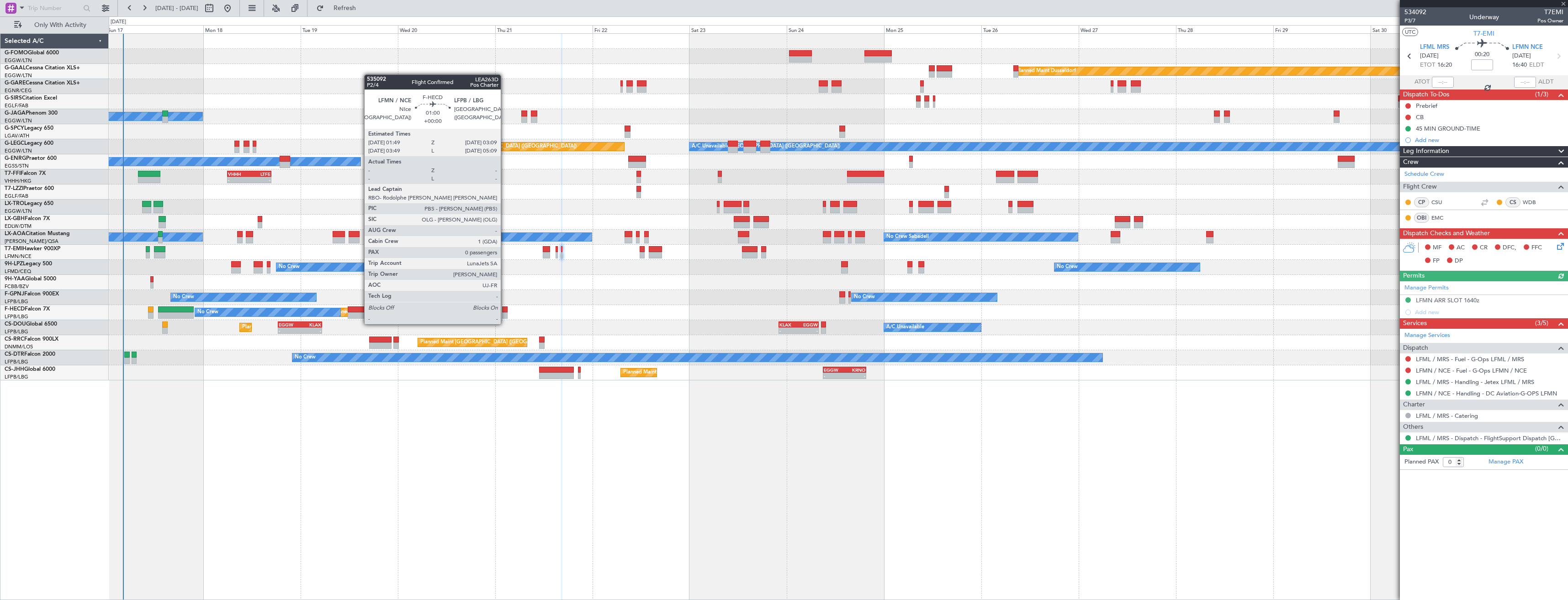
click at [505, 315] on div at bounding box center [505, 315] width 5 height 7
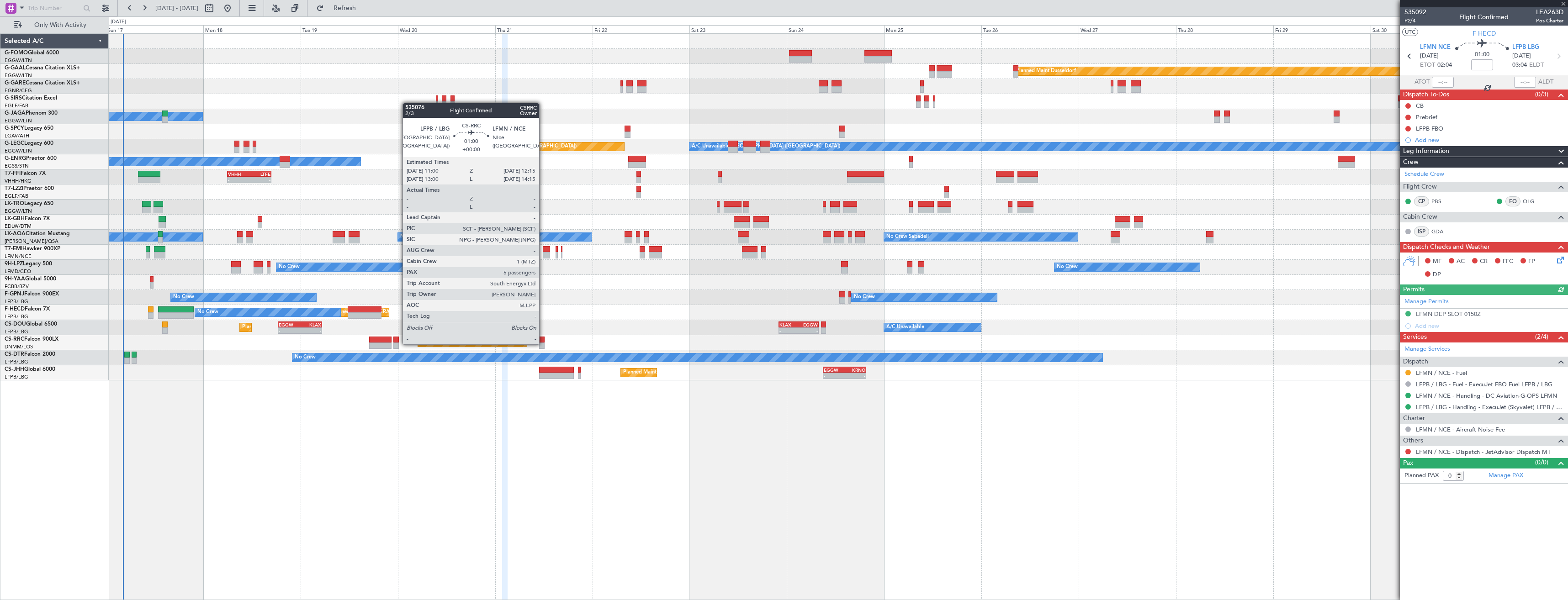
click at [543, 343] on div at bounding box center [542, 346] width 5 height 7
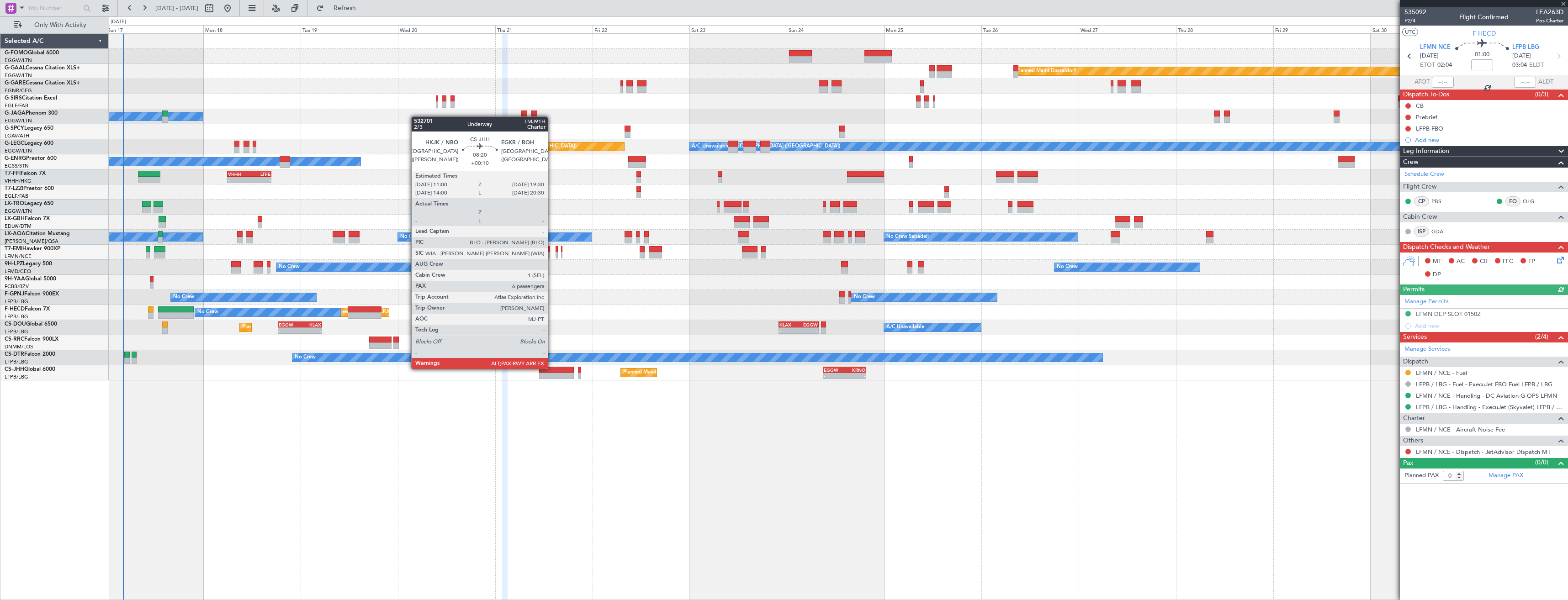
type input "5"
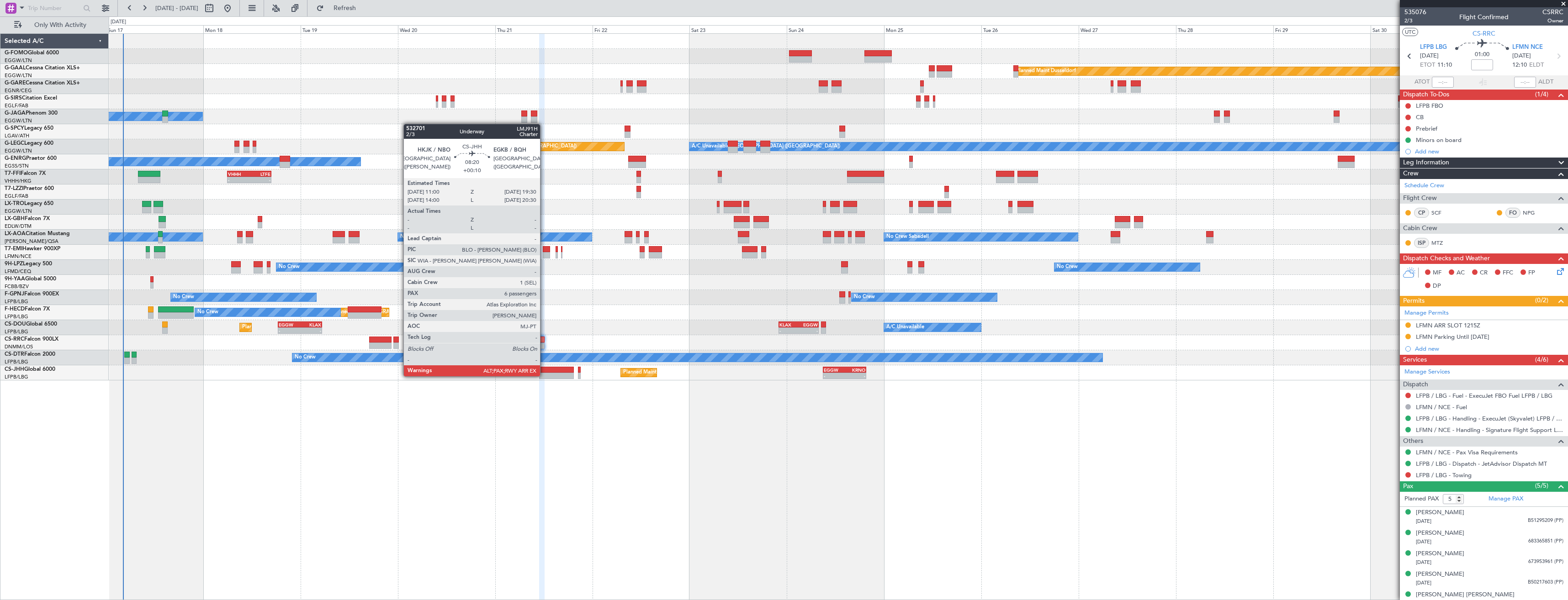
click at [544, 375] on div at bounding box center [556, 375] width 35 height 7
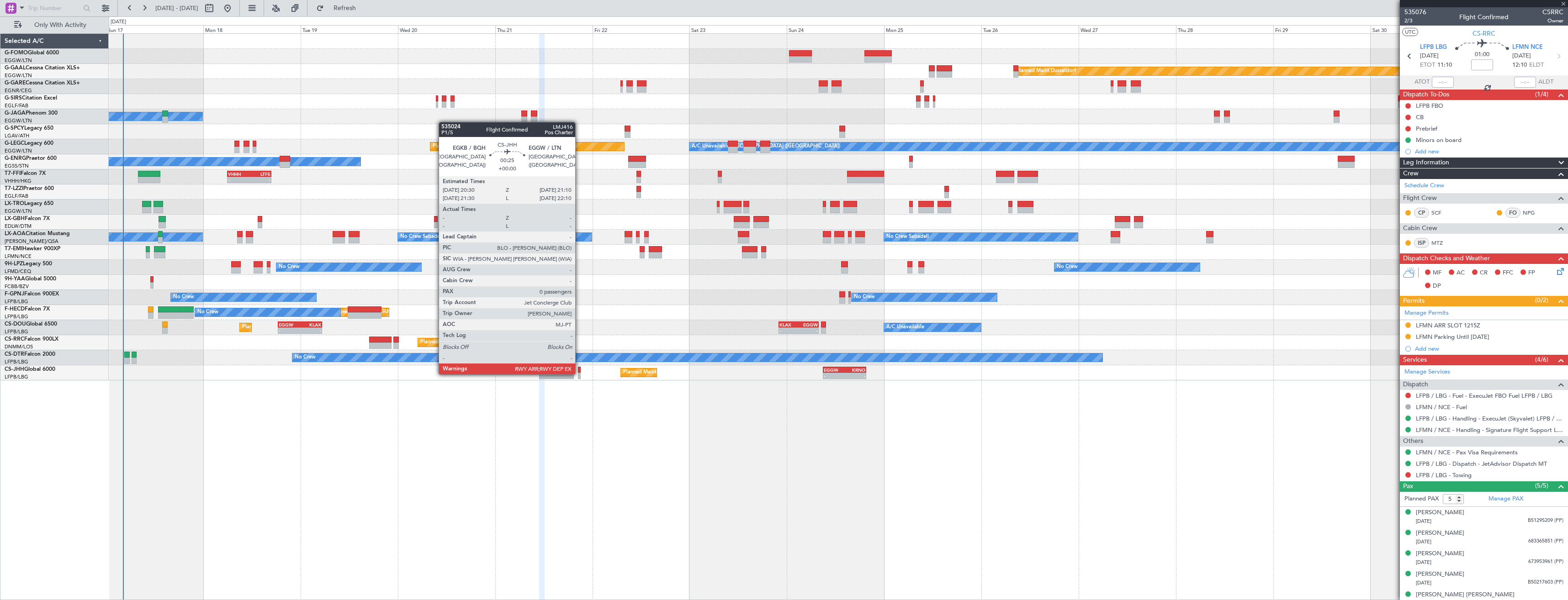
type input "+00:10"
type input "6"
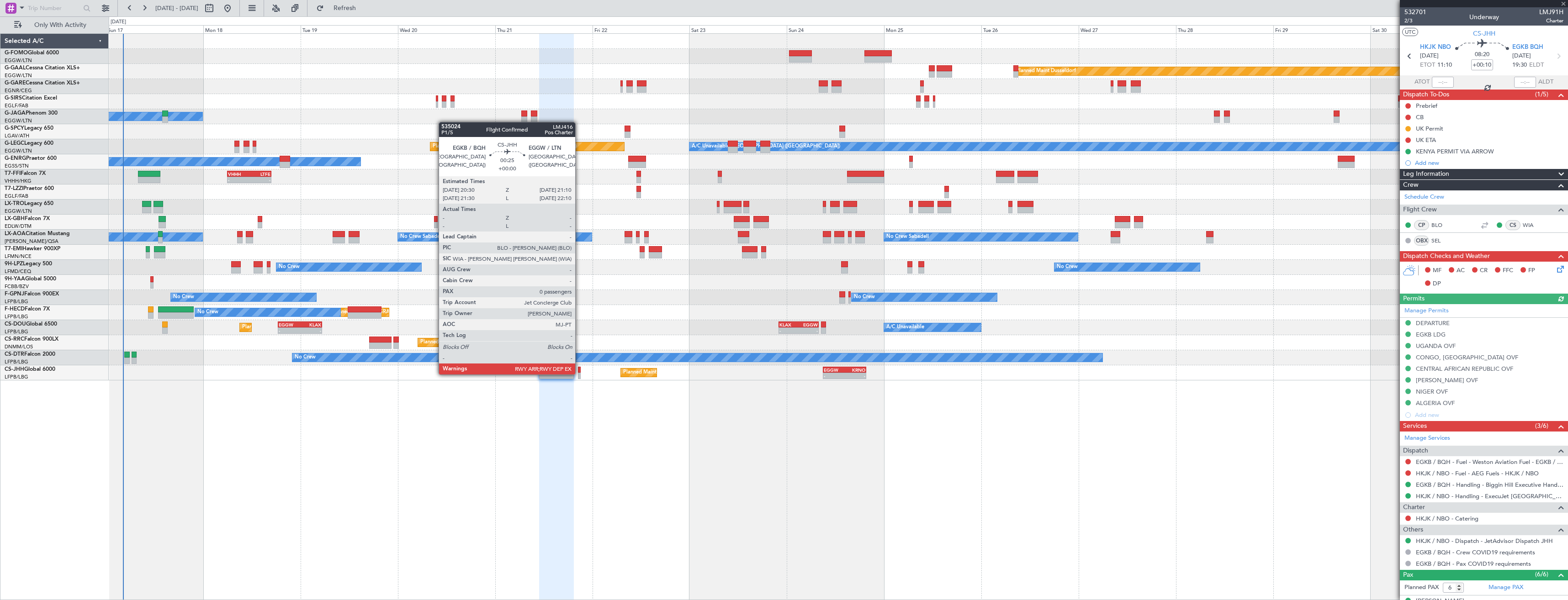
click at [579, 374] on div at bounding box center [579, 375] width 3 height 7
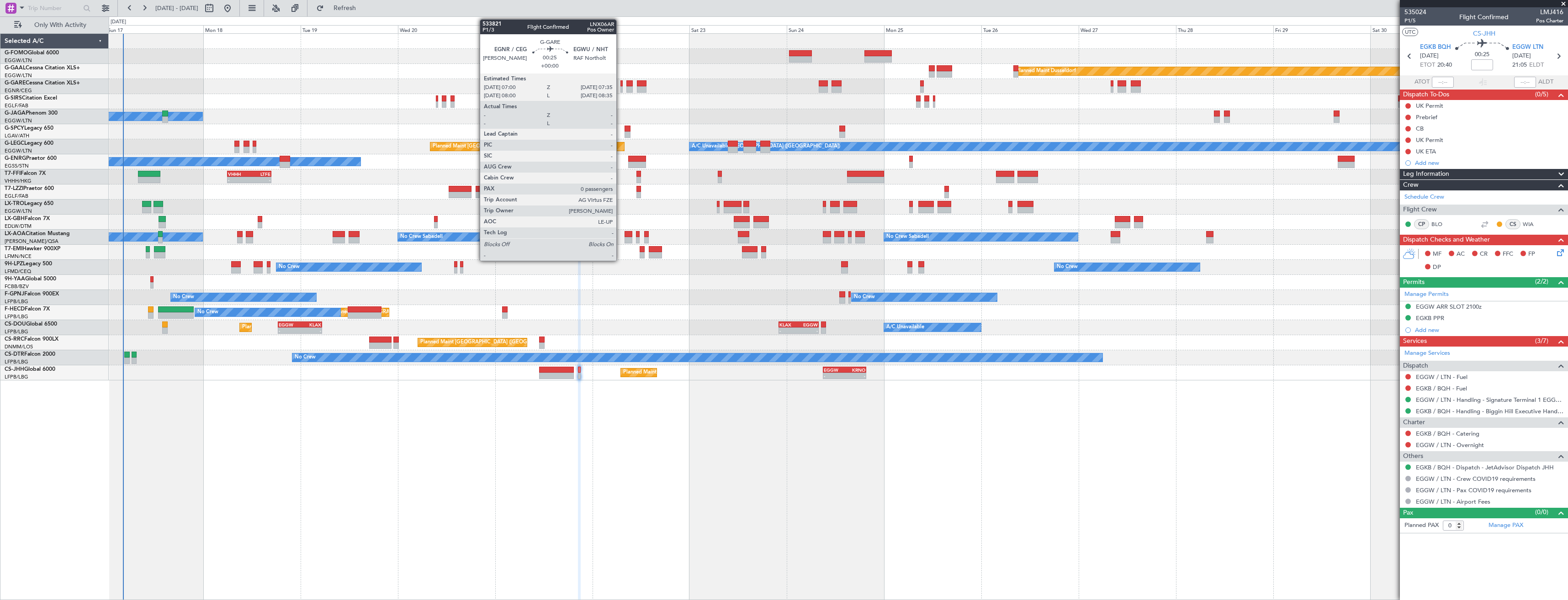
click at [620, 82] on div at bounding box center [621, 83] width 3 height 7
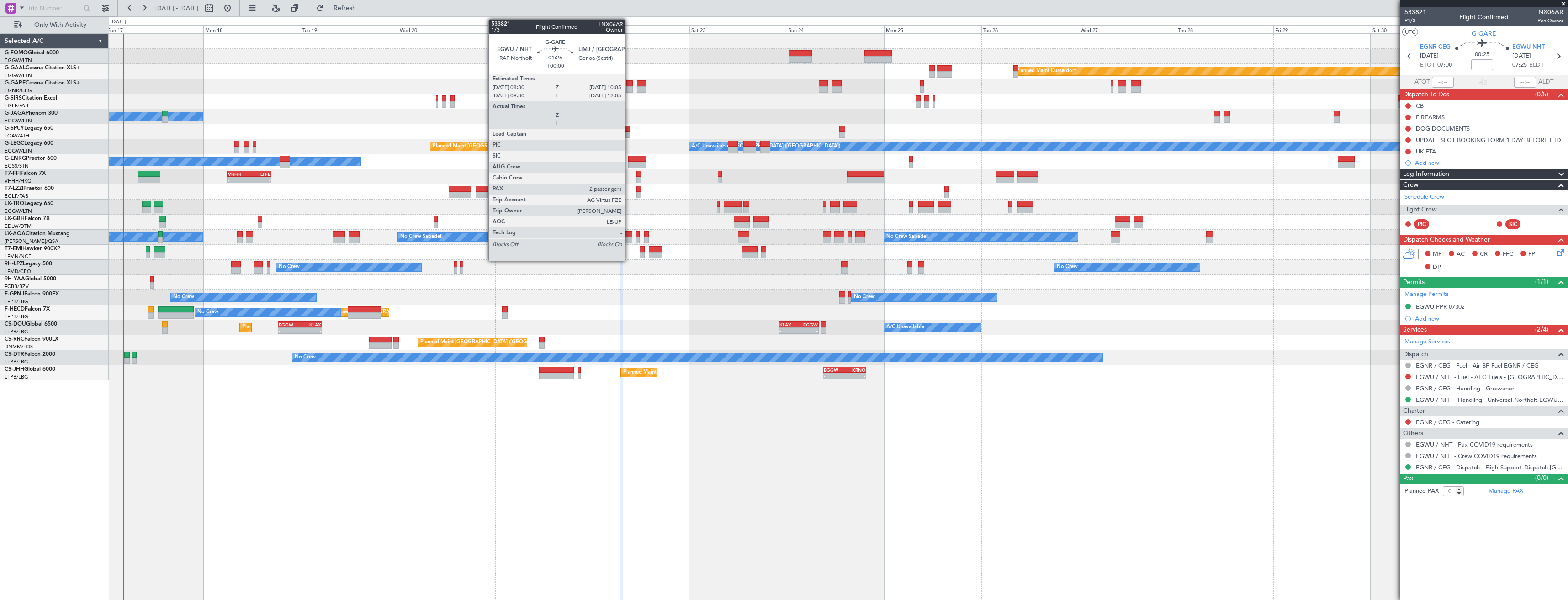
click at [629, 84] on div at bounding box center [629, 83] width 7 height 7
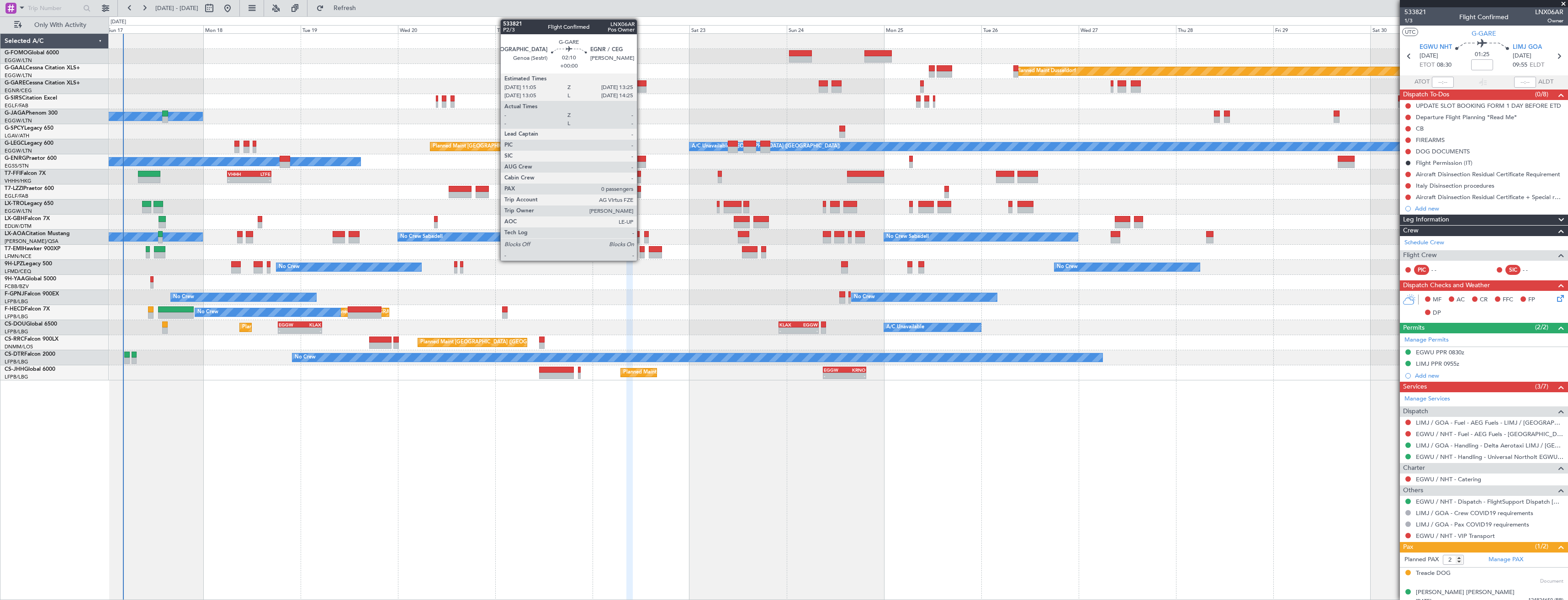
click at [641, 85] on div at bounding box center [642, 83] width 10 height 7
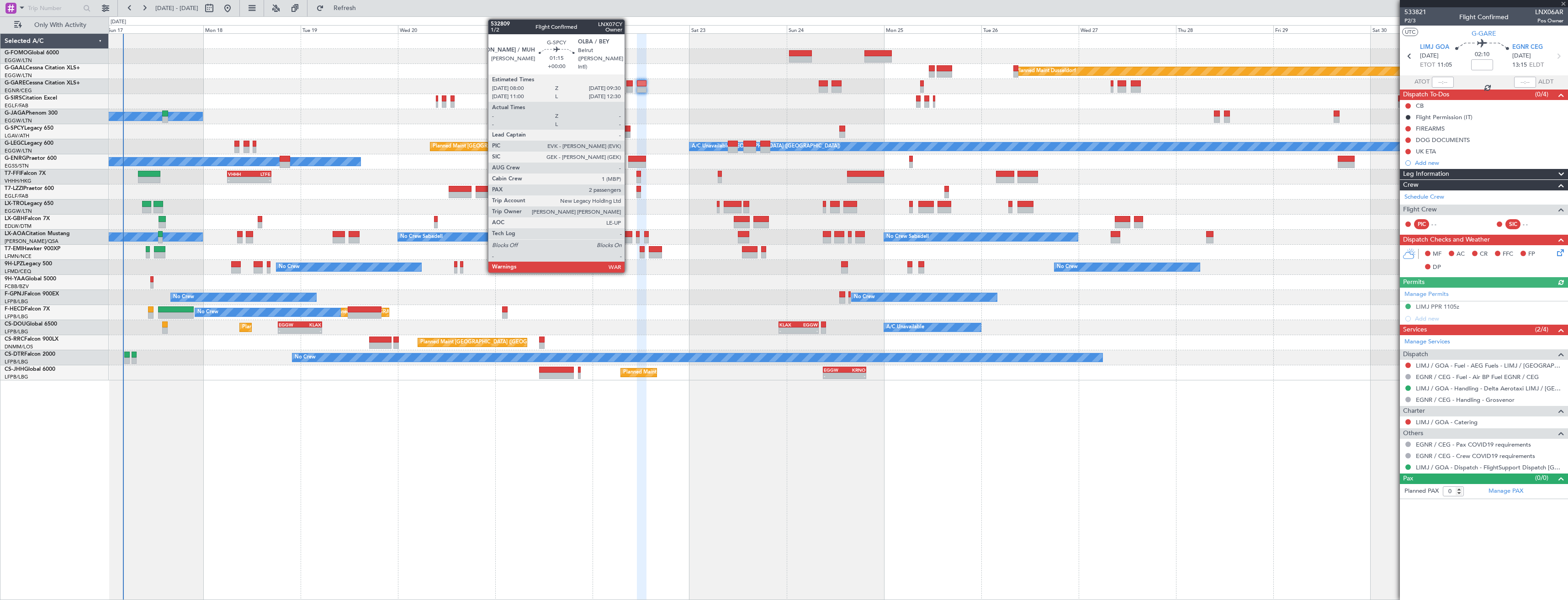
click at [629, 131] on div at bounding box center [628, 128] width 7 height 7
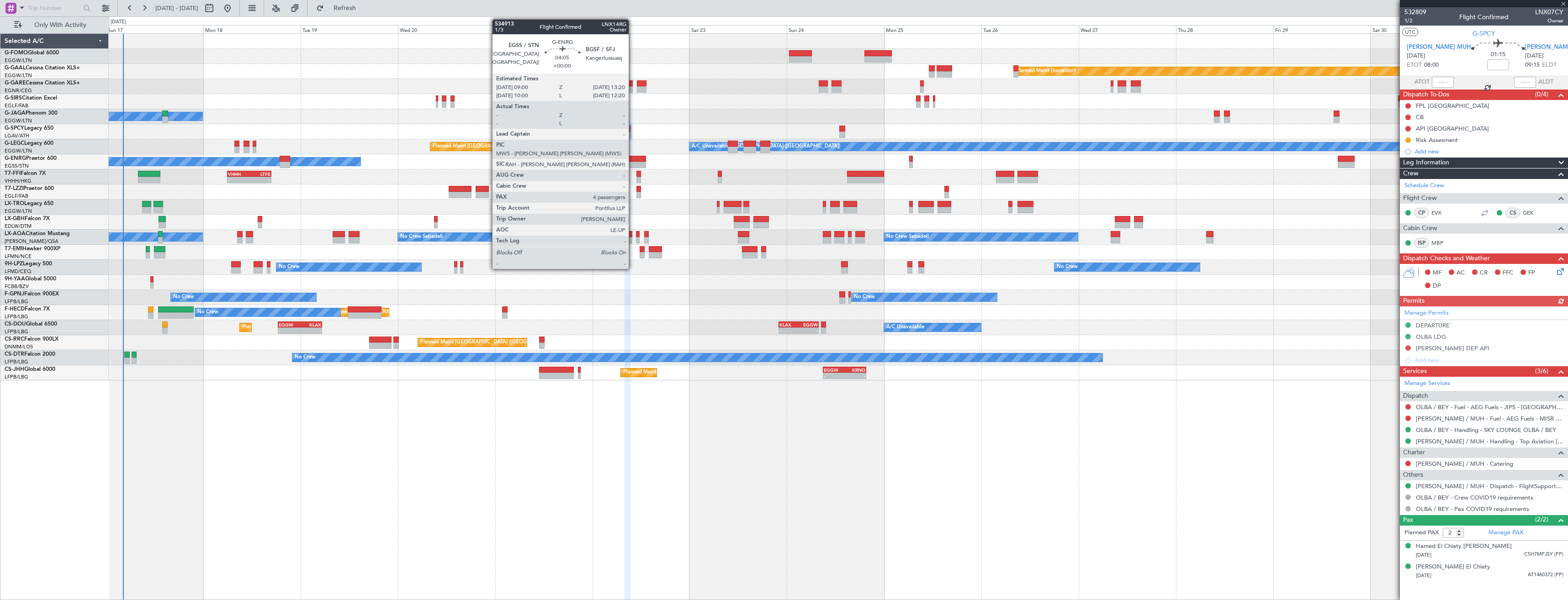
click at [633, 161] on div at bounding box center [637, 159] width 18 height 7
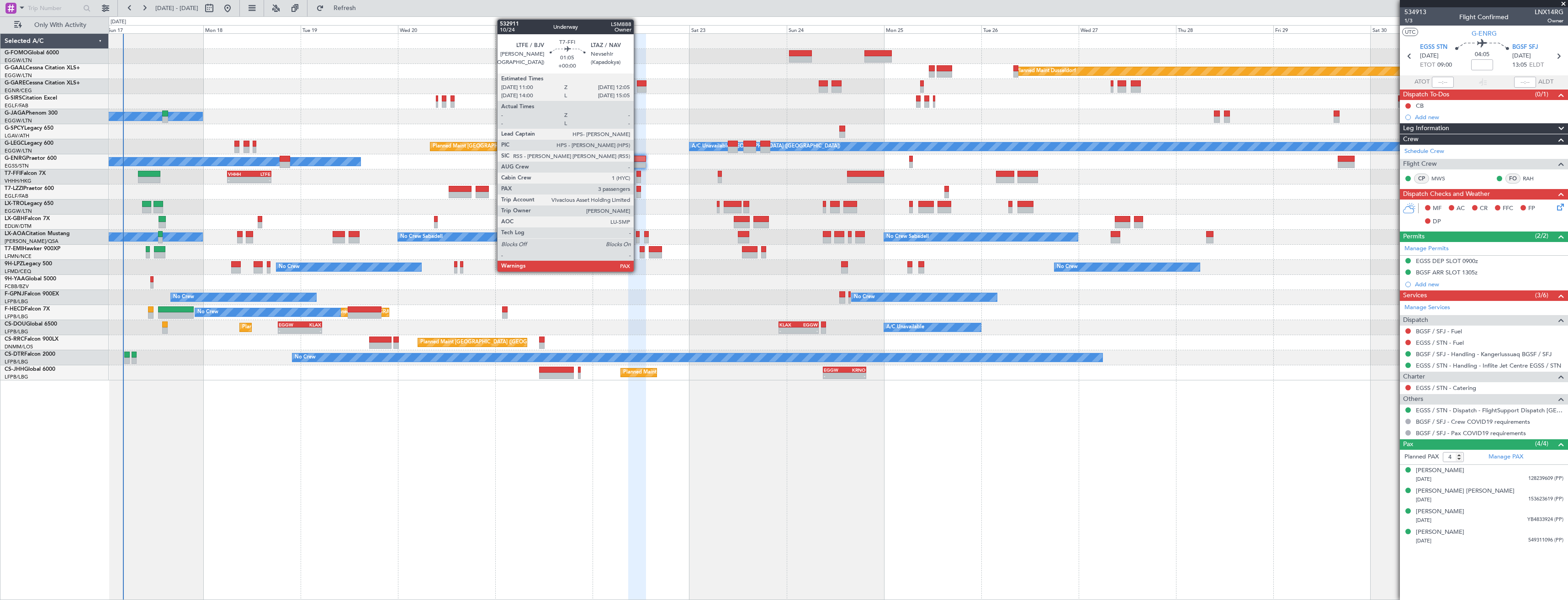
click at [638, 178] on div at bounding box center [639, 180] width 5 height 7
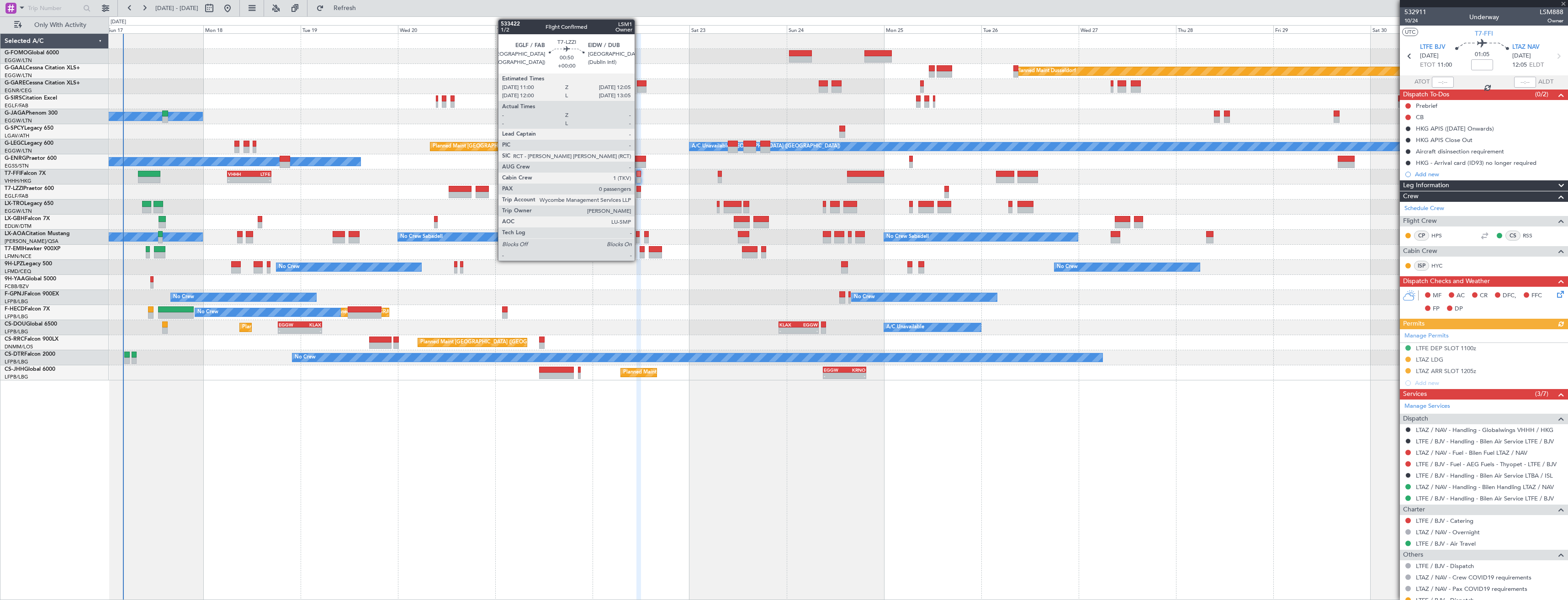
click at [639, 193] on div at bounding box center [639, 195] width 5 height 7
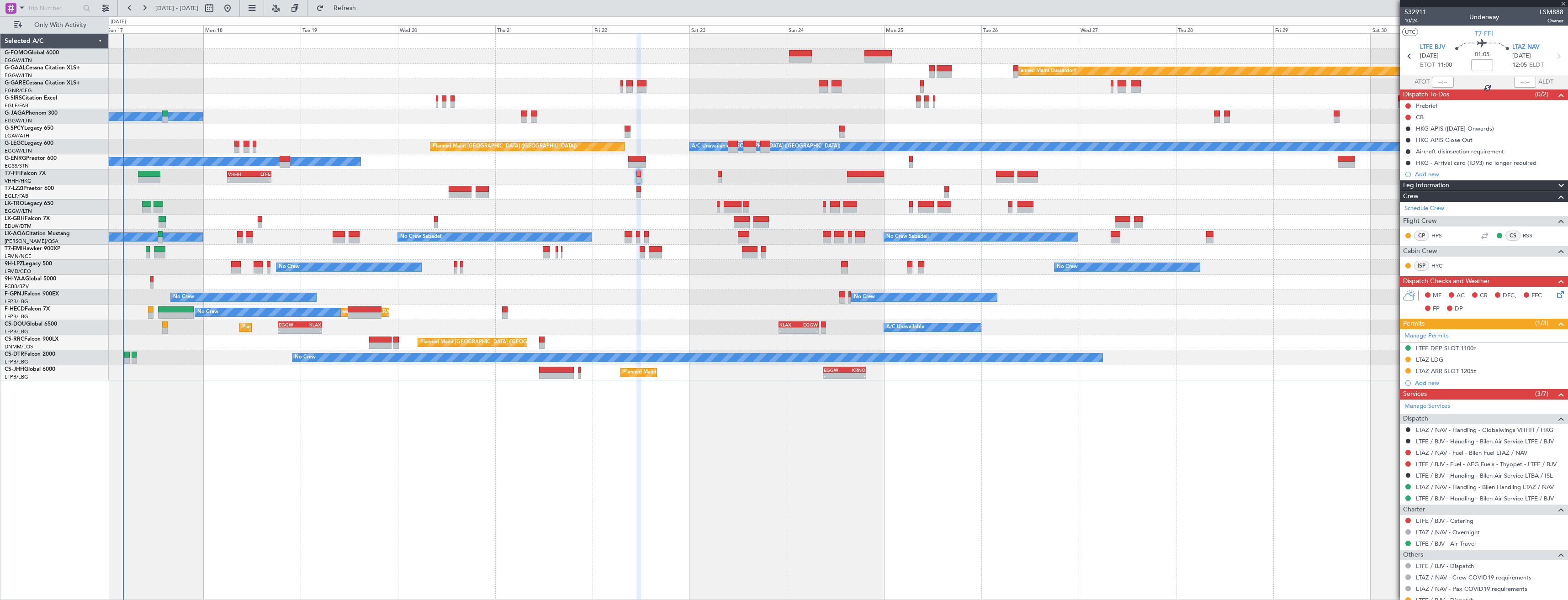
type input "0"
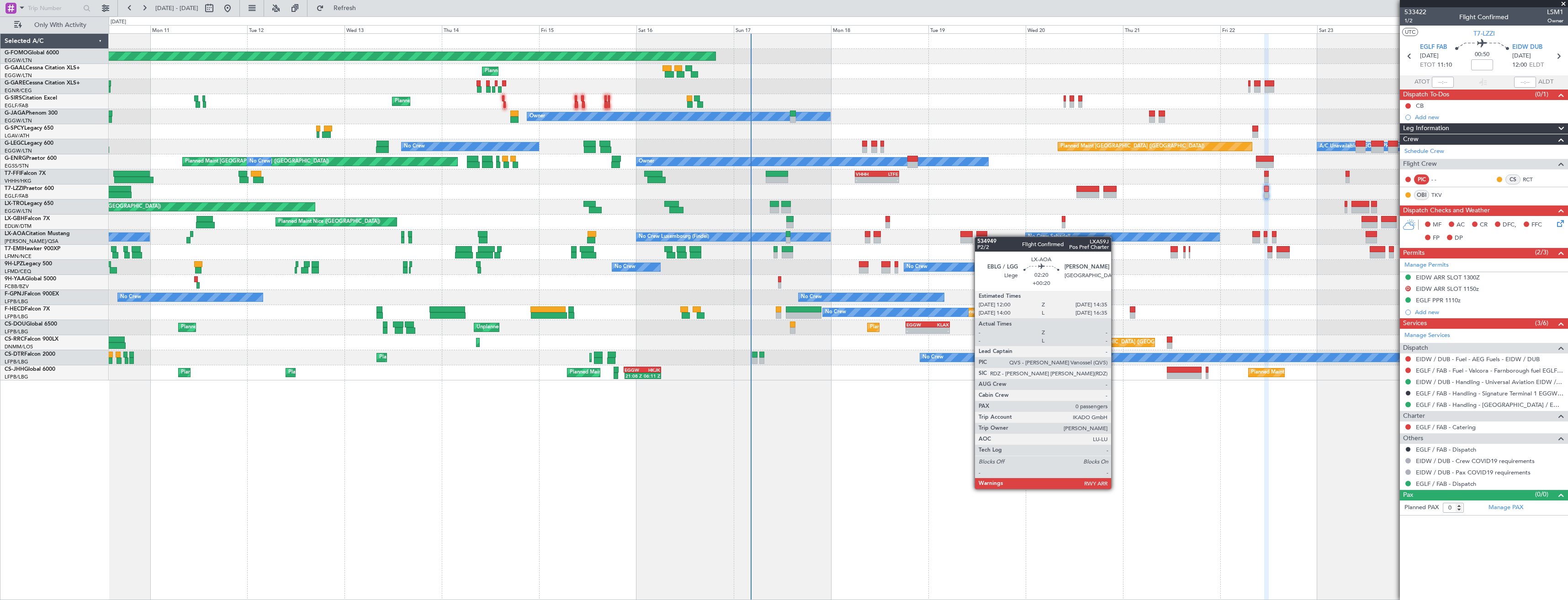
click at [979, 237] on div "Planned Maint Windsor Locks ([PERSON_NAME] Intl) Planned Maint Planned [GEOGRAP…" at bounding box center [838, 208] width 1459 height 347
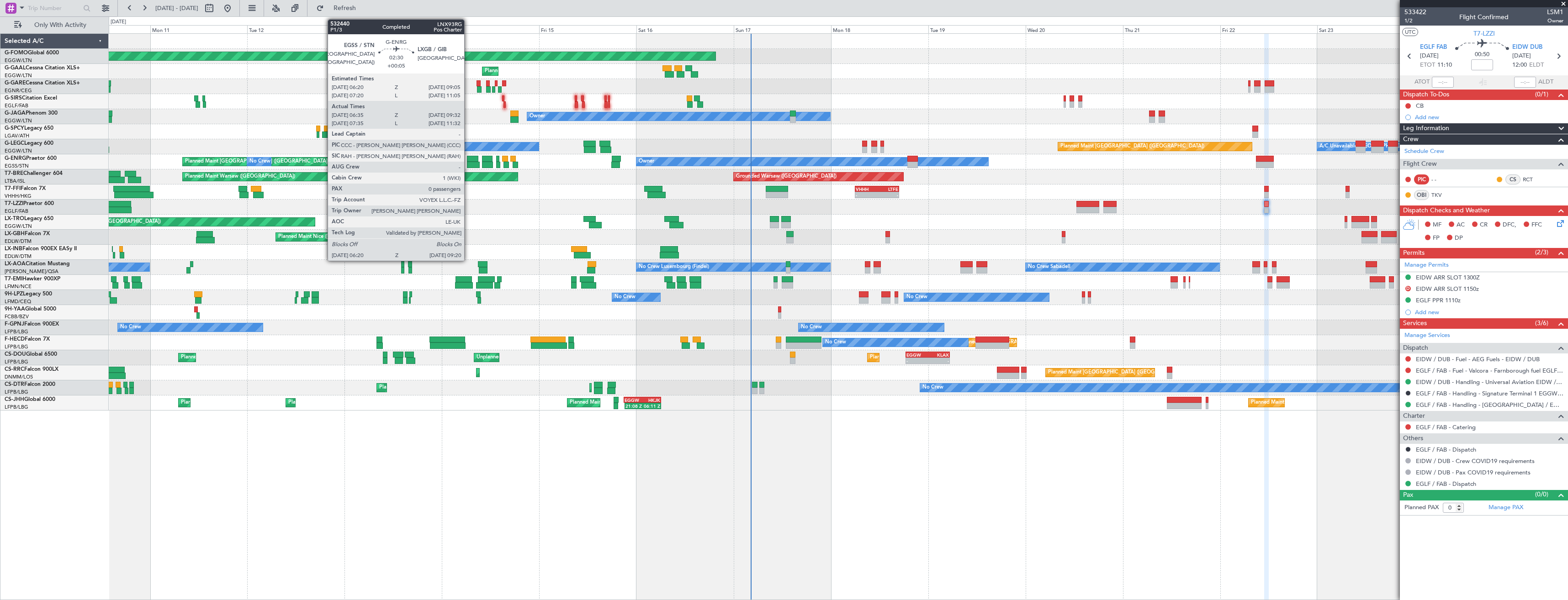
click at [469, 161] on div at bounding box center [472, 159] width 12 height 7
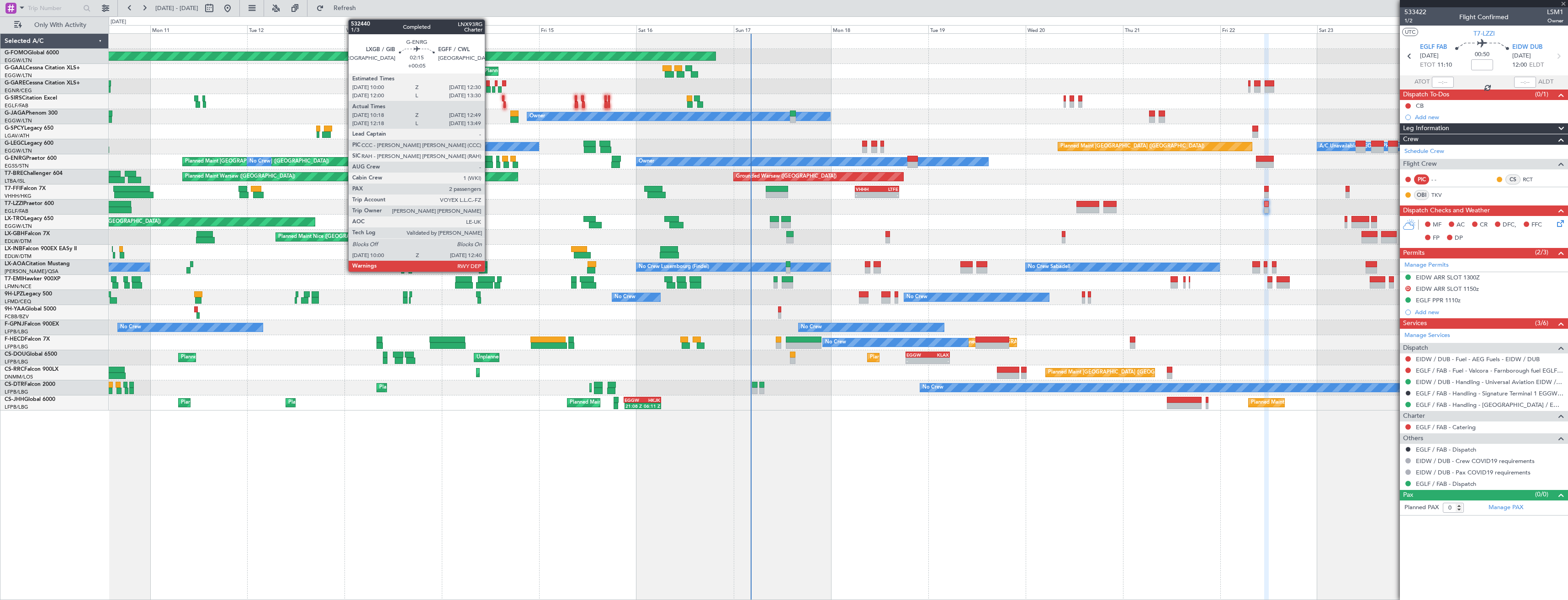
type input "+00:05"
type input "06:35"
type input "09:17"
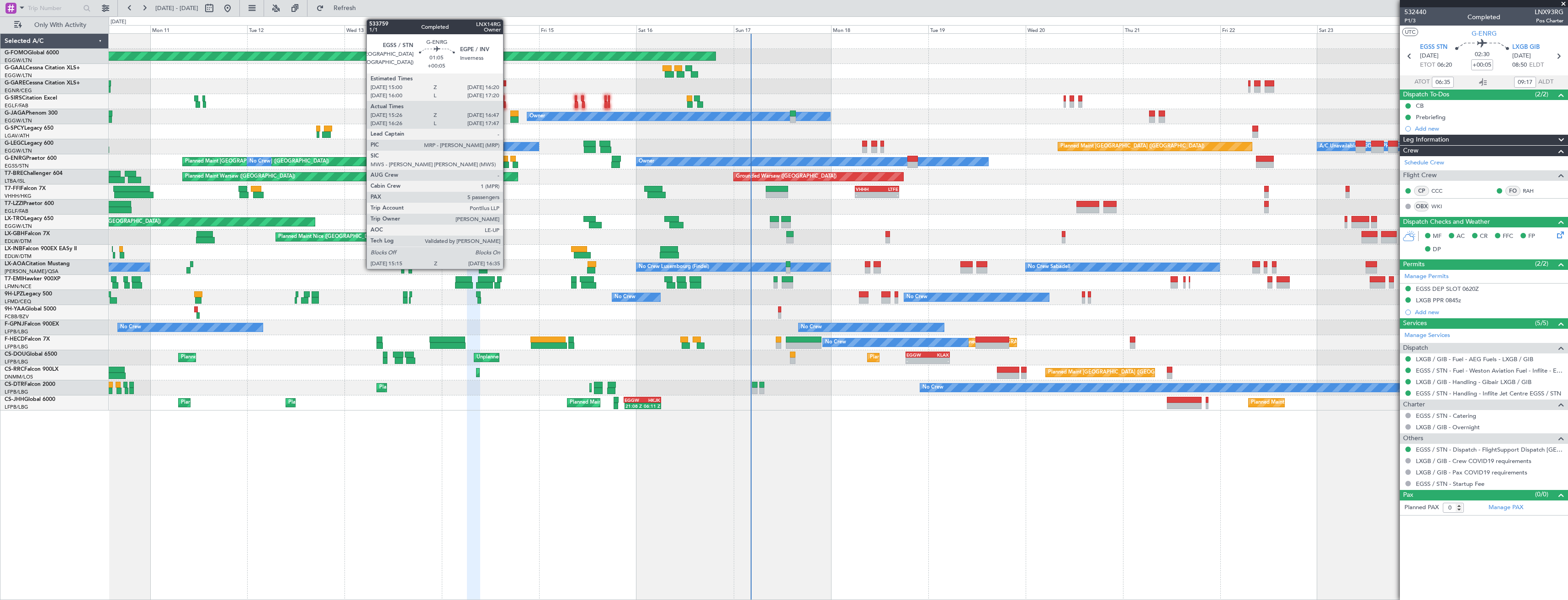
click at [507, 162] on div at bounding box center [506, 165] width 5 height 7
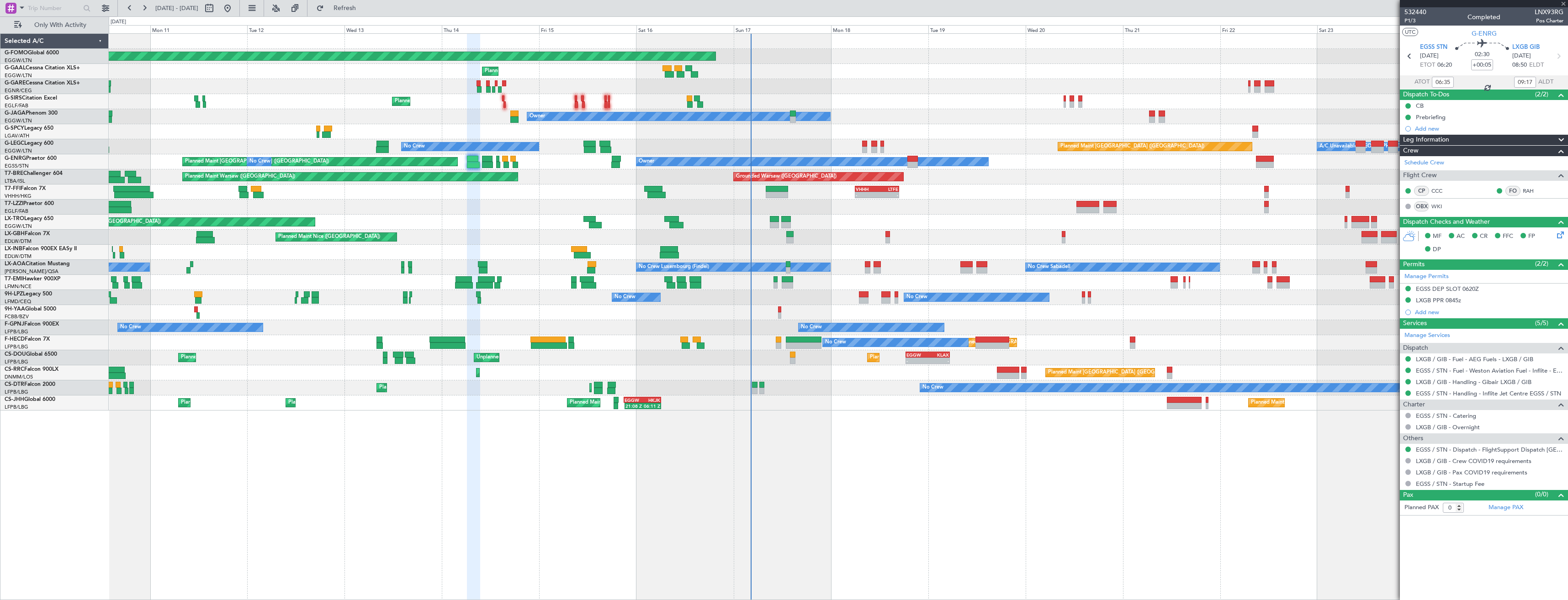
type input "15:26"
type input "16:32"
type input "5"
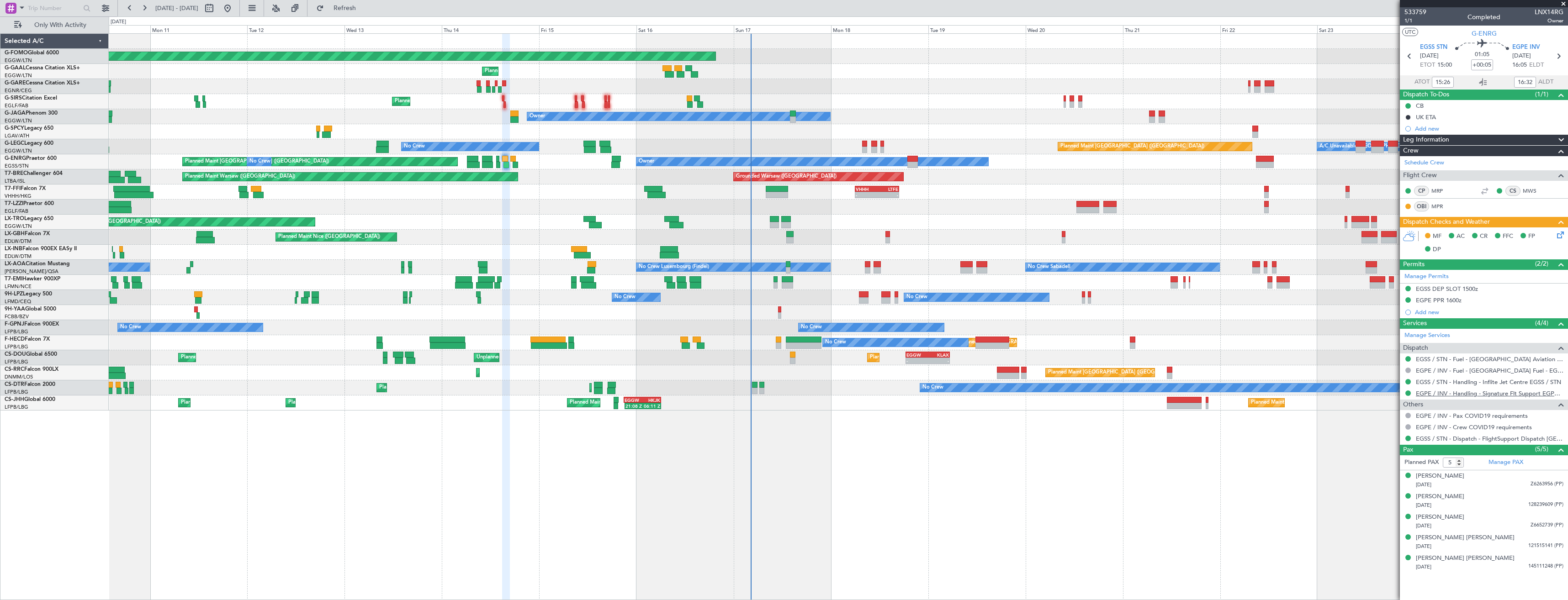
click at [1448, 389] on link "EGPE / INV - Handling - Signature Flt Support EGPE / INV" at bounding box center [1489, 393] width 147 height 8
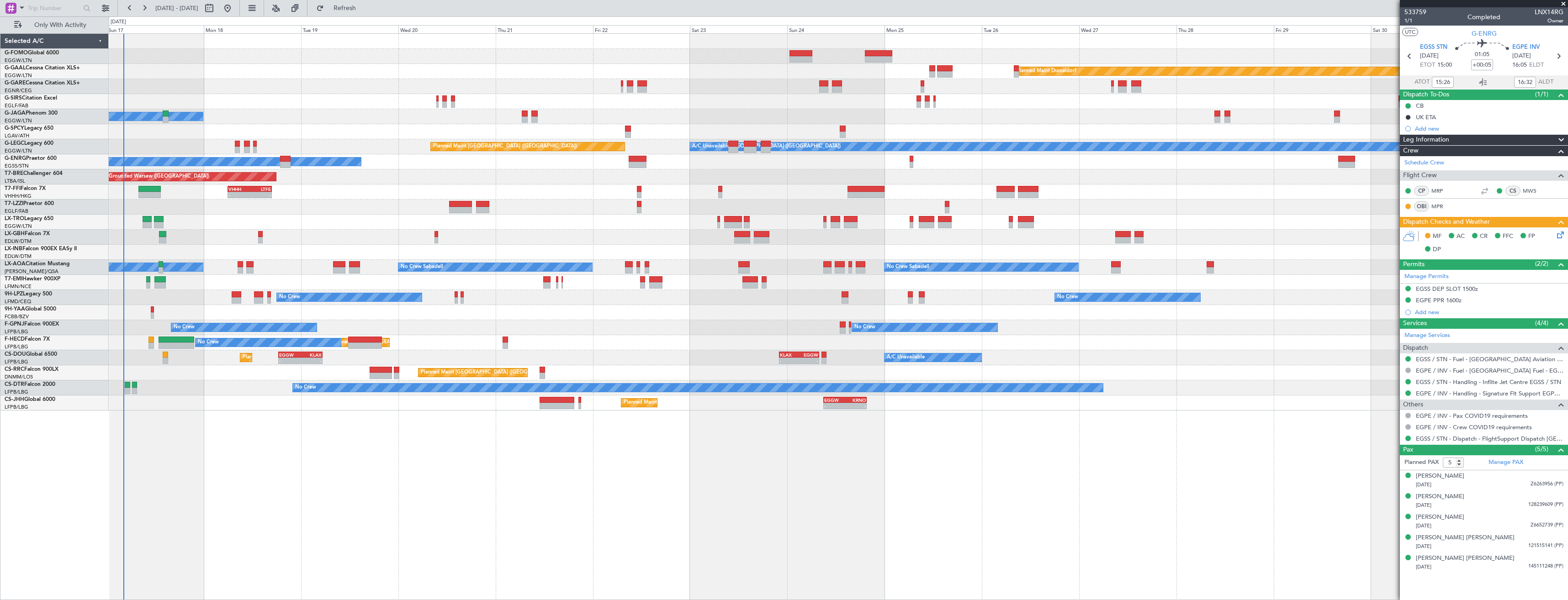
click at [232, 373] on div "Planned Maint [GEOGRAPHIC_DATA] ([GEOGRAPHIC_DATA]) Planned Maint [GEOGRAPHIC_D…" at bounding box center [838, 372] width 1459 height 15
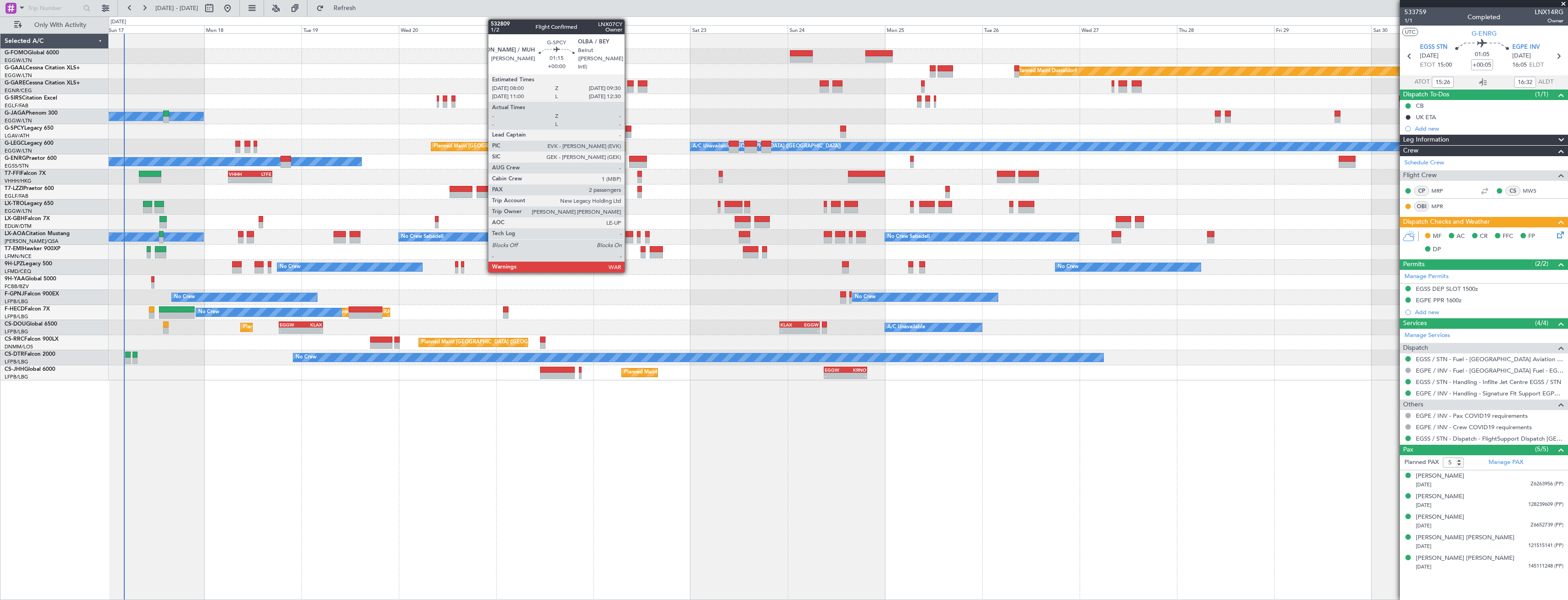
click at [629, 129] on div at bounding box center [629, 128] width 7 height 7
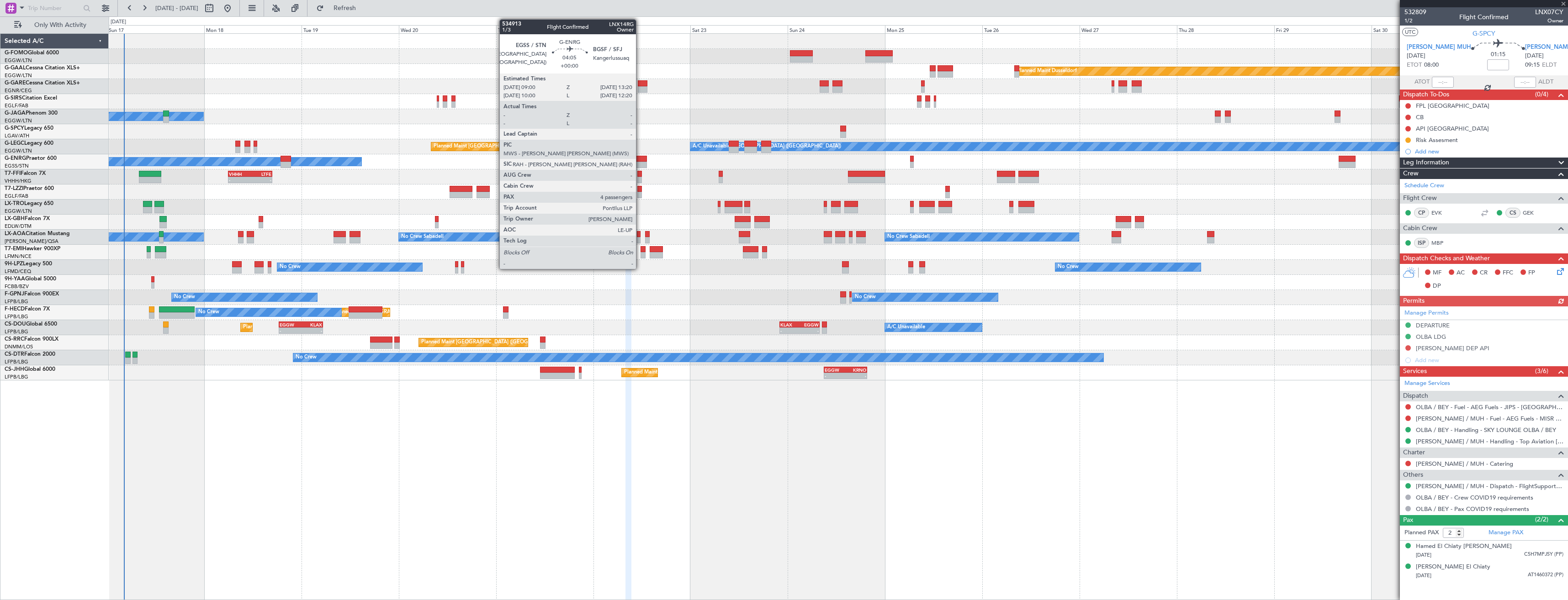
click at [640, 162] on div at bounding box center [638, 165] width 18 height 7
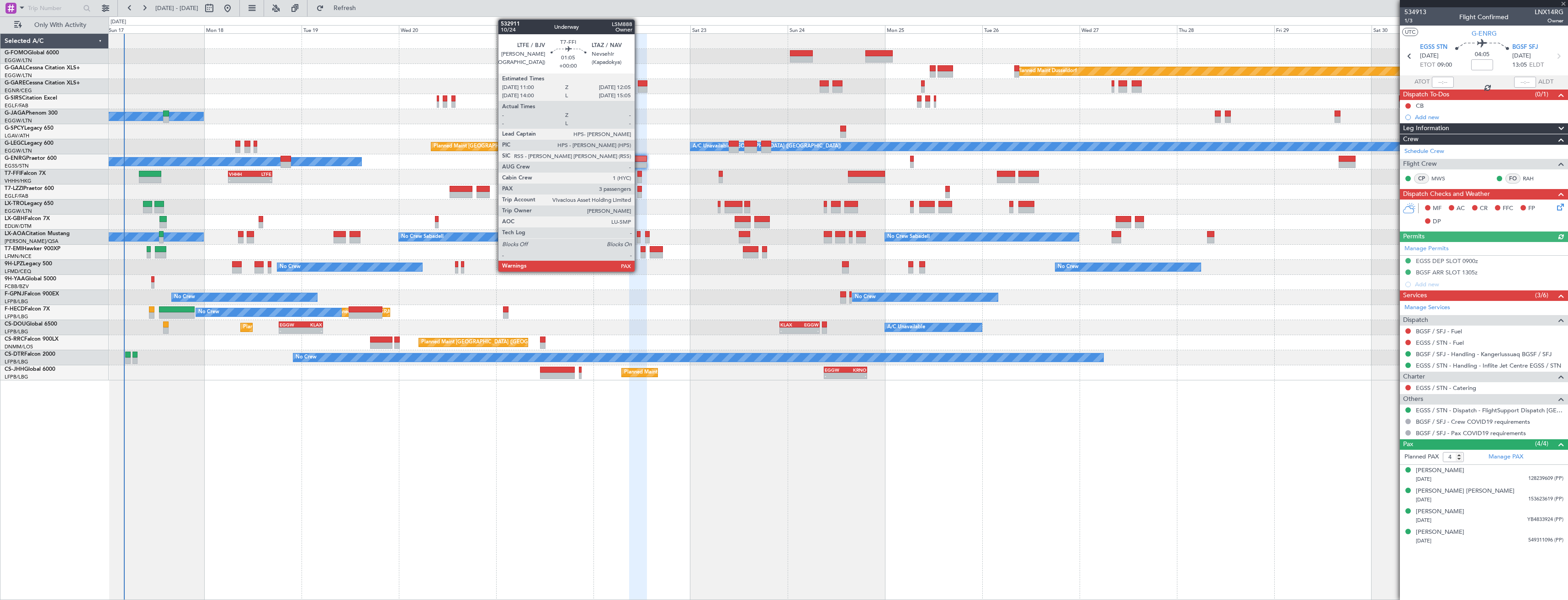
click at [639, 180] on div at bounding box center [640, 180] width 5 height 7
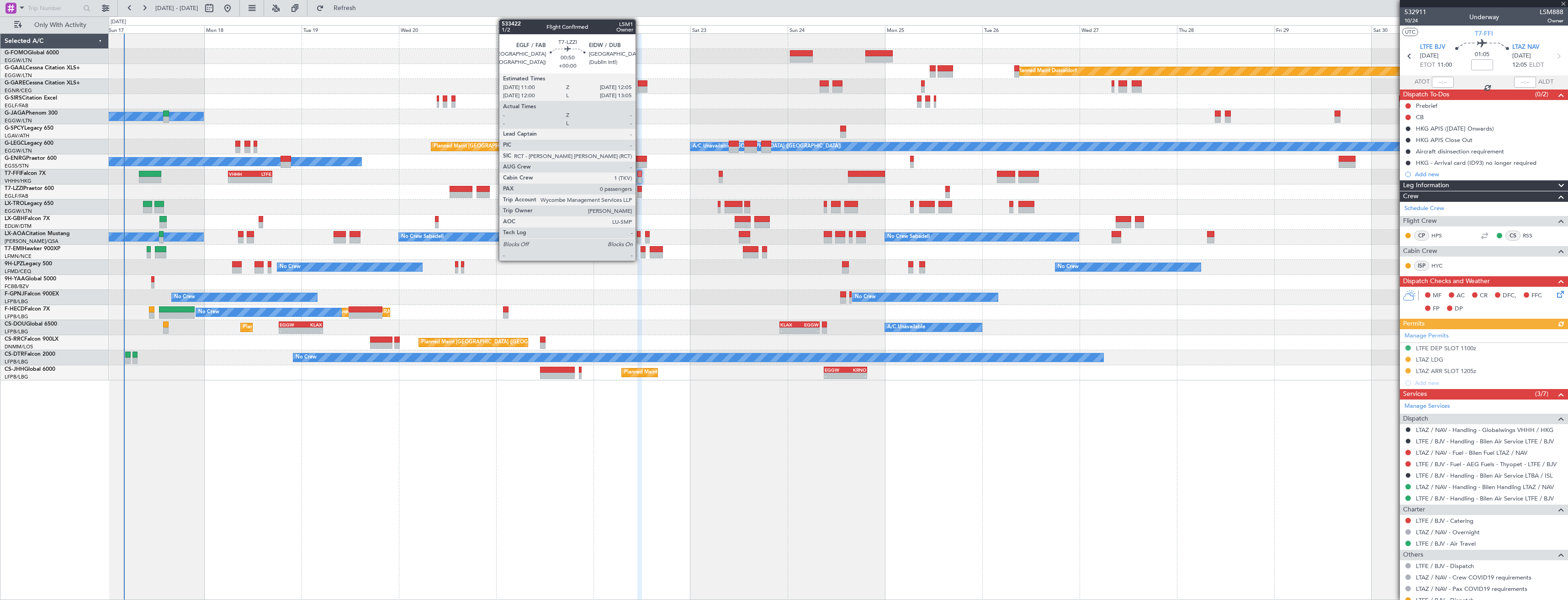
click at [640, 195] on div at bounding box center [640, 195] width 5 height 7
type input "0"
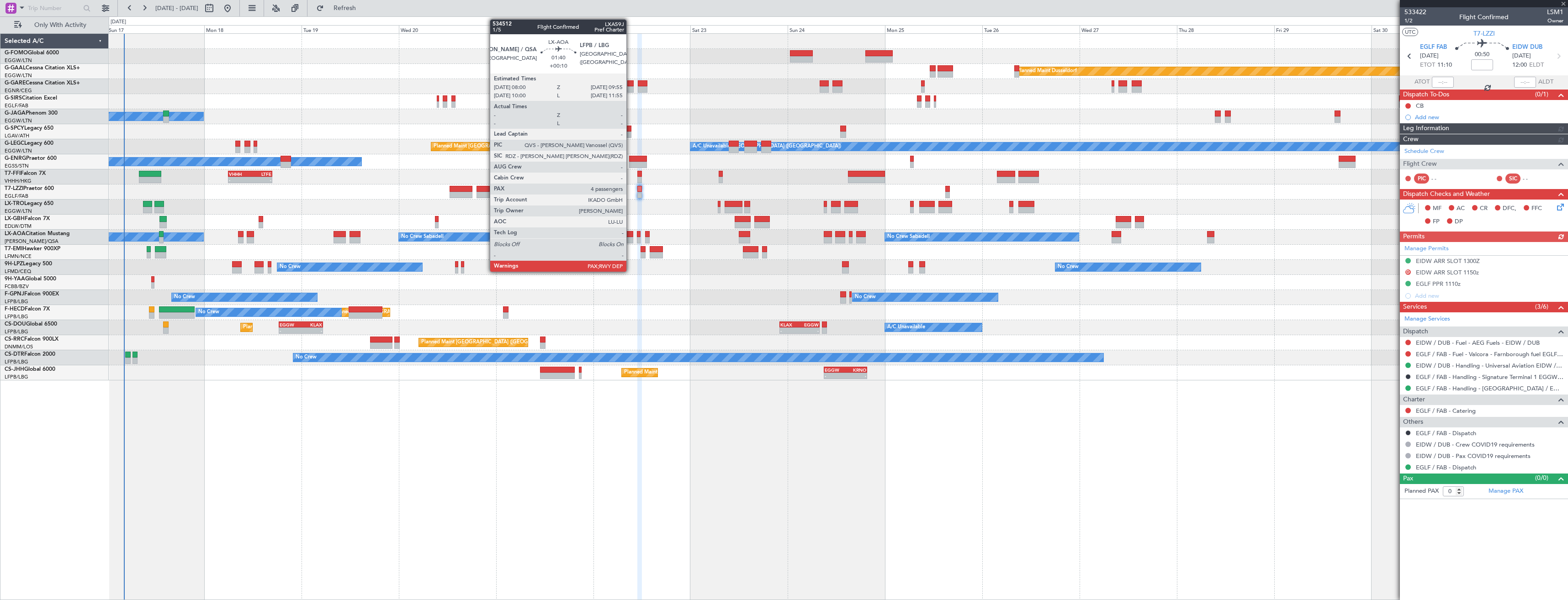
click at [631, 235] on div at bounding box center [630, 234] width 9 height 7
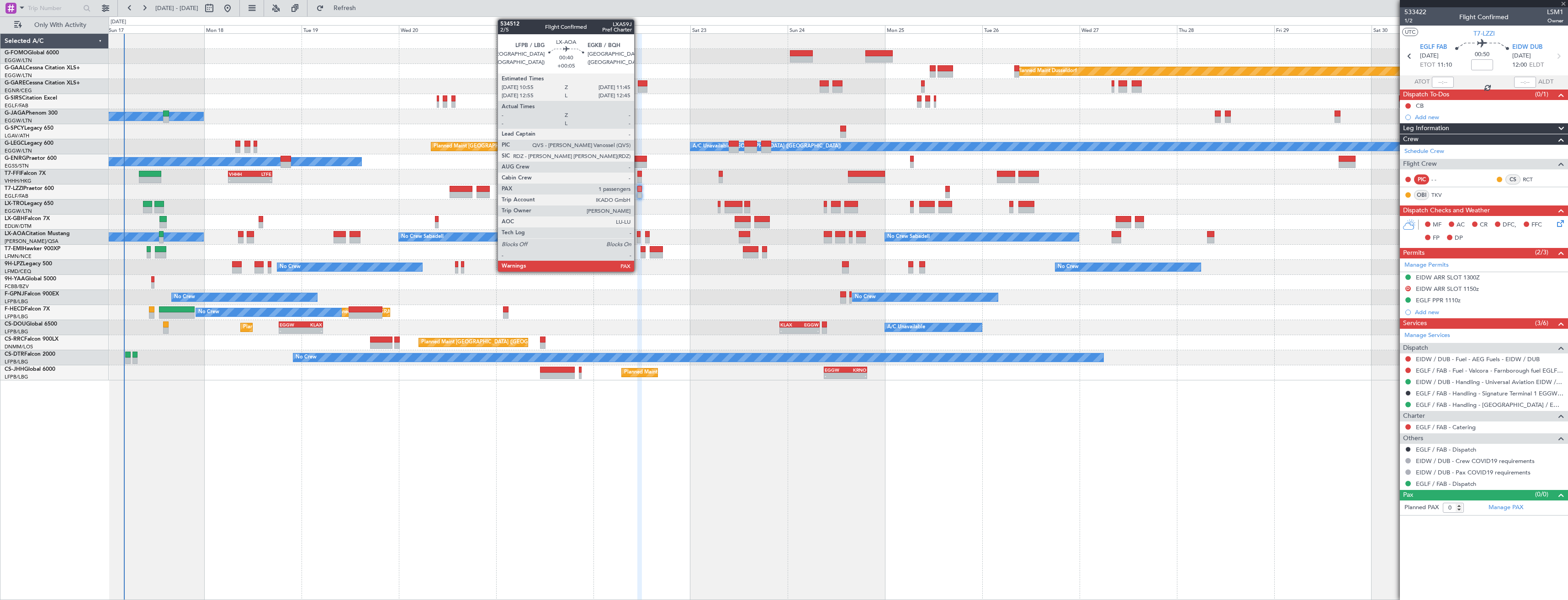
type input "+00:10"
type input "4"
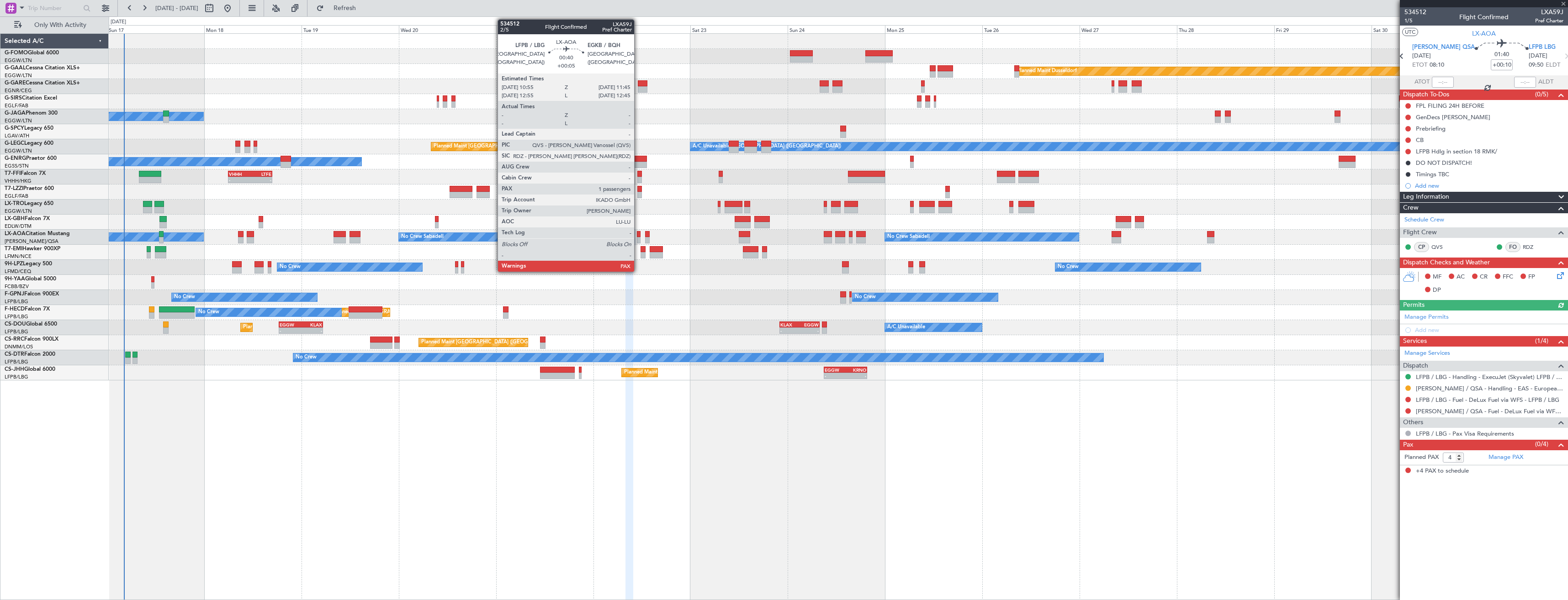
click at [639, 236] on div at bounding box center [639, 234] width 4 height 7
type input "+00:05"
type input "1"
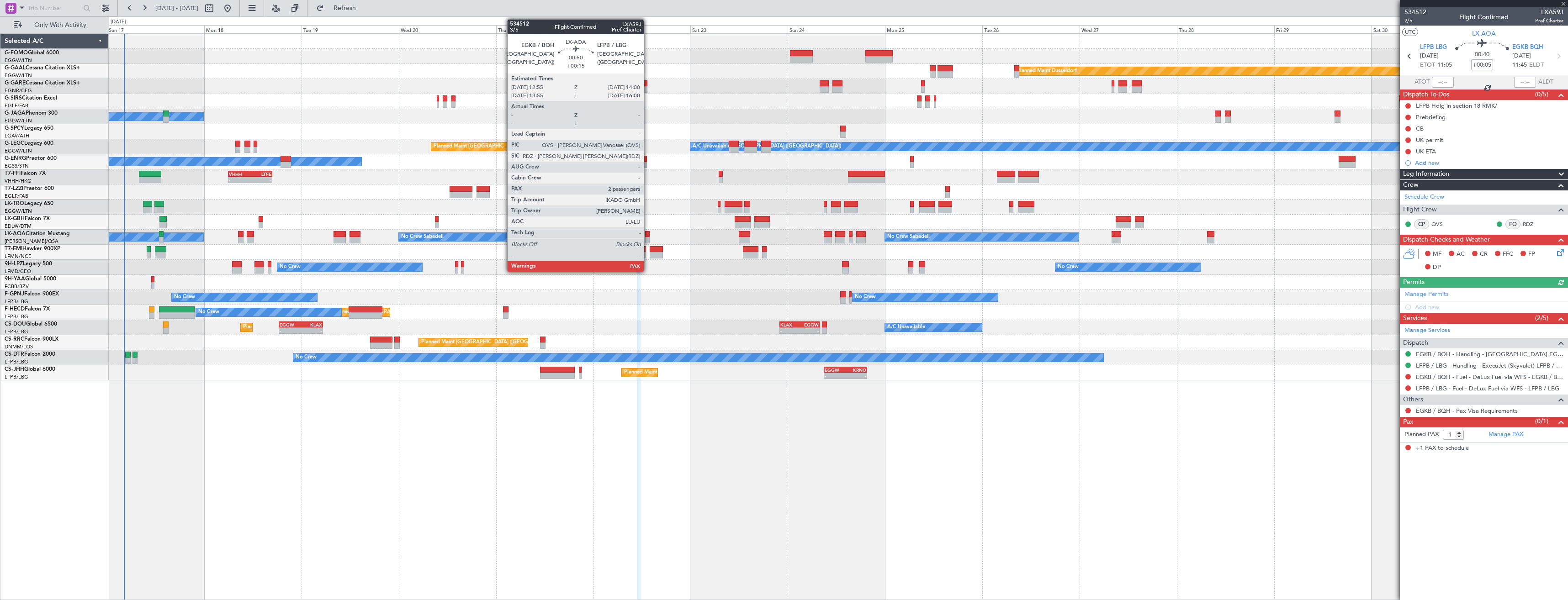
click at [648, 235] on div at bounding box center [648, 234] width 5 height 7
type input "+00:15"
type input "2"
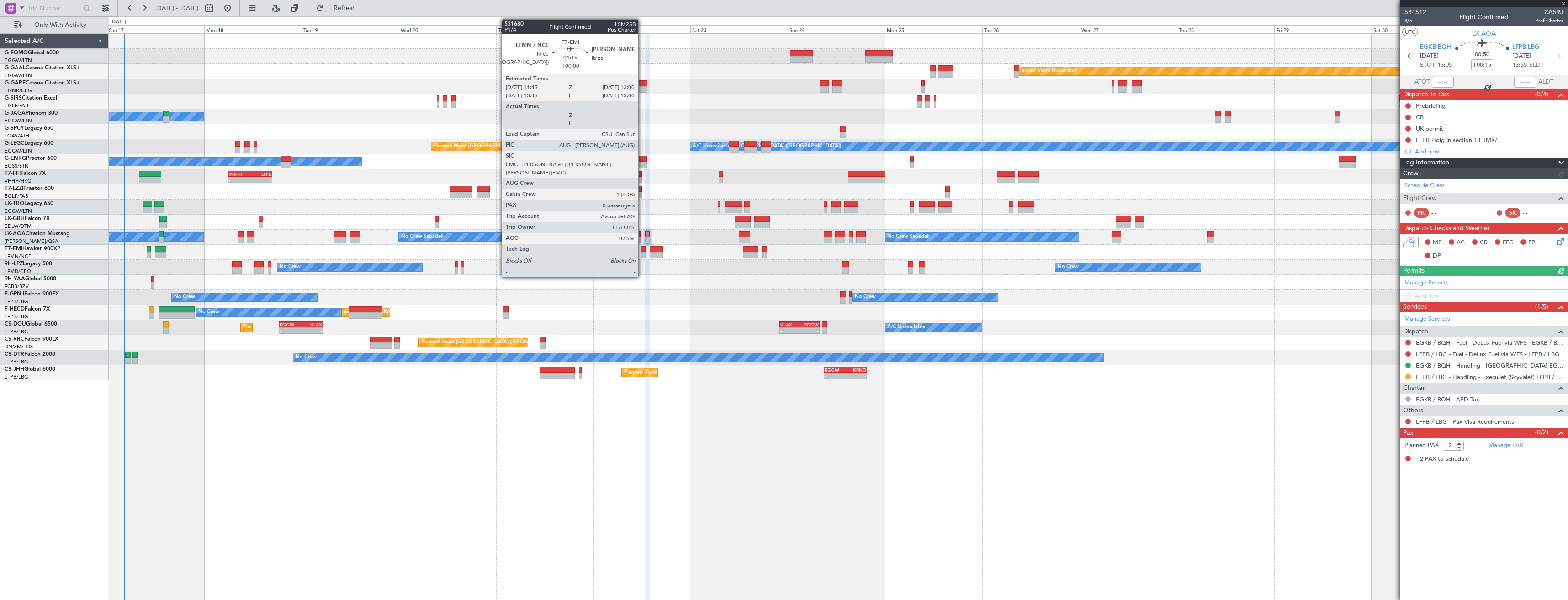
click at [642, 255] on div at bounding box center [643, 255] width 5 height 7
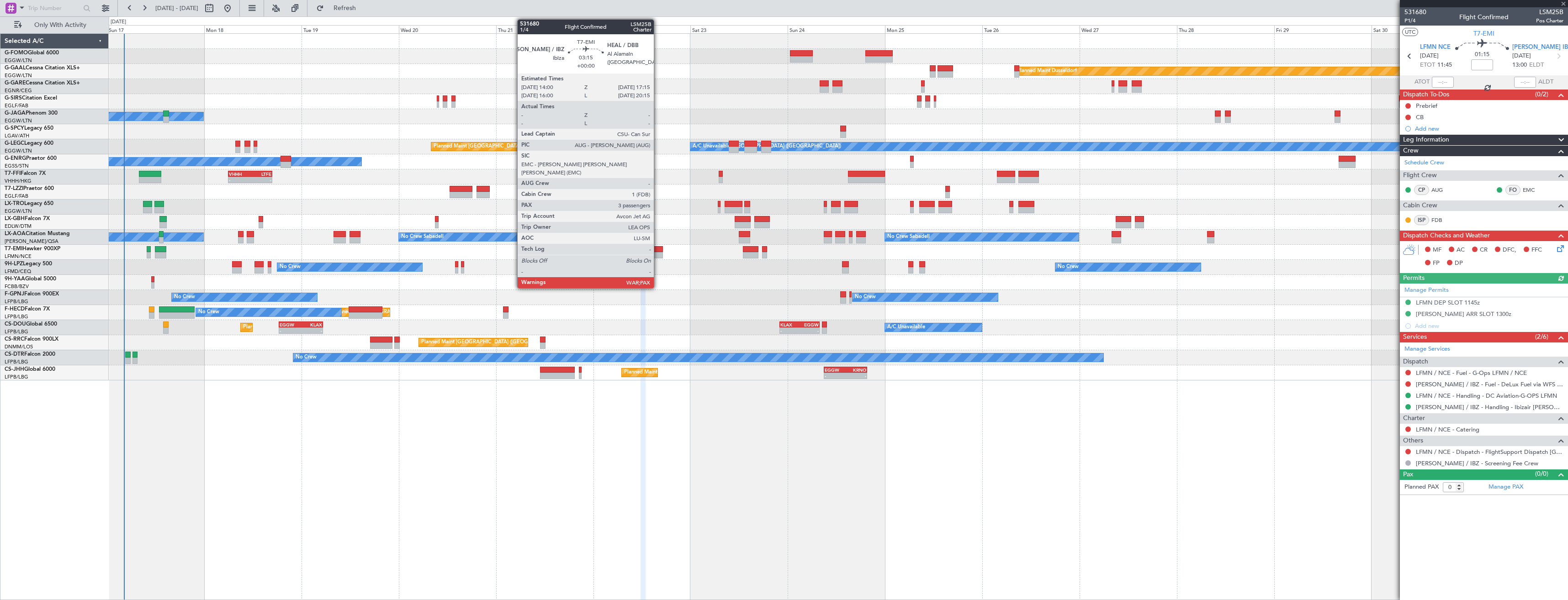
click at [658, 254] on div at bounding box center [656, 255] width 13 height 7
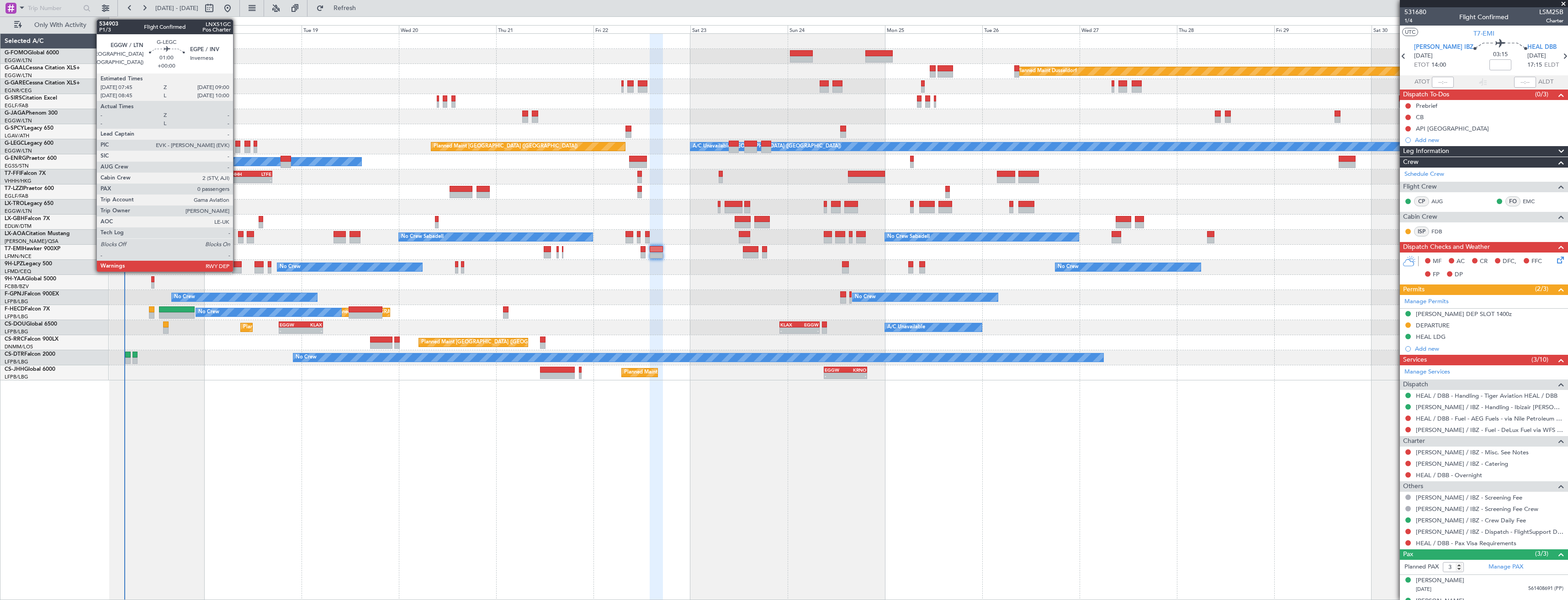
click at [237, 150] on div at bounding box center [238, 150] width 5 height 7
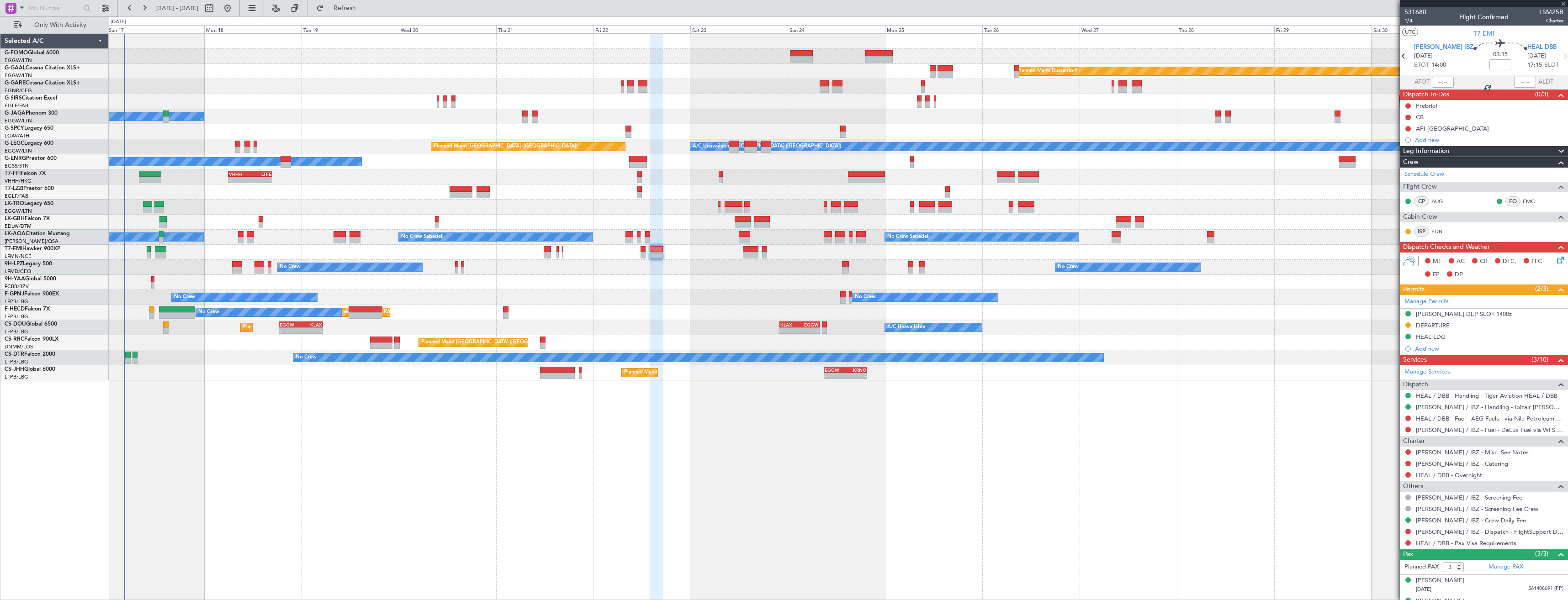
type input "0"
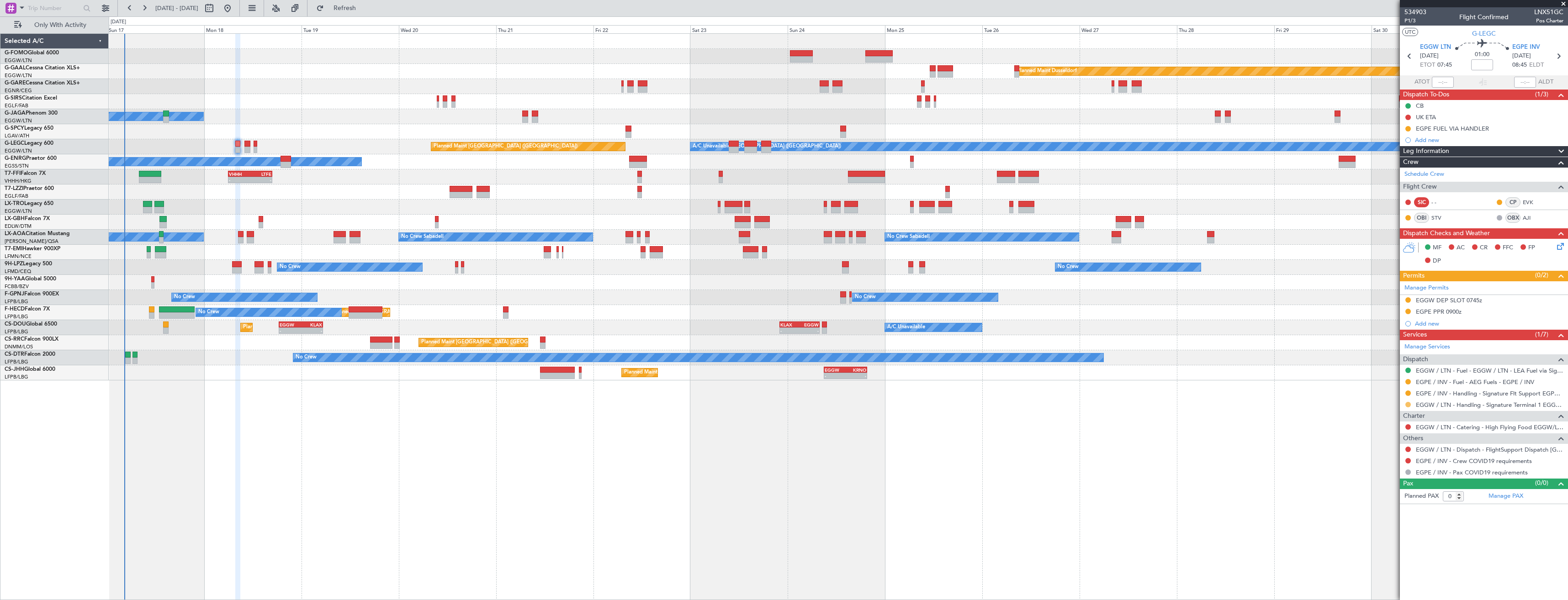
click at [1407, 406] on button at bounding box center [1408, 405] width 5 height 5
click at [1381, 515] on span "Confirmed" at bounding box center [1382, 513] width 29 height 9
click at [1539, 302] on div "EGGW DEP SLOT 0745z" at bounding box center [1484, 301] width 168 height 12
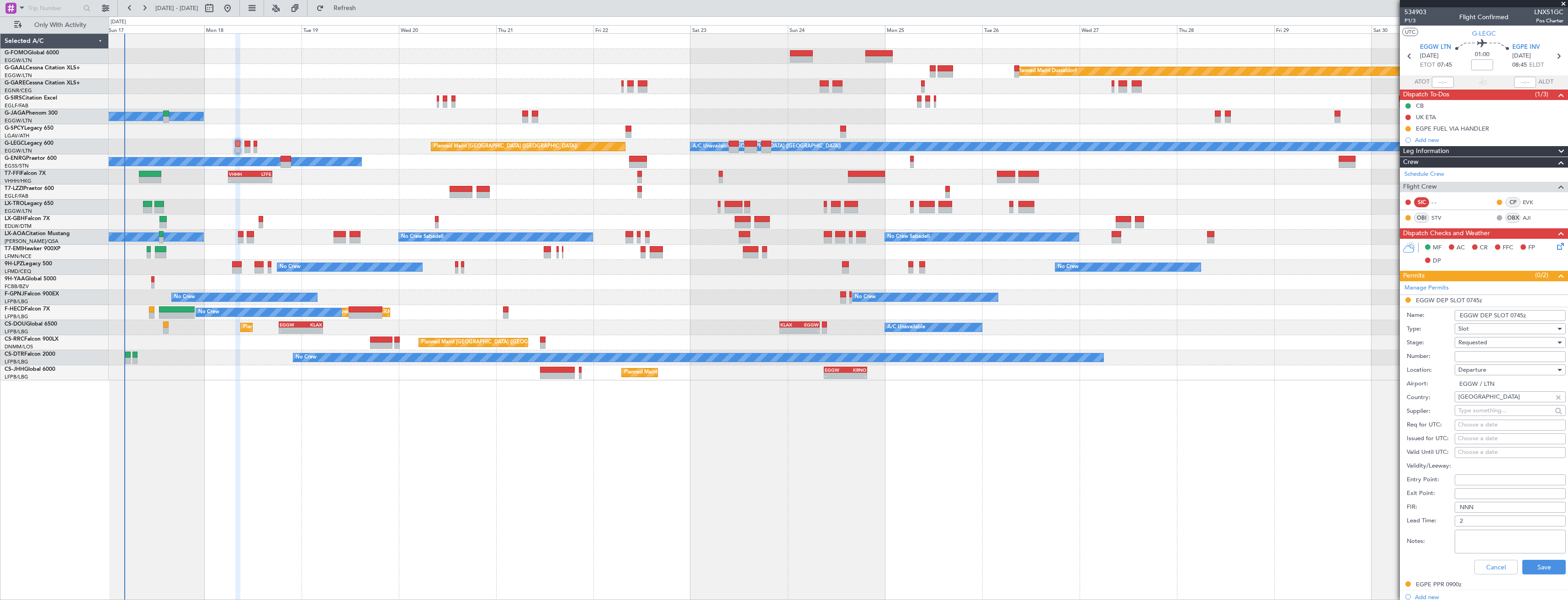
click at [1522, 316] on input "EGGW DEP SLOT 0745z" at bounding box center [1510, 316] width 111 height 11
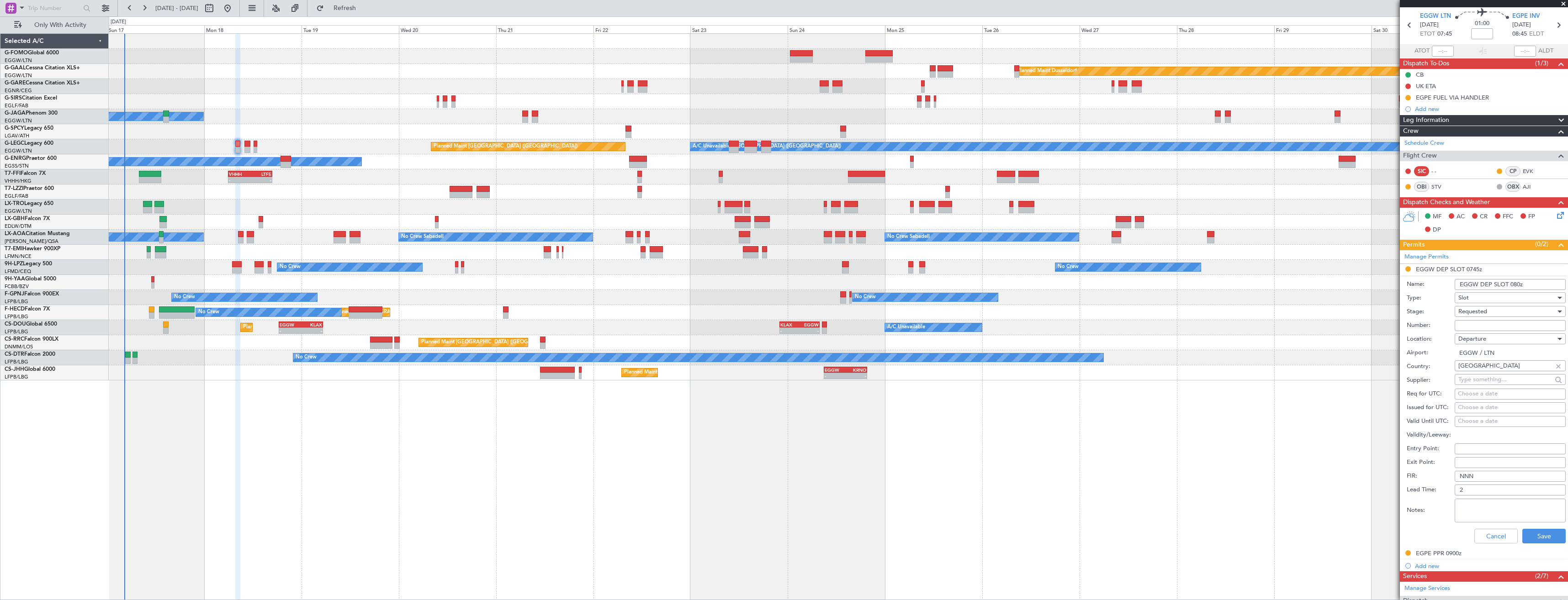
scroll to position [46, 0]
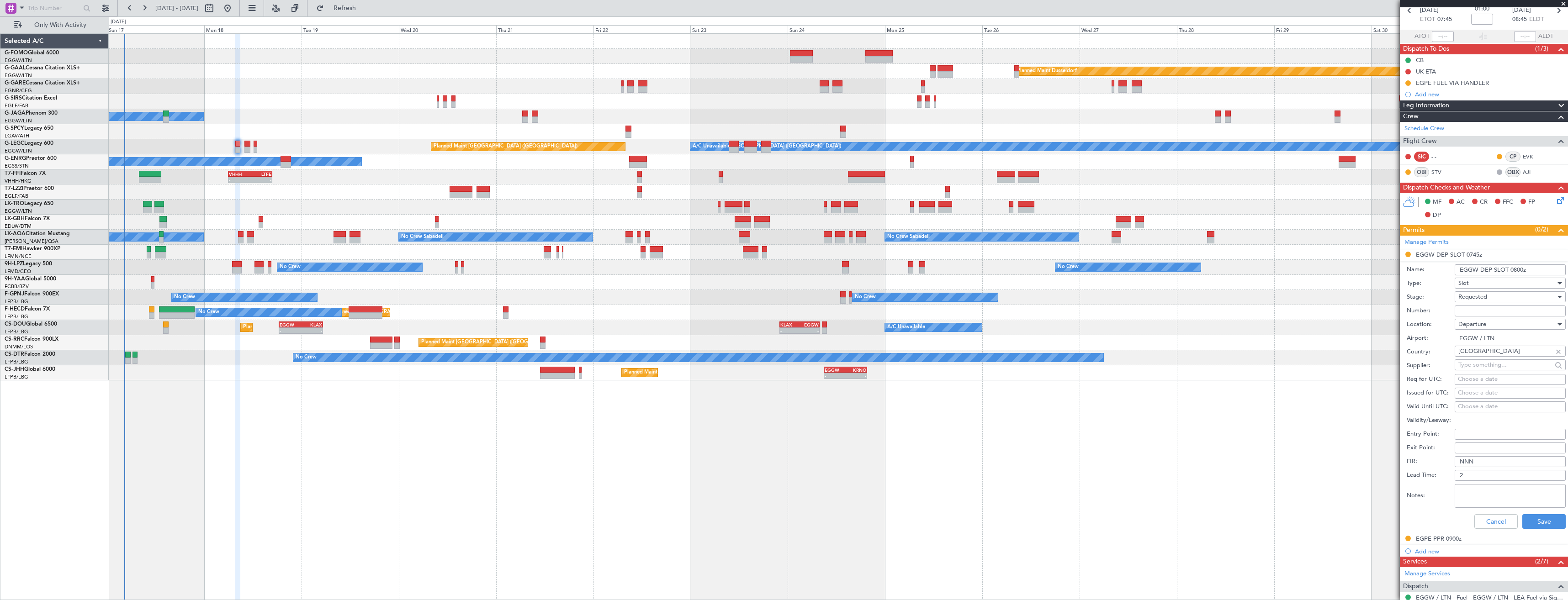
type input "EGGW DEP SLOT 0800z"
click at [1502, 298] on div "Requested" at bounding box center [1507, 297] width 97 height 14
click at [1503, 363] on span "Received OK" at bounding box center [1507, 366] width 96 height 14
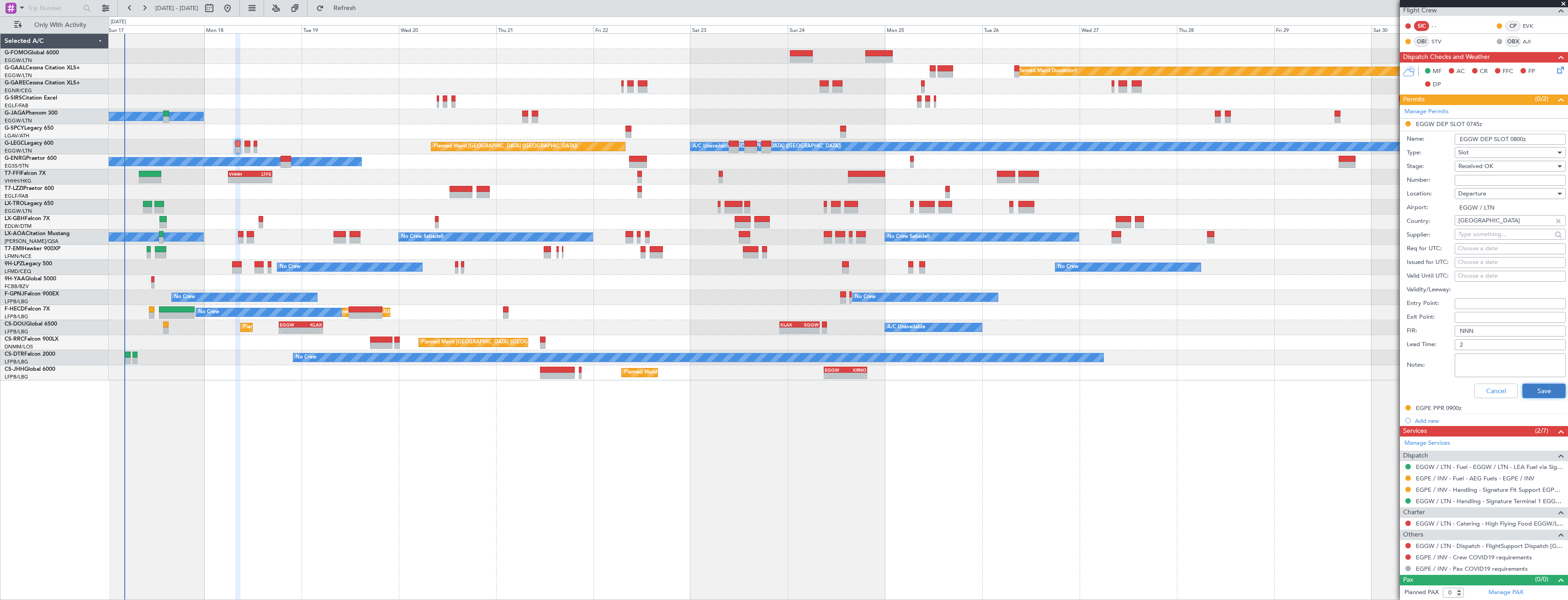
click at [1540, 393] on button "Save" at bounding box center [1544, 391] width 43 height 15
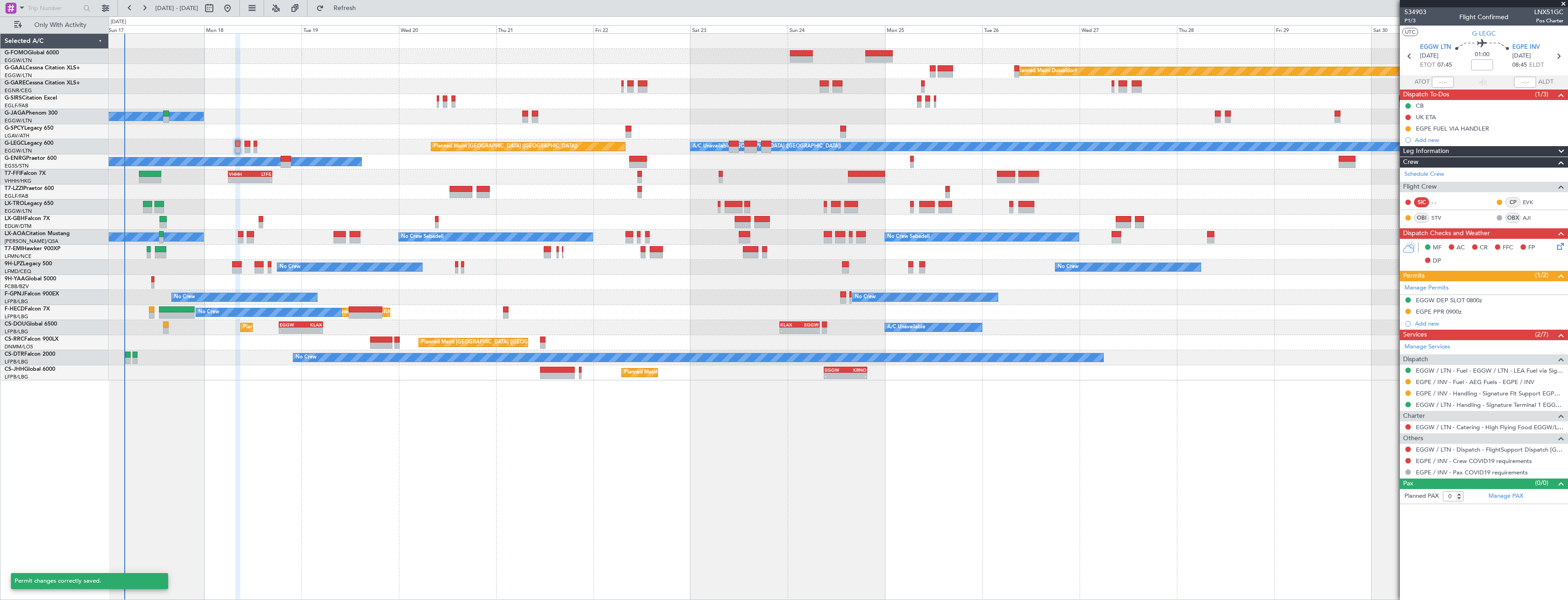
scroll to position [0, 0]
click at [1408, 450] on button at bounding box center [1408, 449] width 5 height 5
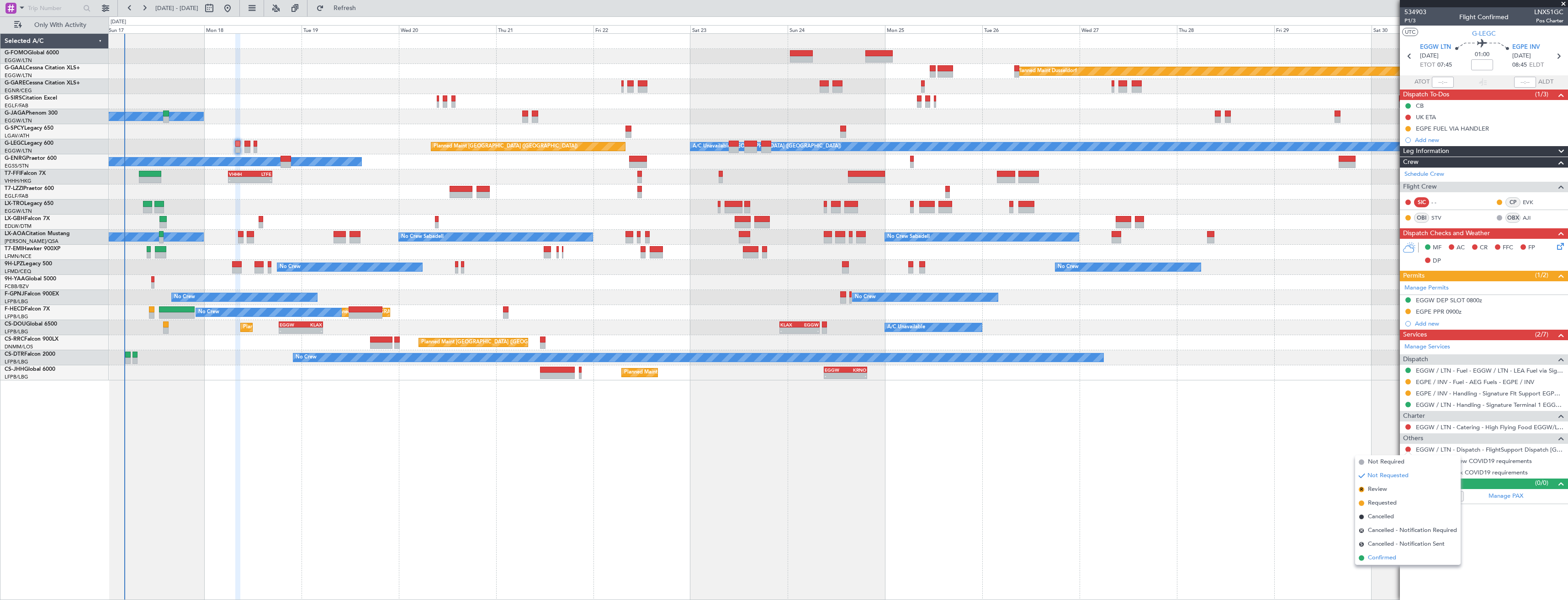
click at [1376, 556] on span "Confirmed" at bounding box center [1382, 558] width 29 height 9
click at [1410, 459] on button at bounding box center [1408, 461] width 5 height 5
click at [1384, 472] on span "Not Required" at bounding box center [1386, 473] width 37 height 9
click at [1556, 57] on icon at bounding box center [1558, 57] width 12 height 12
type input "+00:10"
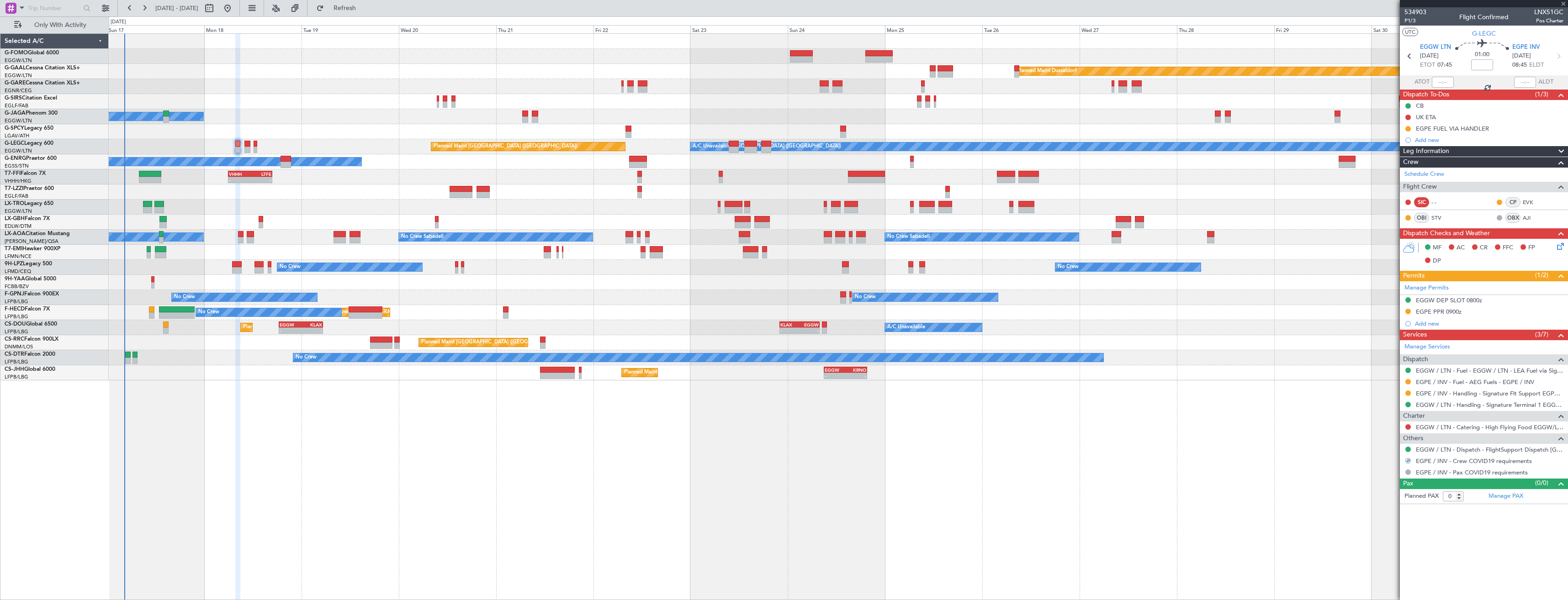
type input "11"
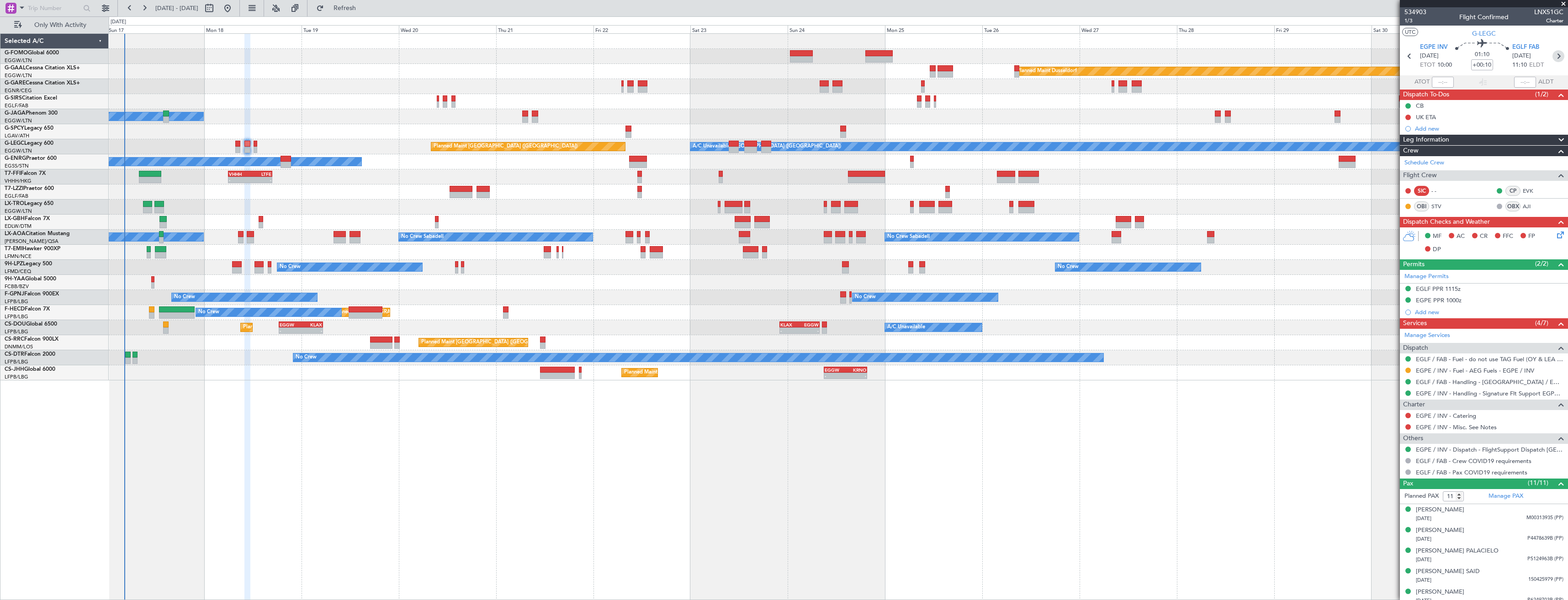
click at [1552, 58] on icon at bounding box center [1558, 57] width 12 height 12
type input "+00:30"
type input "0"
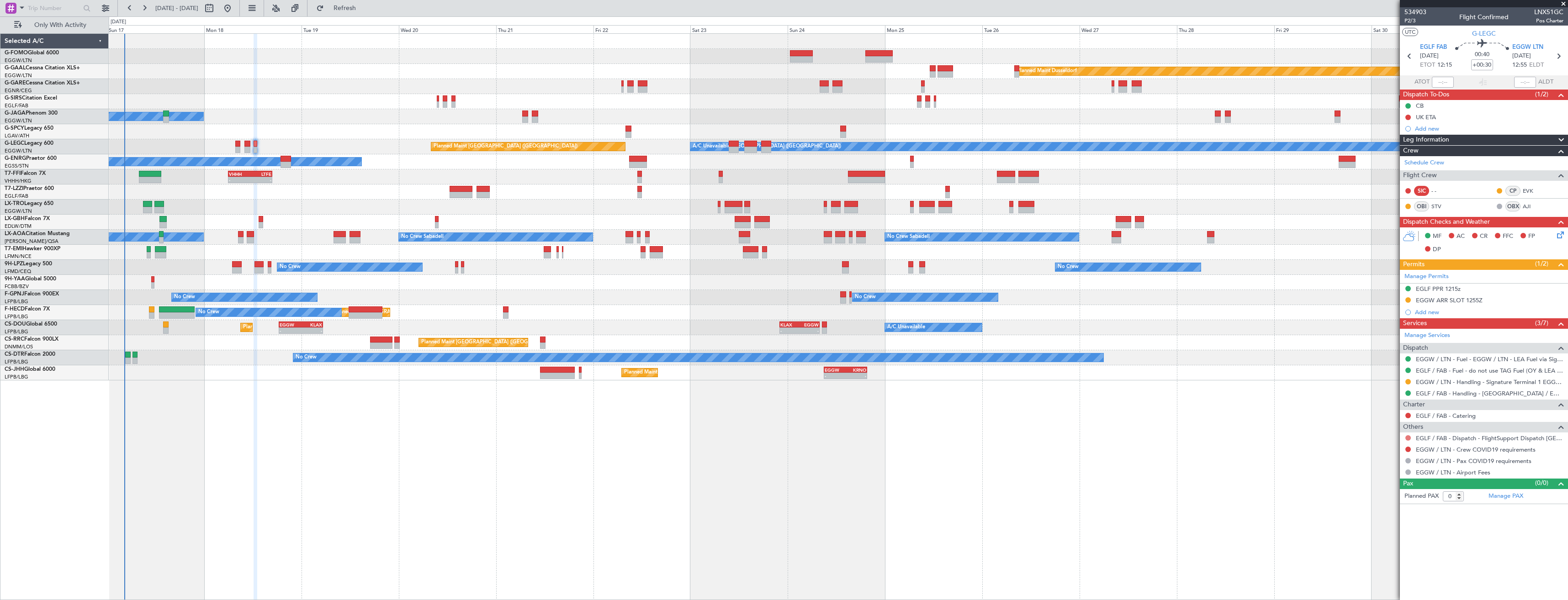
click at [1409, 437] on button at bounding box center [1408, 438] width 5 height 5
drag, startPoint x: 1407, startPoint y: 543, endPoint x: 1423, endPoint y: 475, distance: 69.9
click at [1407, 541] on li "Confirmed" at bounding box center [1407, 546] width 105 height 14
click at [1407, 448] on button at bounding box center [1408, 449] width 5 height 5
click at [1383, 461] on span "Not Required" at bounding box center [1386, 462] width 37 height 9
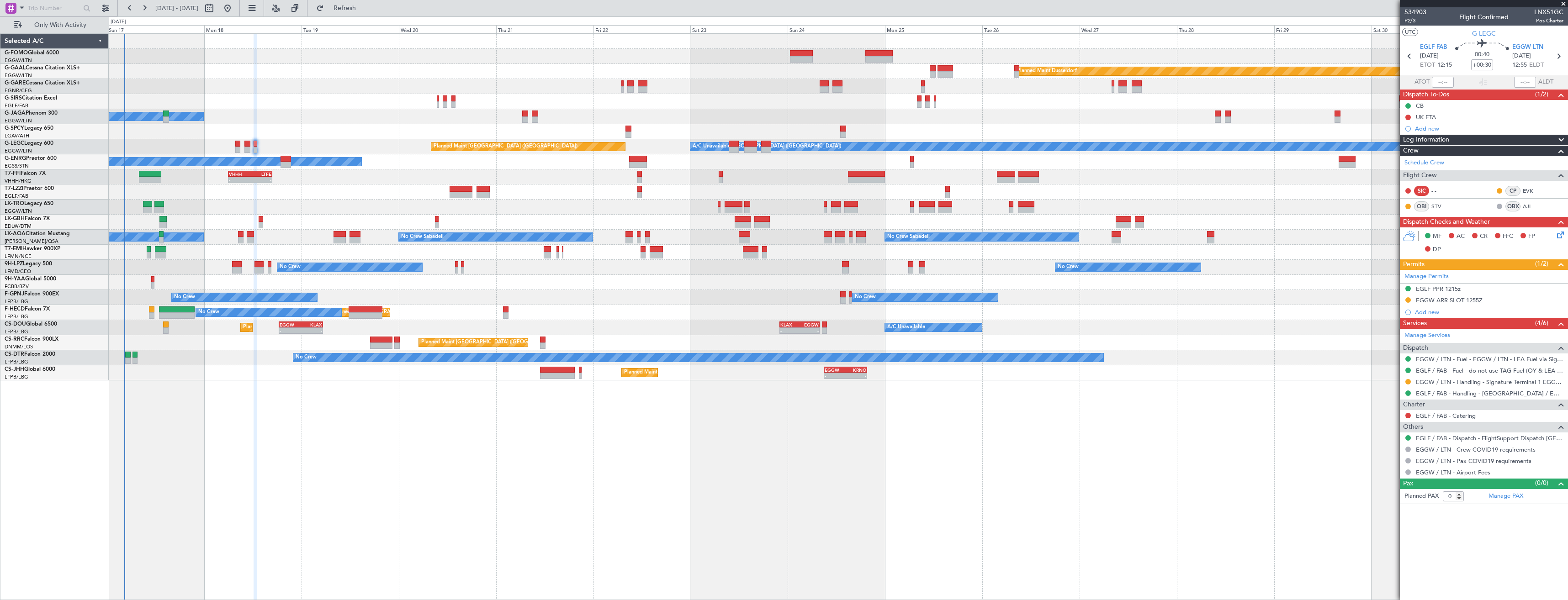
click at [1564, 4] on span at bounding box center [1563, 4] width 9 height 9
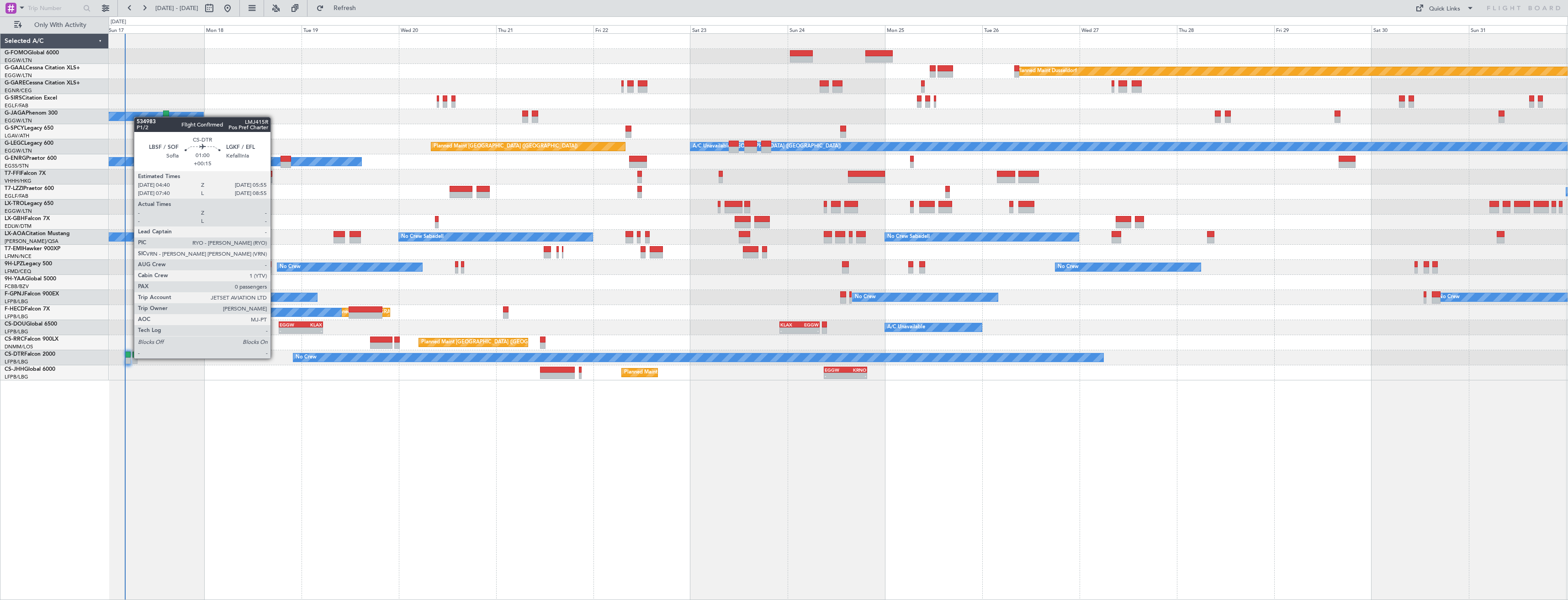
click at [129, 358] on div at bounding box center [128, 361] width 5 height 7
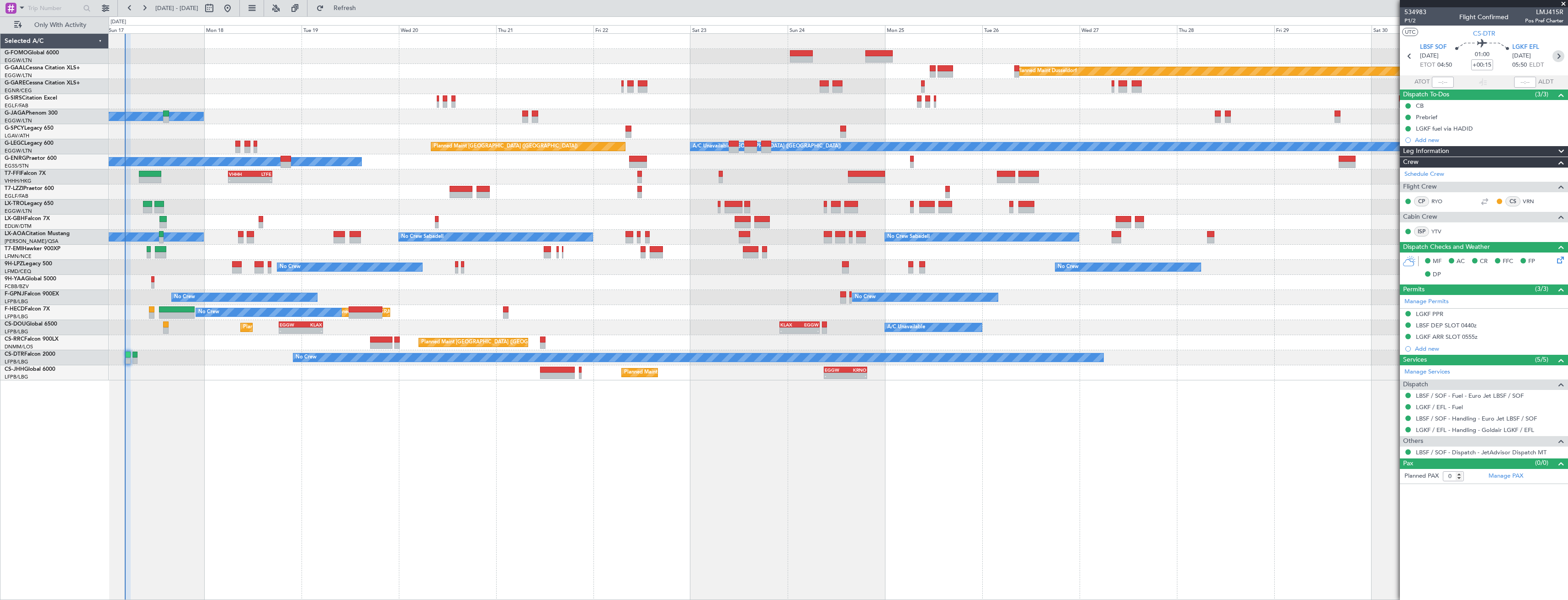
click at [1562, 57] on icon at bounding box center [1558, 57] width 12 height 12
type input "+00:10"
type input "3"
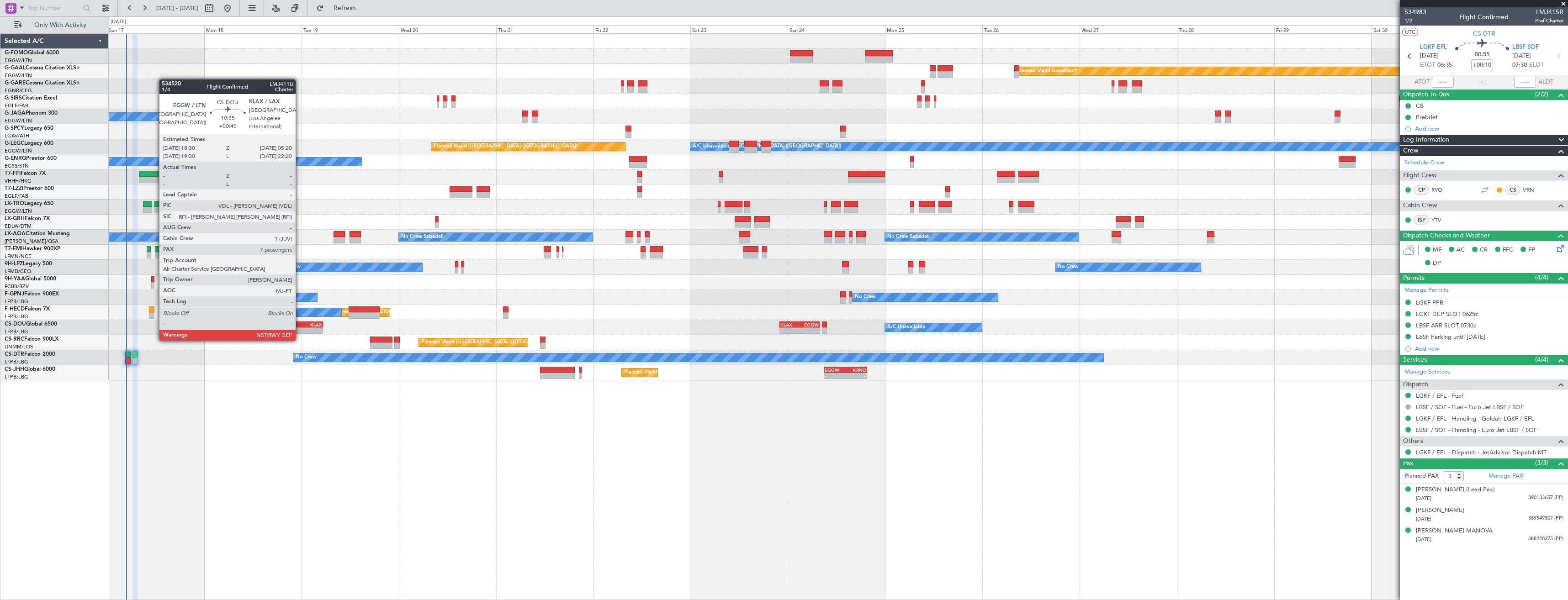
click at [299, 332] on div "-" at bounding box center [290, 330] width 21 height 5
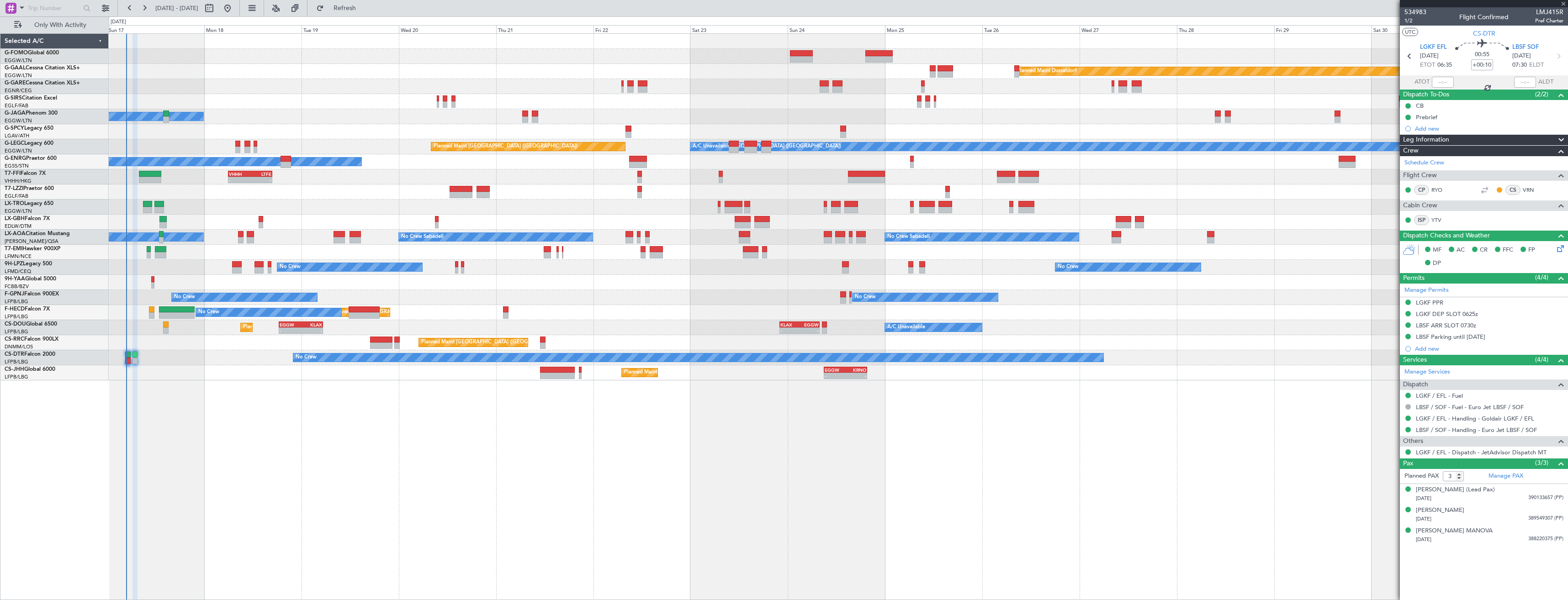
type input "+00:40"
type input "7"
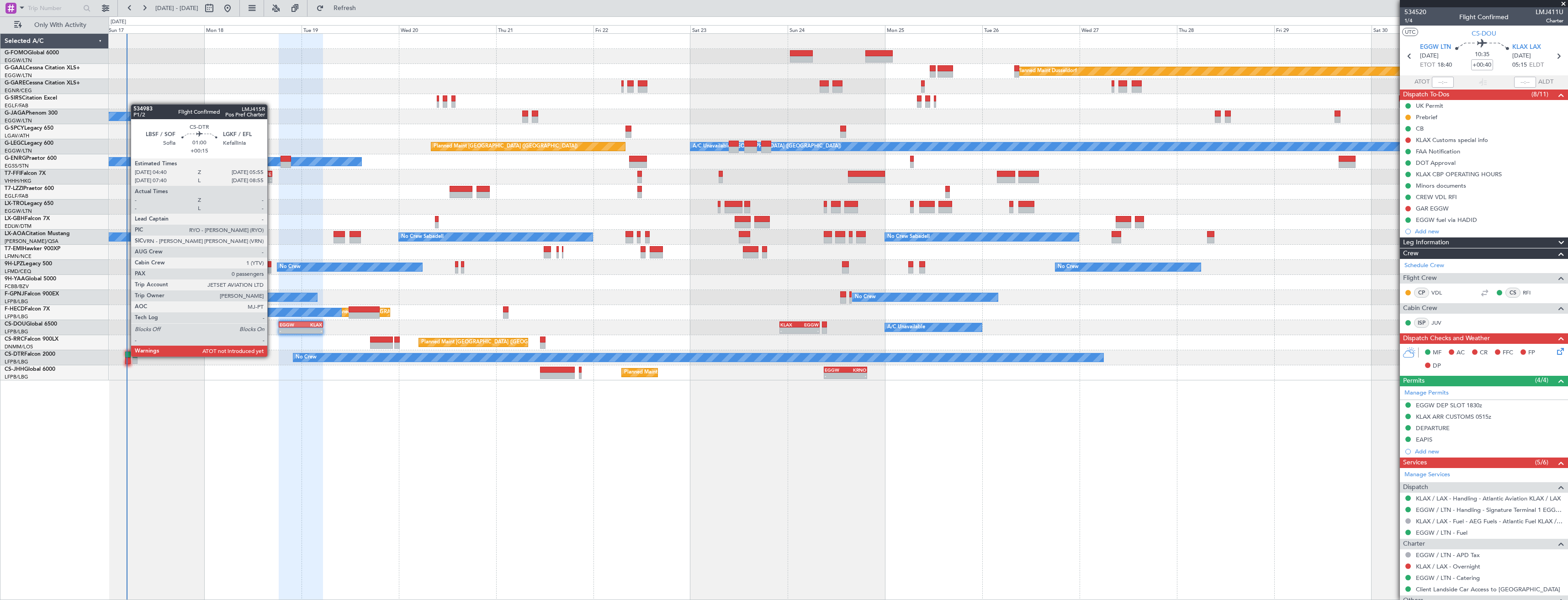
click at [126, 356] on div at bounding box center [128, 355] width 5 height 7
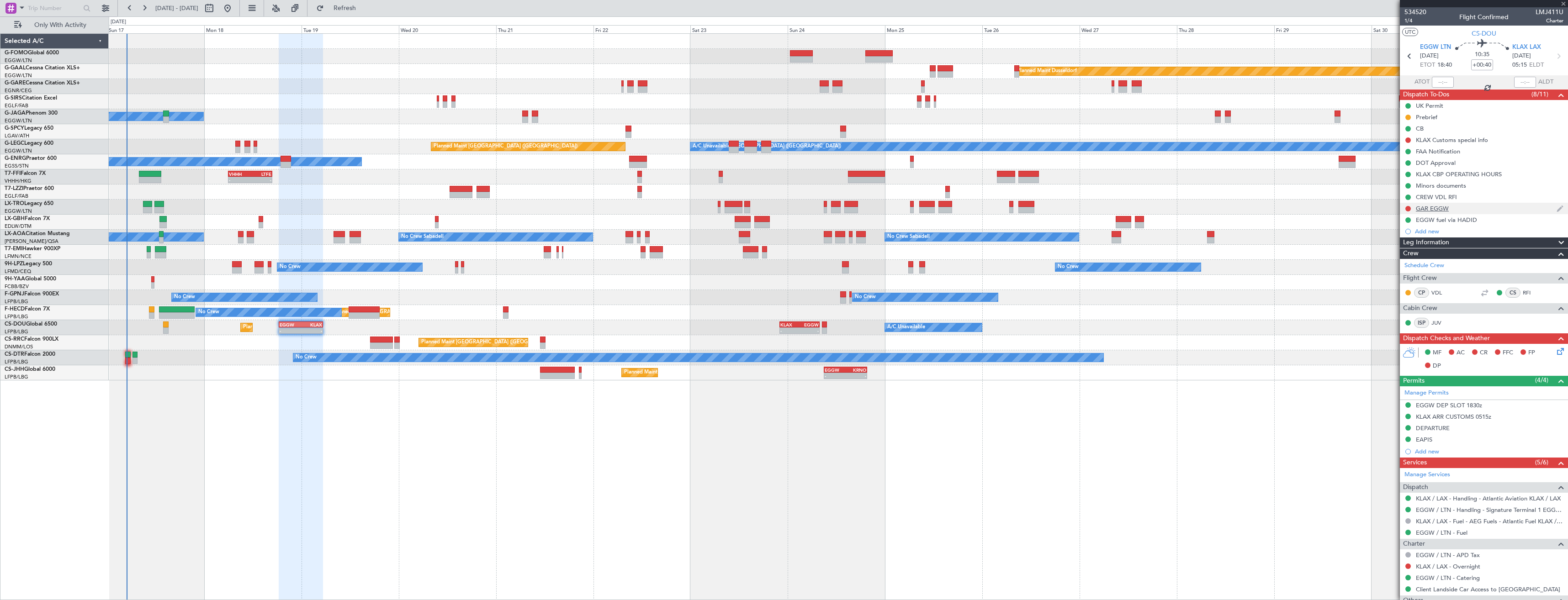
type input "+00:15"
type input "0"
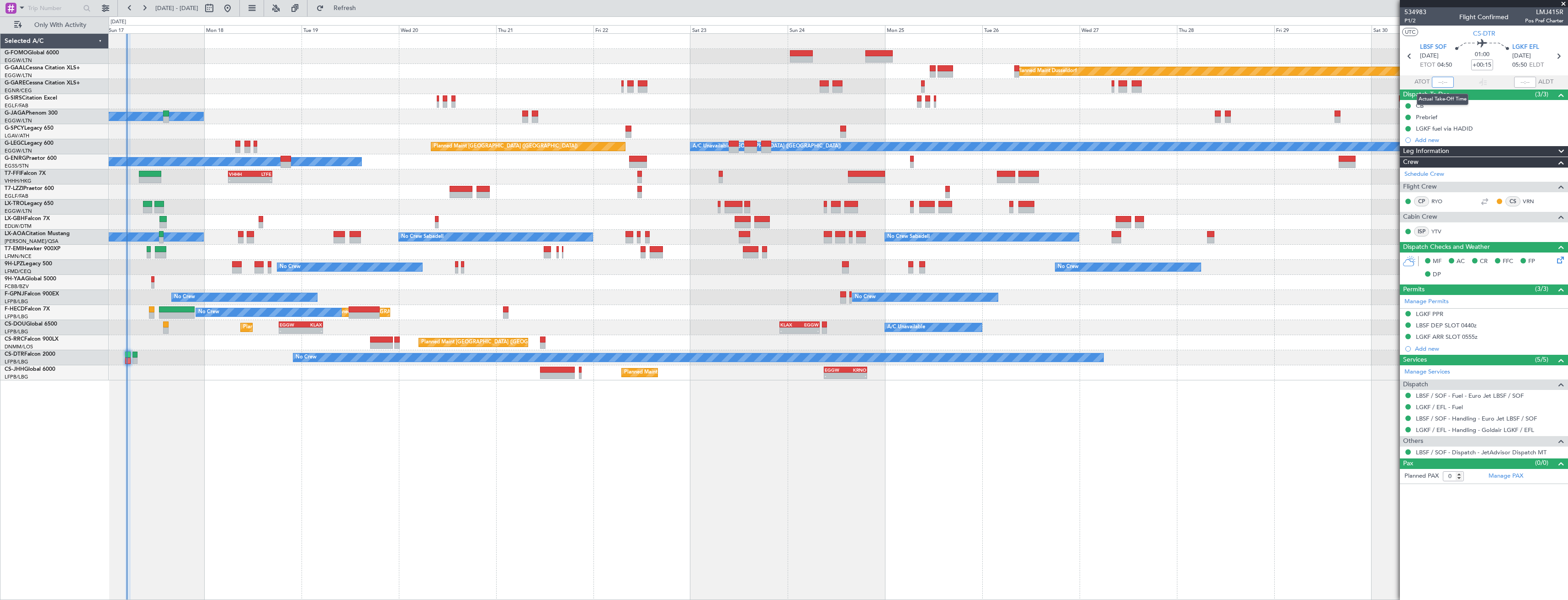
click at [1441, 83] on input "text" at bounding box center [1443, 82] width 22 height 11
type input "04:53"
